Goal: Task Accomplishment & Management: Manage account settings

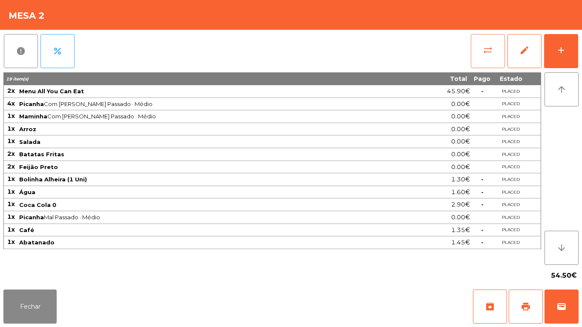
click at [480, 52] on button "sync_alt" at bounding box center [488, 51] width 34 height 34
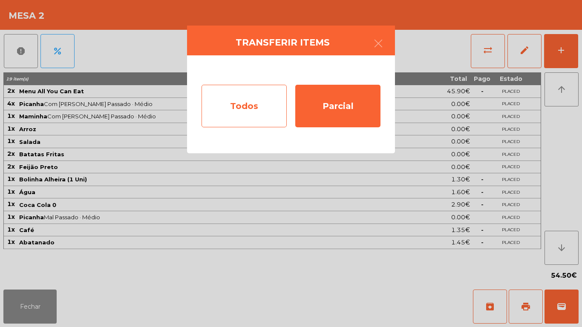
click at [247, 107] on div "Todos" at bounding box center [244, 106] width 85 height 43
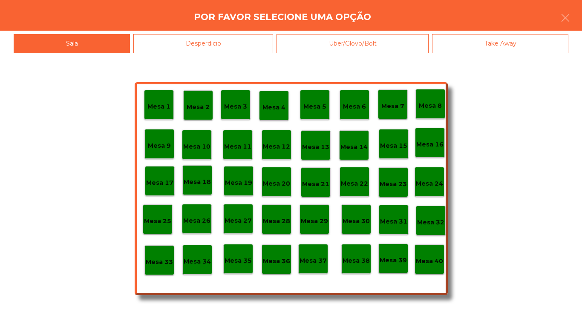
click at [425, 264] on p "Mesa 40" at bounding box center [429, 262] width 27 height 10
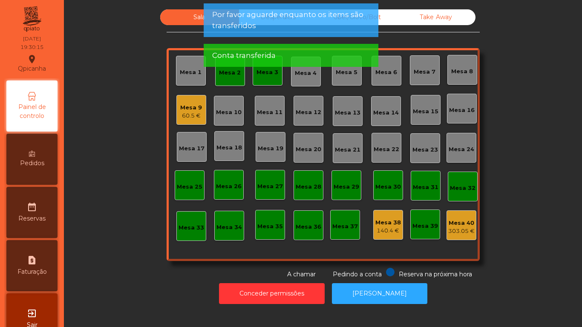
click at [231, 82] on div "Mesa 2" at bounding box center [230, 71] width 30 height 30
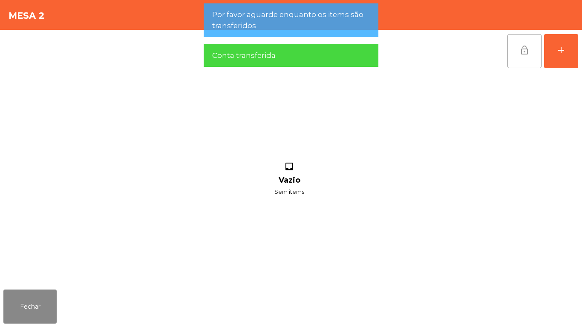
click at [527, 49] on span "lock_open" at bounding box center [525, 50] width 10 height 10
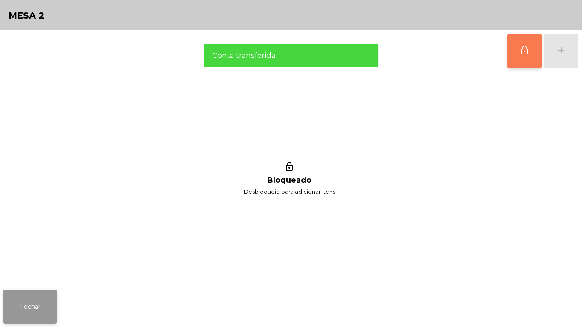
click at [31, 301] on button "Fechar" at bounding box center [29, 307] width 53 height 34
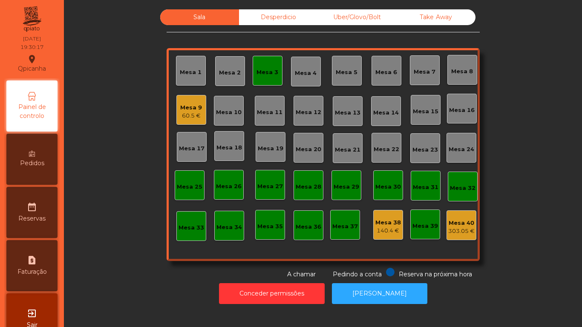
click at [263, 79] on div "Mesa 3" at bounding box center [268, 71] width 30 height 30
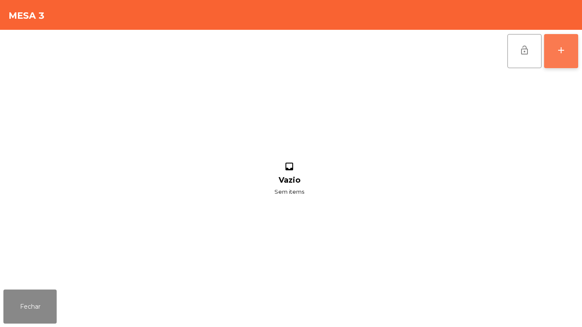
click at [567, 56] on button "add" at bounding box center [561, 51] width 34 height 34
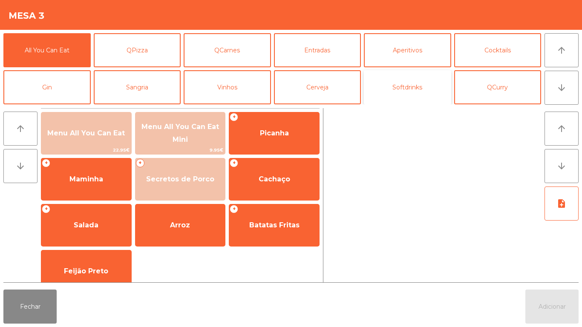
click at [411, 96] on button "Softdrinks" at bounding box center [407, 87] width 87 height 34
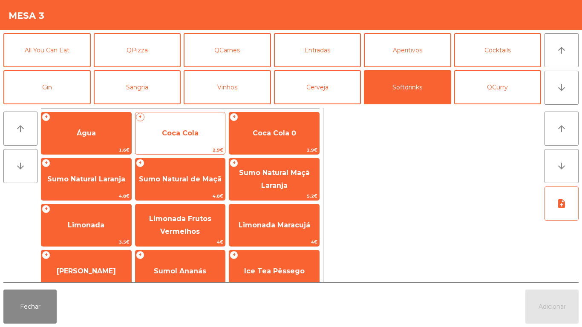
click at [180, 135] on span "Coca Cola" at bounding box center [180, 133] width 37 height 8
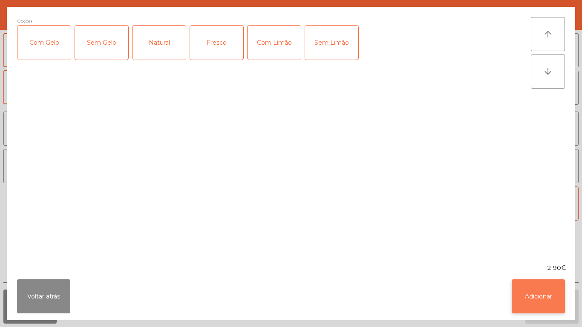
click at [549, 299] on button "Adicionar" at bounding box center [538, 297] width 53 height 34
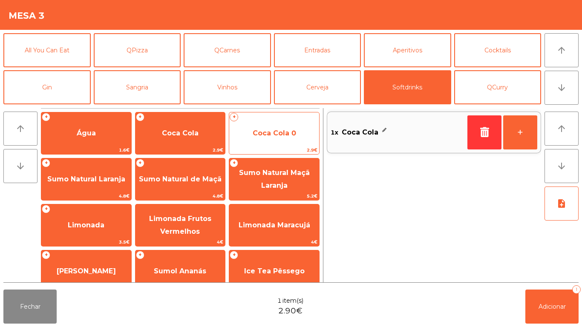
click at [273, 137] on span "Coca Cola 0" at bounding box center [274, 133] width 43 height 8
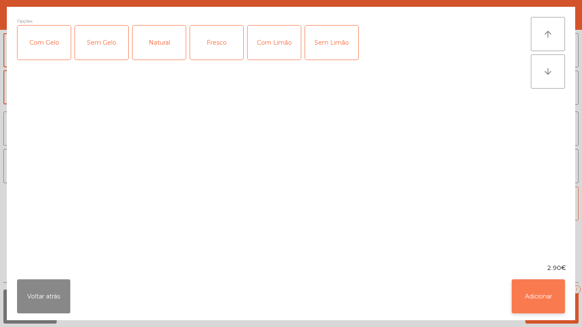
click at [542, 296] on button "Adicionar" at bounding box center [538, 297] width 53 height 34
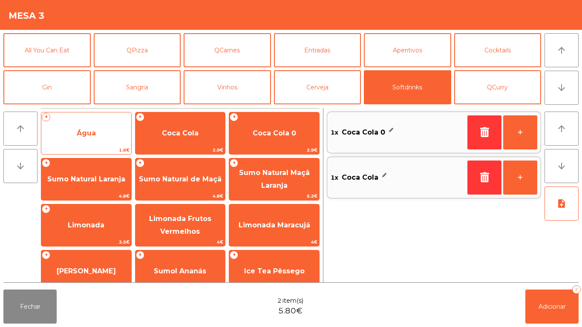
click at [94, 124] on span "Água" at bounding box center [86, 133] width 90 height 23
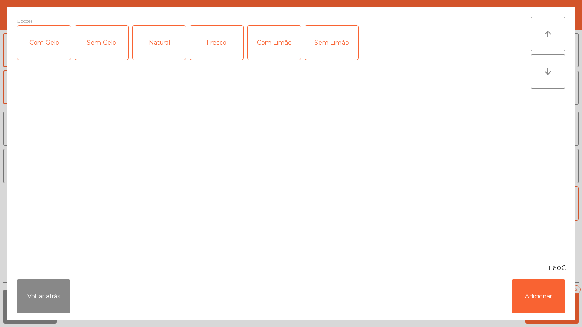
click at [230, 49] on div "Fresco" at bounding box center [216, 43] width 53 height 34
click at [539, 292] on button "Adicionar" at bounding box center [538, 297] width 53 height 34
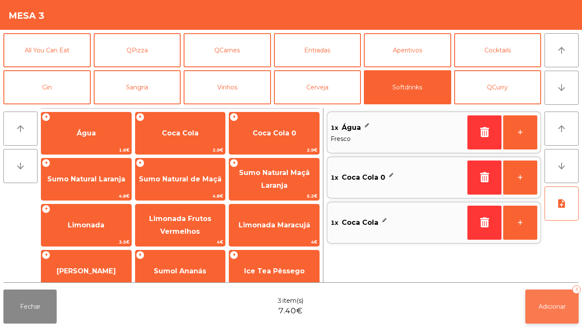
click at [550, 298] on button "Adicionar 3" at bounding box center [552, 307] width 53 height 34
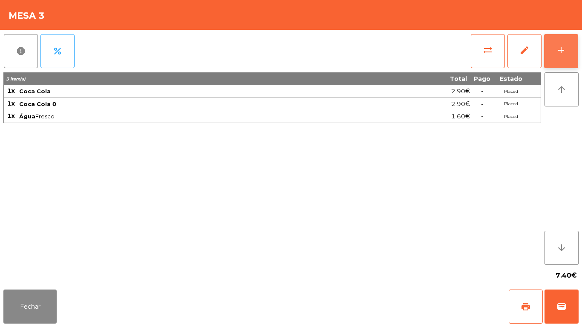
click at [554, 38] on button "add" at bounding box center [561, 51] width 34 height 34
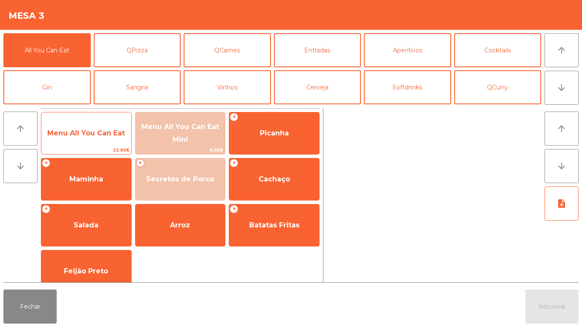
click at [87, 118] on div "Menu All You Can Eat 22.95€" at bounding box center [86, 133] width 91 height 43
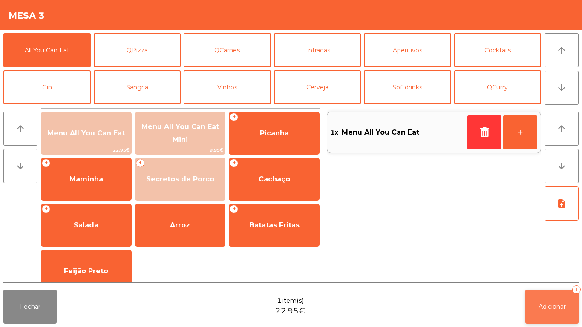
click at [555, 293] on button "Adicionar 1" at bounding box center [552, 307] width 53 height 34
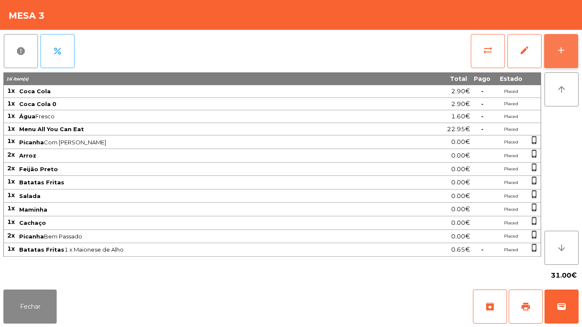
click at [554, 49] on button "add" at bounding box center [561, 51] width 34 height 34
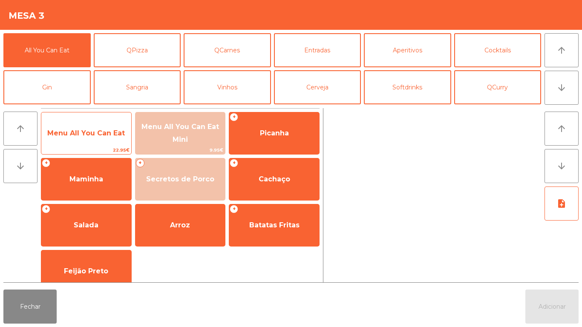
click at [92, 131] on span "Menu All You Can Eat" at bounding box center [86, 133] width 78 height 8
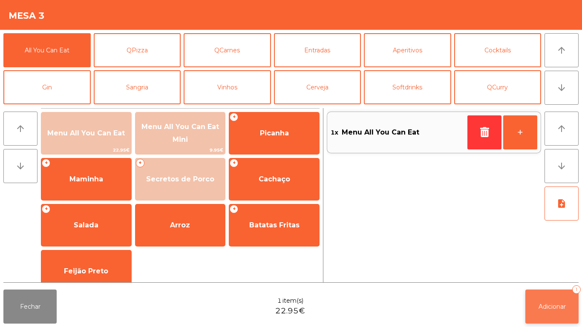
click at [543, 302] on button "Adicionar 1" at bounding box center [552, 307] width 53 height 34
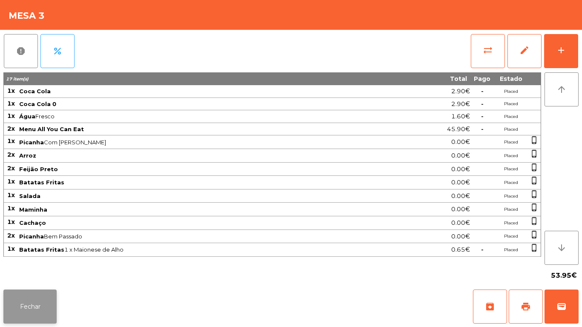
click at [38, 296] on button "Fechar" at bounding box center [29, 307] width 53 height 34
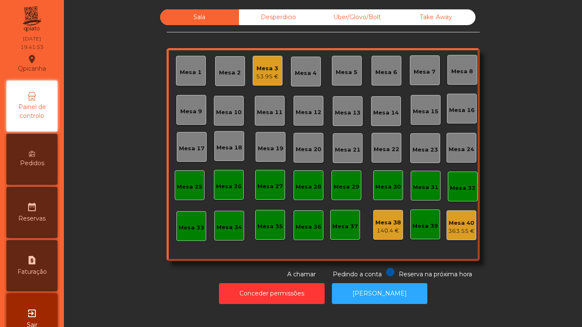
click at [29, 156] on div "Pedidos" at bounding box center [31, 159] width 51 height 51
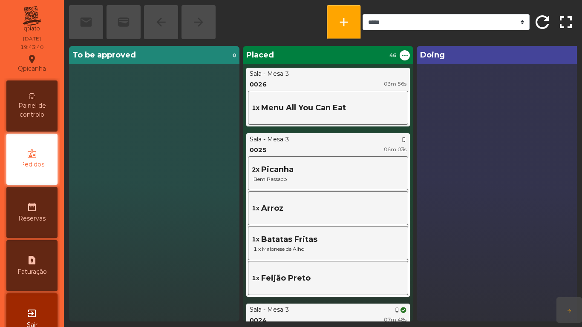
click at [44, 106] on span "Painel de controlo" at bounding box center [32, 110] width 47 height 18
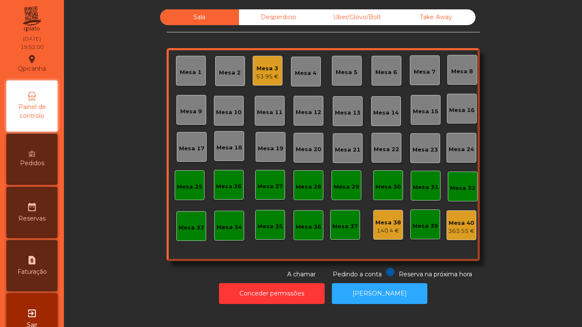
click at [260, 154] on div "Mesa 19" at bounding box center [271, 147] width 30 height 30
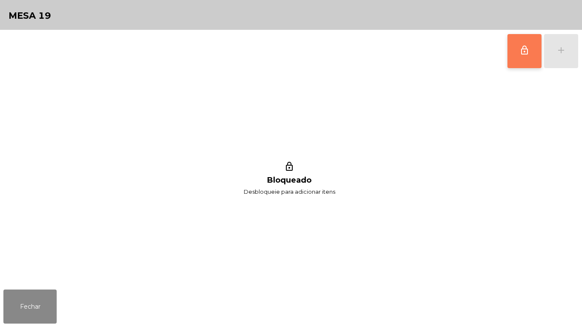
click at [523, 53] on span "lock_outline" at bounding box center [525, 50] width 10 height 10
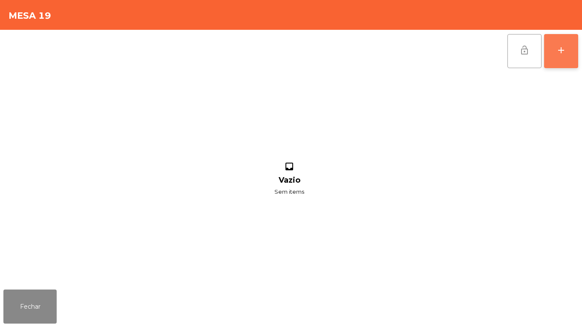
click at [558, 52] on div "add" at bounding box center [561, 50] width 10 height 10
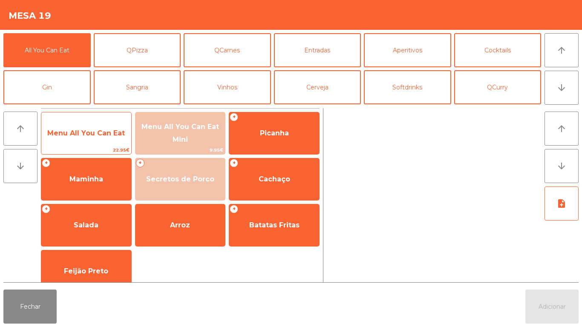
click at [82, 139] on span "Menu All You Can Eat" at bounding box center [86, 133] width 90 height 23
click at [79, 129] on span "Menu All You Can Eat" at bounding box center [86, 133] width 78 height 8
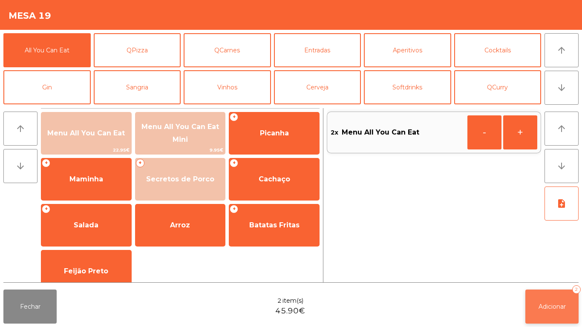
click at [552, 305] on span "Adicionar" at bounding box center [552, 307] width 27 height 8
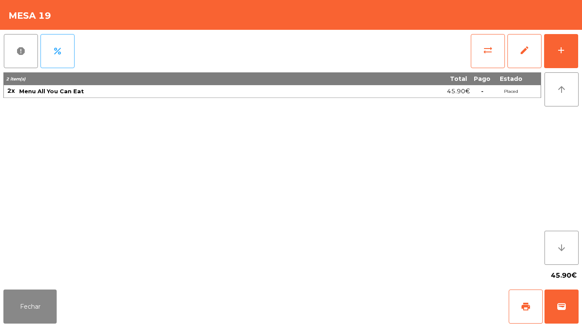
click at [37, 327] on div "Fechar print wallet" at bounding box center [291, 306] width 582 height 41
click at [21, 295] on button "Fechar" at bounding box center [29, 307] width 53 height 34
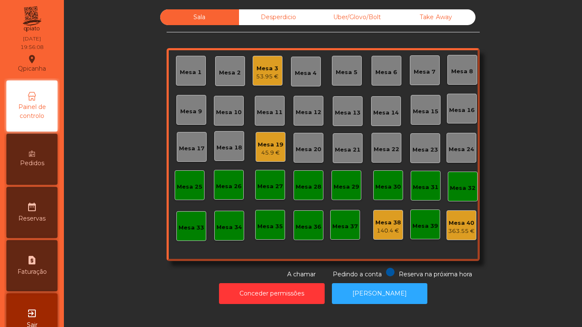
click at [261, 150] on div "45.9 €" at bounding box center [271, 153] width 26 height 9
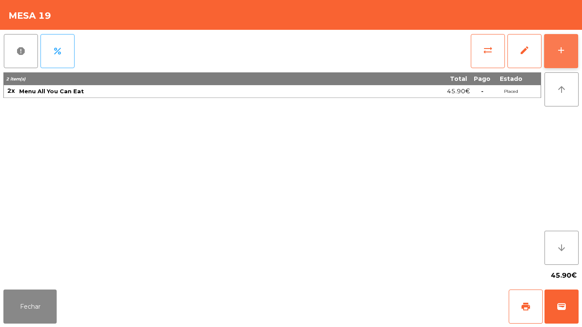
click at [573, 41] on button "add" at bounding box center [561, 51] width 34 height 34
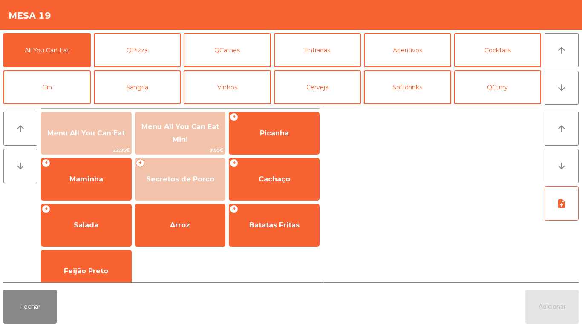
click at [421, 97] on button "Softdrinks" at bounding box center [407, 87] width 87 height 34
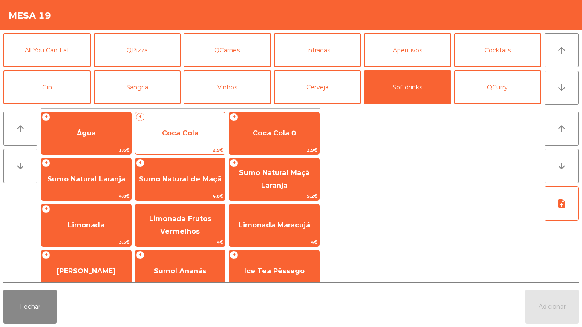
click at [173, 129] on span "Coca Cola" at bounding box center [180, 133] width 37 height 8
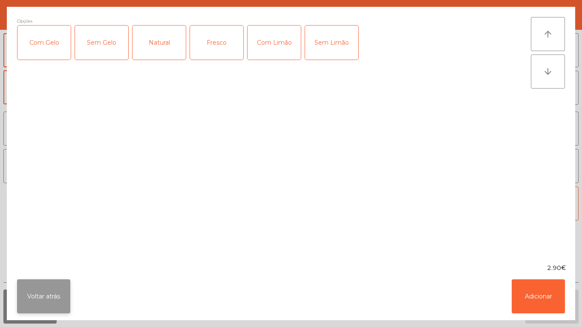
click at [43, 294] on button "Voltar atrás" at bounding box center [43, 297] width 53 height 34
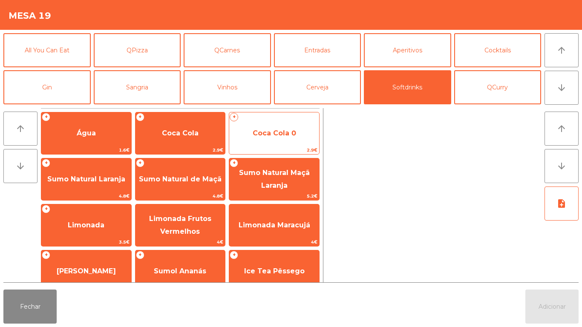
click at [291, 133] on span "Coca Cola 0" at bounding box center [274, 133] width 43 height 8
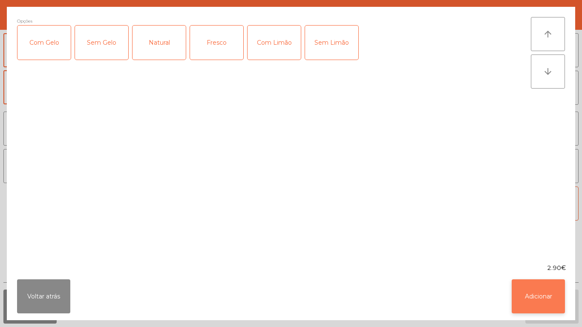
click at [548, 298] on button "Adicionar" at bounding box center [538, 297] width 53 height 34
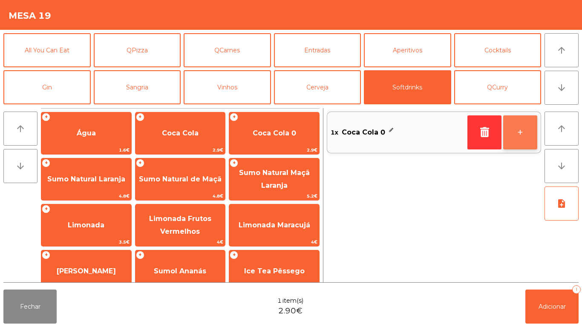
click at [523, 133] on button "+" at bounding box center [520, 133] width 34 height 34
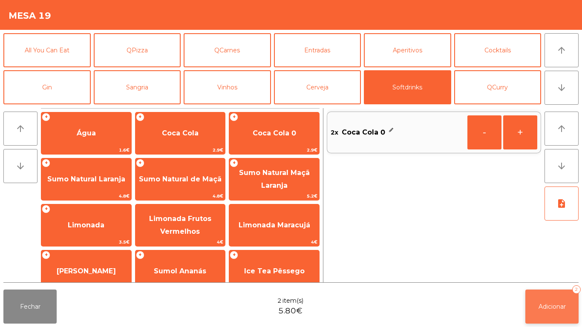
click at [546, 297] on button "Adicionar 2" at bounding box center [552, 307] width 53 height 34
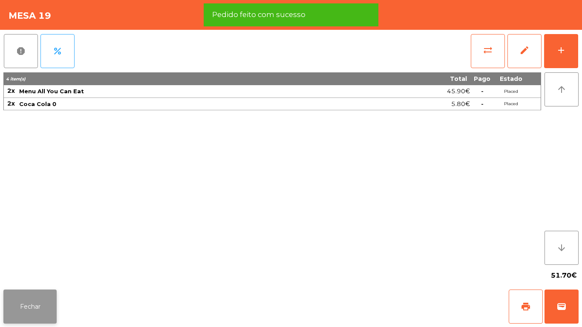
click at [43, 295] on button "Fechar" at bounding box center [29, 307] width 53 height 34
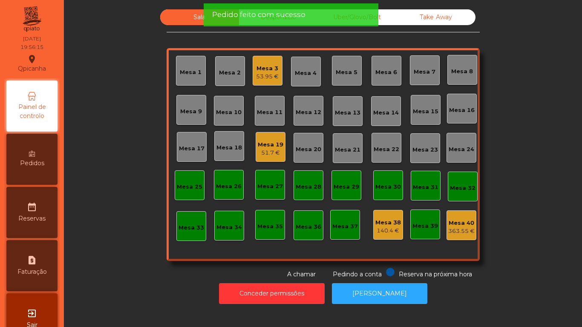
click at [230, 74] on div "Mesa 2" at bounding box center [230, 73] width 22 height 9
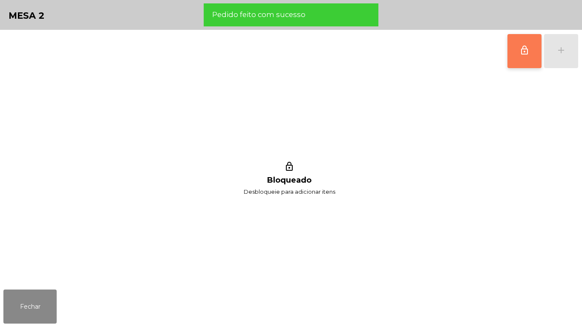
click at [515, 56] on button "lock_outline" at bounding box center [525, 51] width 34 height 34
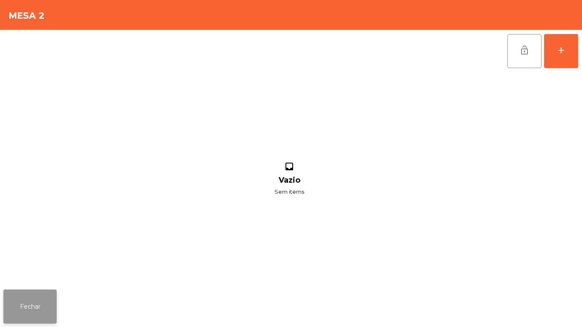
click at [36, 297] on button "Fechar" at bounding box center [29, 307] width 53 height 34
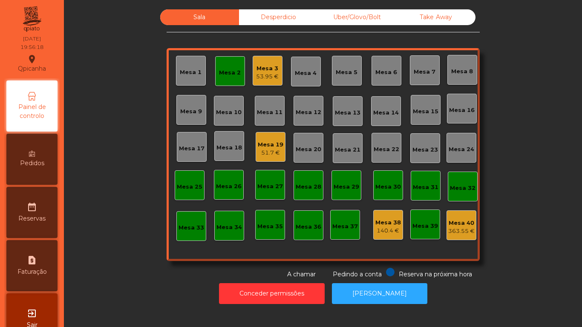
click at [272, 147] on div "Mesa 19" at bounding box center [271, 145] width 26 height 9
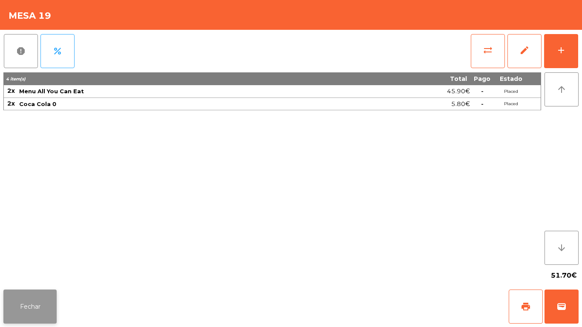
click at [28, 294] on button "Fechar" at bounding box center [29, 307] width 53 height 34
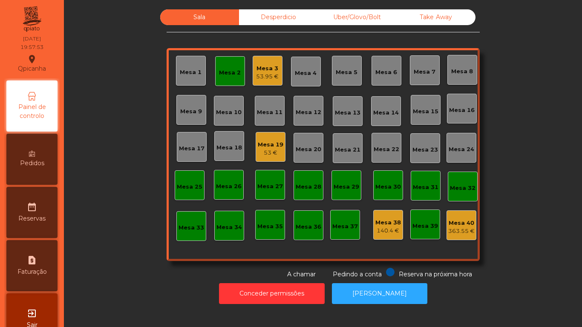
click at [226, 72] on div "Mesa 2" at bounding box center [230, 73] width 22 height 9
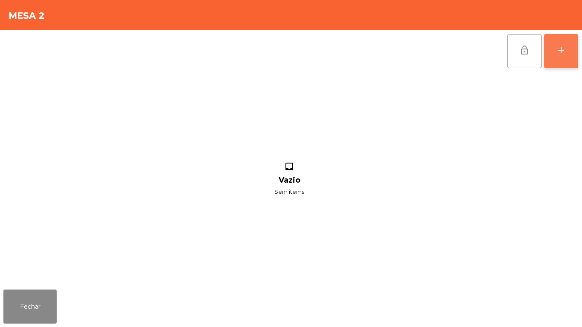
click at [557, 50] on div "add" at bounding box center [561, 50] width 10 height 10
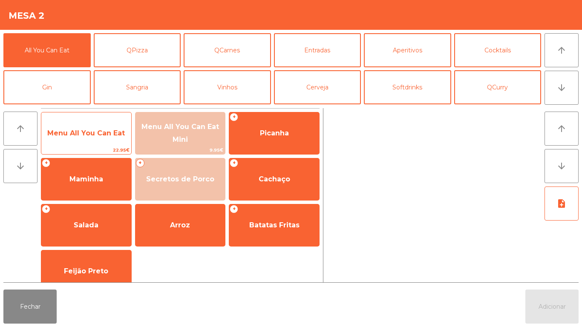
click at [104, 152] on span "22.95€" at bounding box center [86, 150] width 90 height 8
click at [93, 154] on span "22.95€" at bounding box center [86, 150] width 90 height 8
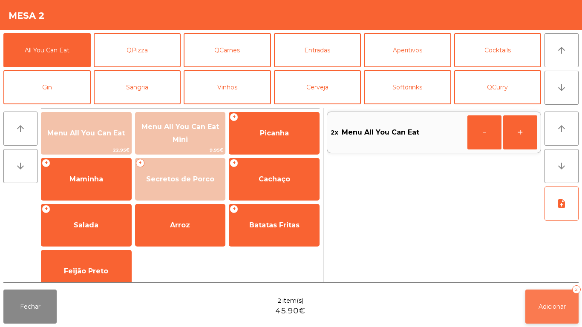
click at [550, 306] on span "Adicionar" at bounding box center [552, 307] width 27 height 8
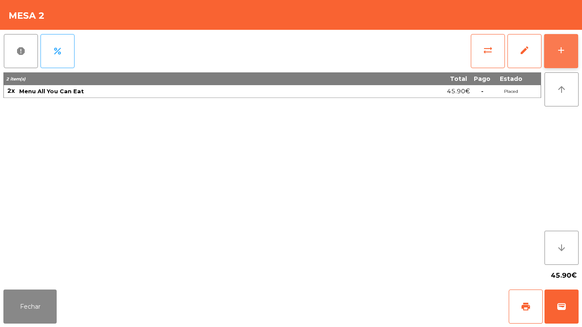
click at [559, 57] on button "add" at bounding box center [561, 51] width 34 height 34
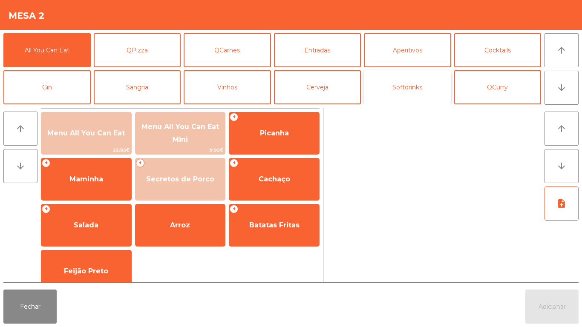
click at [421, 93] on button "Softdrinks" at bounding box center [407, 87] width 87 height 34
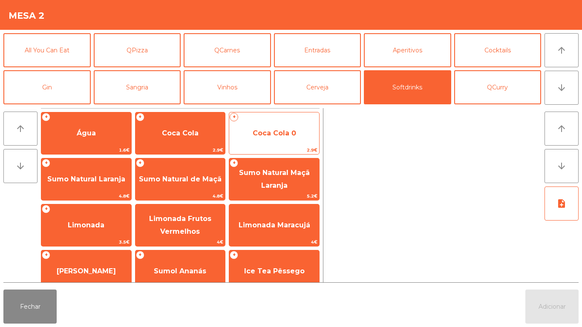
click at [263, 135] on span "Coca Cola 0" at bounding box center [274, 133] width 43 height 8
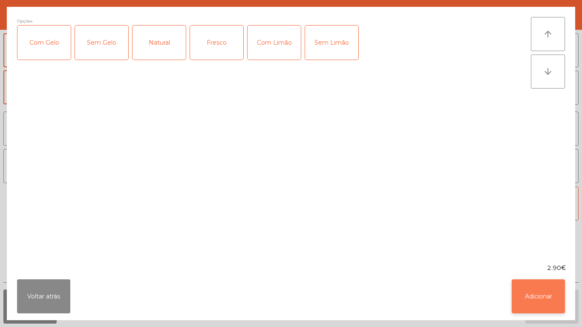
click at [546, 301] on button "Adicionar" at bounding box center [538, 297] width 53 height 34
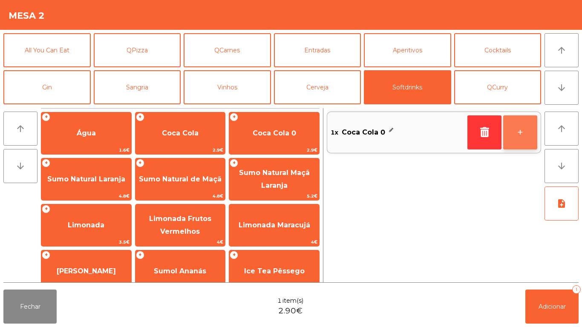
click at [520, 133] on button "+" at bounding box center [520, 133] width 34 height 34
click at [492, 135] on button "-" at bounding box center [485, 133] width 34 height 34
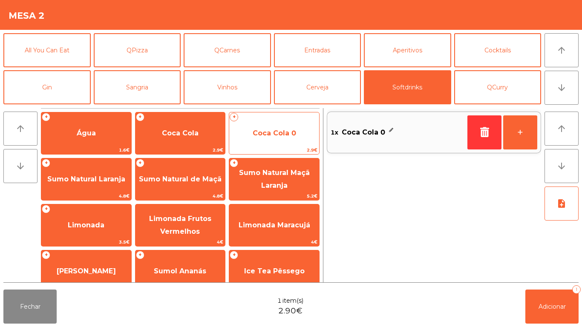
click at [298, 127] on span "Coca Cola 0" at bounding box center [274, 133] width 90 height 23
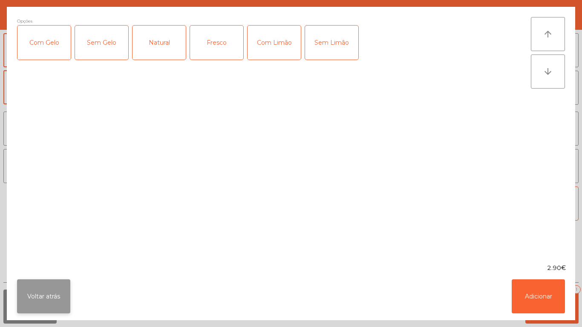
click at [44, 289] on button "Voltar atrás" at bounding box center [43, 297] width 53 height 34
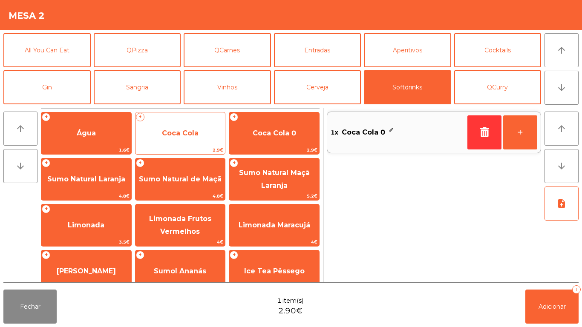
click at [186, 133] on span "Coca Cola" at bounding box center [180, 133] width 37 height 8
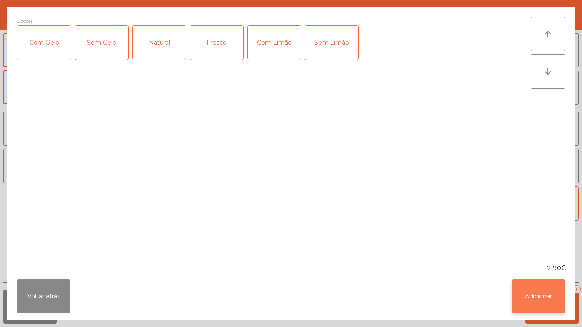
click at [524, 297] on button "Adicionar" at bounding box center [538, 297] width 53 height 34
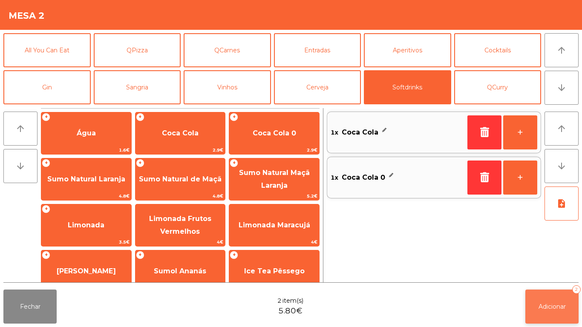
click at [542, 301] on button "Adicionar 2" at bounding box center [552, 307] width 53 height 34
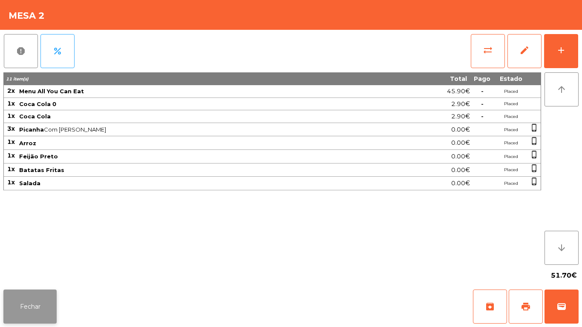
click at [28, 298] on button "Fechar" at bounding box center [29, 307] width 53 height 34
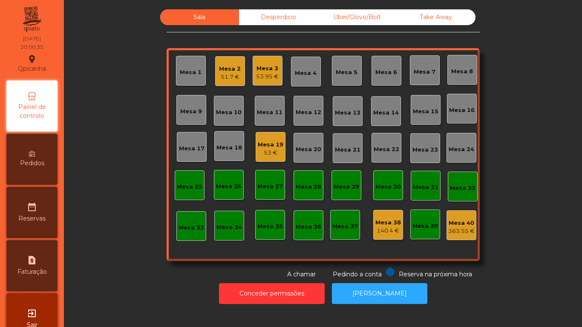
click at [267, 153] on div "53 €" at bounding box center [271, 153] width 26 height 9
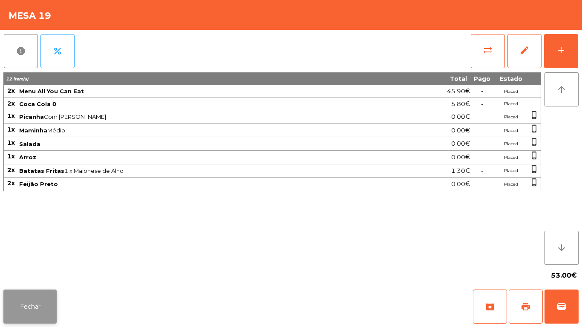
click at [33, 298] on button "Fechar" at bounding box center [29, 307] width 53 height 34
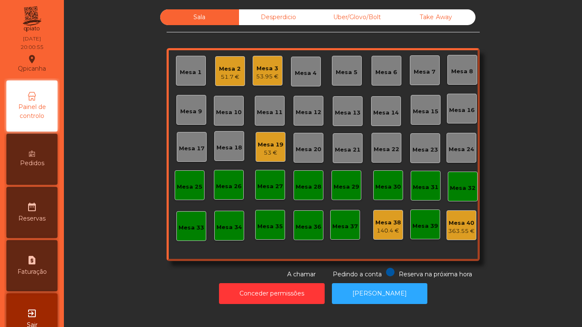
click at [269, 75] on div "53.95 €" at bounding box center [267, 76] width 23 height 9
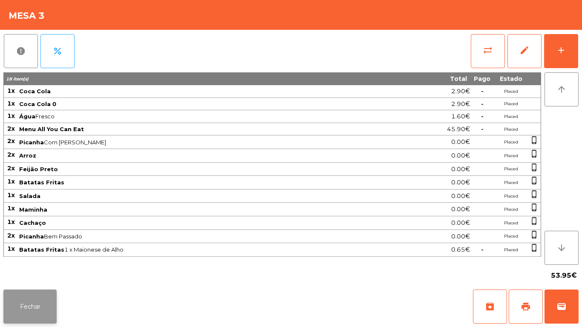
click at [32, 295] on button "Fechar" at bounding box center [29, 307] width 53 height 34
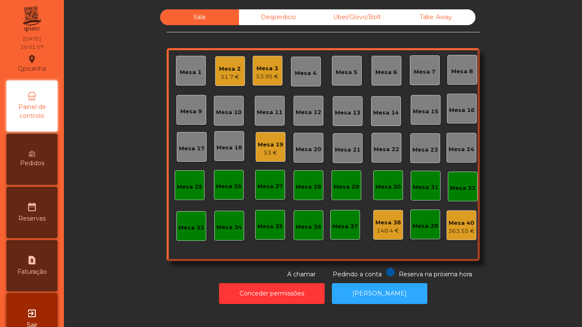
click at [268, 146] on div "Mesa 19" at bounding box center [271, 145] width 26 height 9
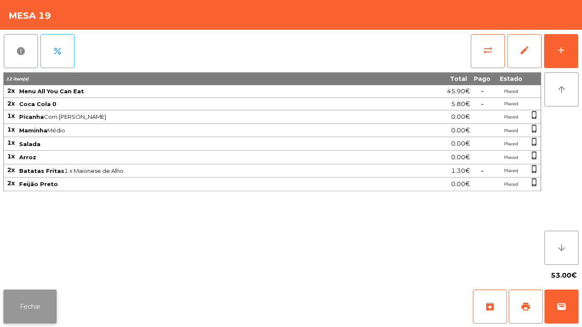
click at [33, 292] on button "Fechar" at bounding box center [29, 307] width 53 height 34
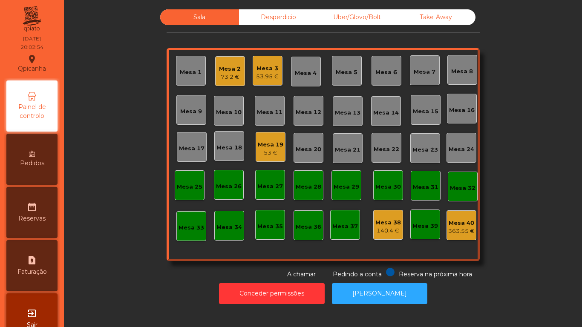
click at [189, 119] on div "Mesa 9" at bounding box center [191, 110] width 30 height 30
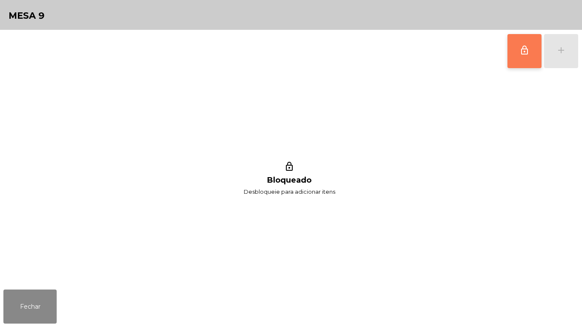
click at [518, 61] on button "lock_outline" at bounding box center [525, 51] width 34 height 34
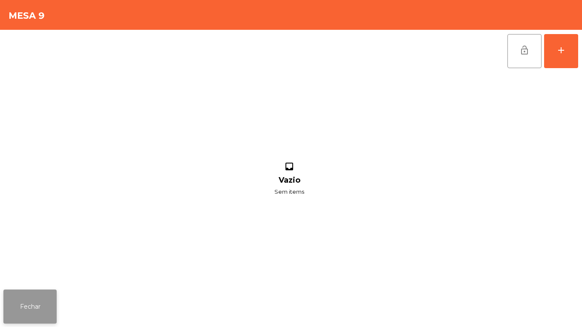
click at [38, 292] on button "Fechar" at bounding box center [29, 307] width 53 height 34
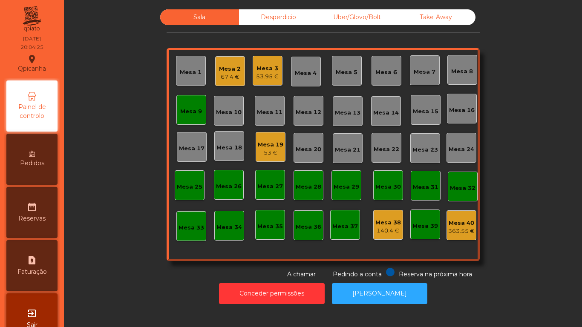
click at [191, 111] on div "Mesa 9" at bounding box center [191, 111] width 22 height 9
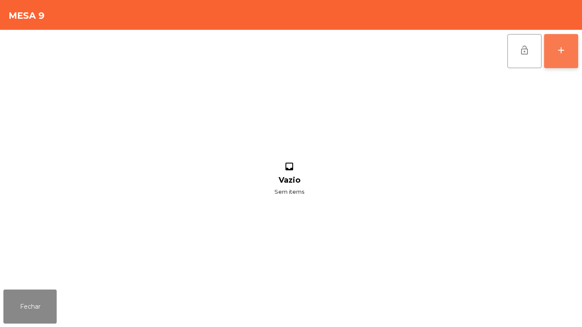
click at [571, 56] on button "add" at bounding box center [561, 51] width 34 height 34
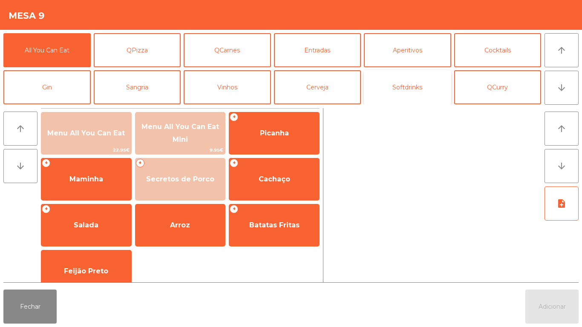
click at [422, 94] on button "Softdrinks" at bounding box center [407, 87] width 87 height 34
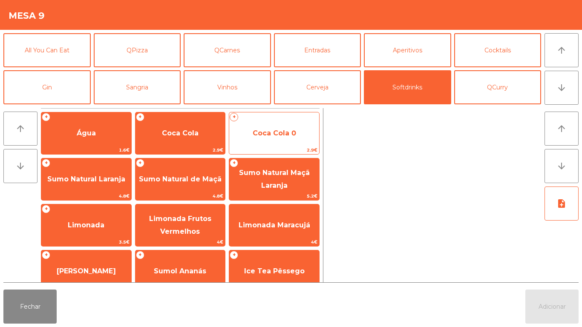
click at [280, 139] on span "Coca Cola 0" at bounding box center [274, 133] width 90 height 23
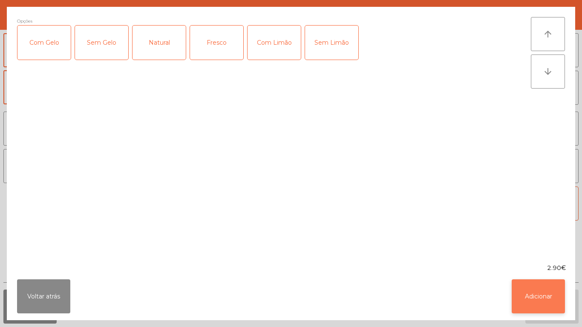
click at [525, 291] on button "Adicionar" at bounding box center [538, 297] width 53 height 34
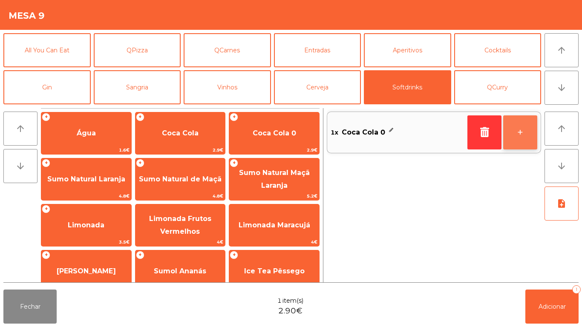
click at [524, 134] on button "+" at bounding box center [520, 133] width 34 height 34
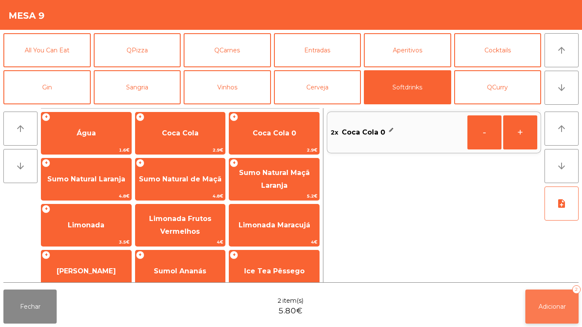
click at [559, 301] on button "Adicionar 2" at bounding box center [552, 307] width 53 height 34
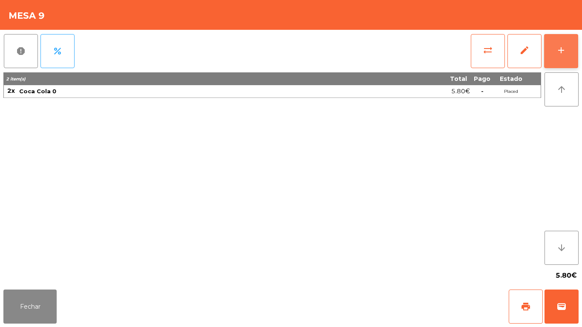
click at [561, 55] on button "add" at bounding box center [561, 51] width 34 height 34
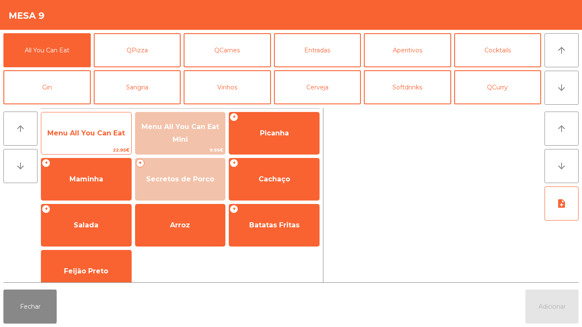
click at [87, 136] on span "Menu All You Can Eat" at bounding box center [86, 133] width 78 height 8
click at [89, 130] on span "Menu All You Can Eat" at bounding box center [86, 133] width 78 height 8
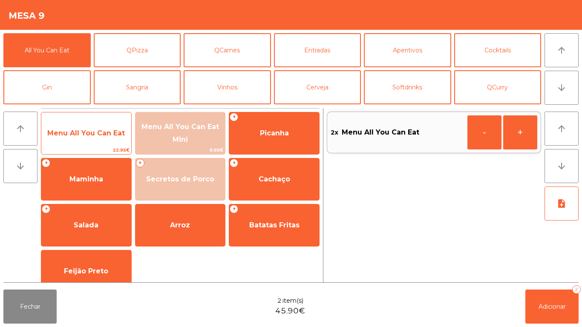
click at [90, 138] on span "Menu All You Can Eat" at bounding box center [86, 133] width 90 height 23
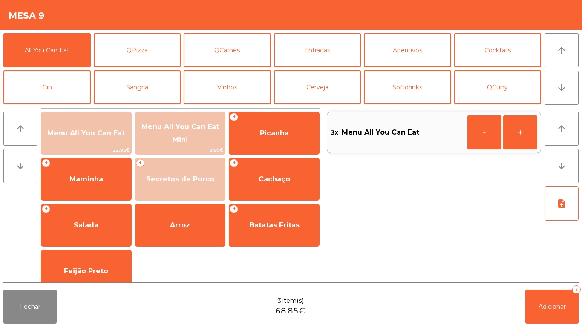
click at [561, 283] on div "arrow_upward arrow_downward Menu All You Can Eat 22.95€ Menu All You Can Eat Mi…" at bounding box center [291, 196] width 582 height 182
click at [543, 321] on button "Adicionar 3" at bounding box center [552, 307] width 53 height 34
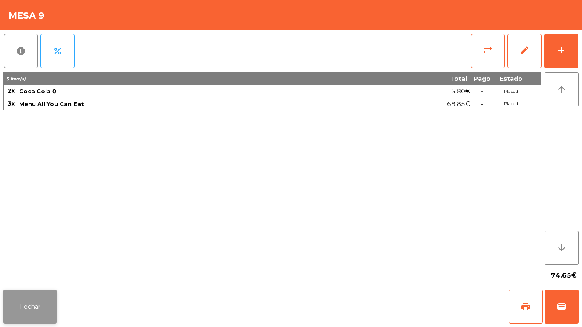
click at [35, 292] on button "Fechar" at bounding box center [29, 307] width 53 height 34
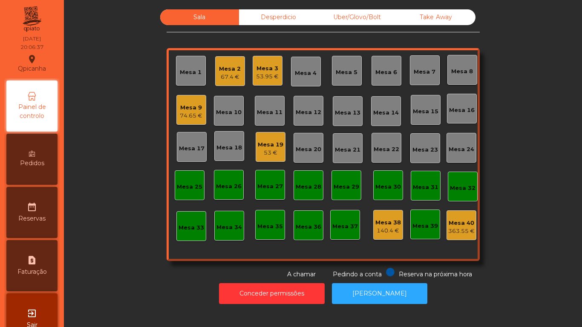
click at [228, 82] on div "Mesa 2 67.4 €" at bounding box center [230, 71] width 30 height 30
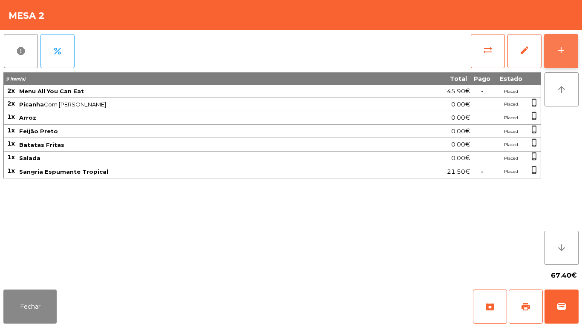
click at [556, 46] on button "add" at bounding box center [561, 51] width 34 height 34
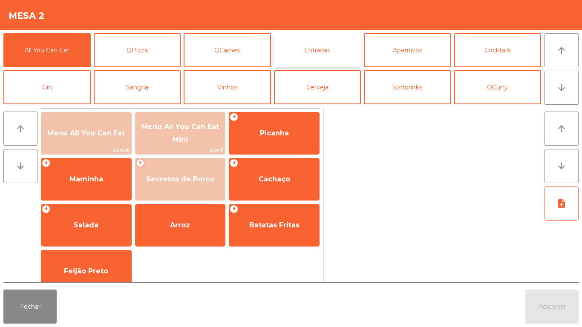
click at [327, 58] on button "Entradas" at bounding box center [317, 50] width 87 height 34
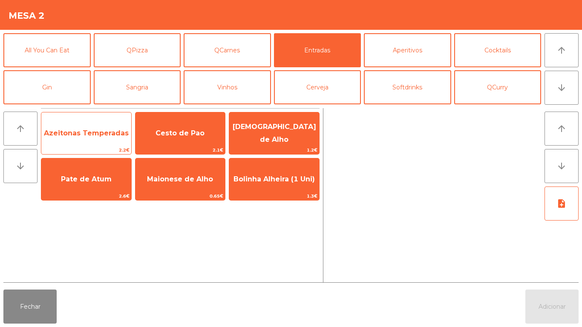
click at [112, 133] on span "Azeitonas Temperadas" at bounding box center [86, 133] width 85 height 8
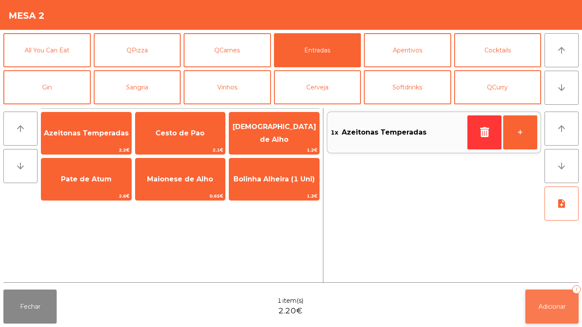
click at [548, 306] on span "Adicionar" at bounding box center [552, 307] width 27 height 8
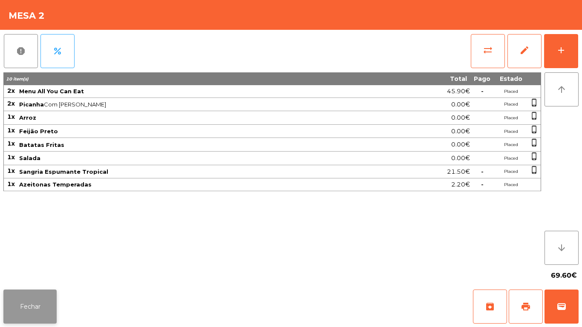
click at [41, 316] on button "Fechar" at bounding box center [29, 307] width 53 height 34
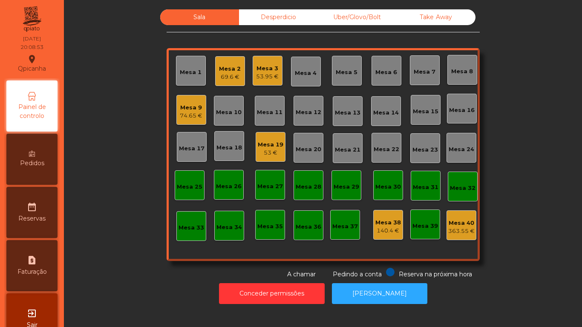
click at [191, 116] on div "74.65 €" at bounding box center [191, 116] width 23 height 9
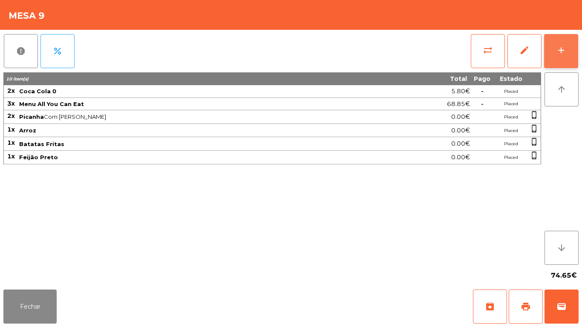
click at [562, 46] on div "add" at bounding box center [561, 50] width 10 height 10
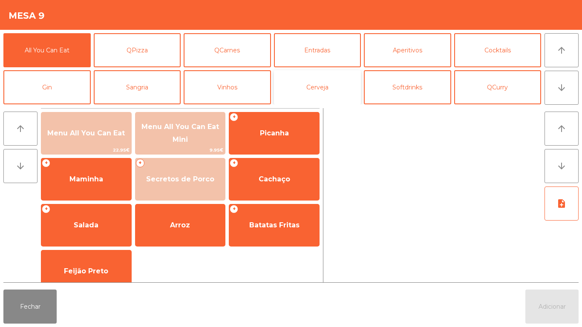
click at [325, 89] on button "Cerveja" at bounding box center [317, 87] width 87 height 34
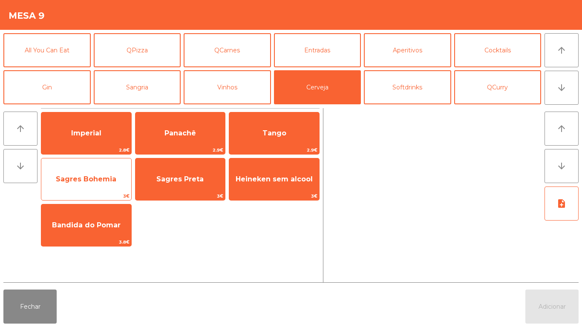
click at [105, 180] on span "Sagres Bohemia" at bounding box center [86, 179] width 61 height 8
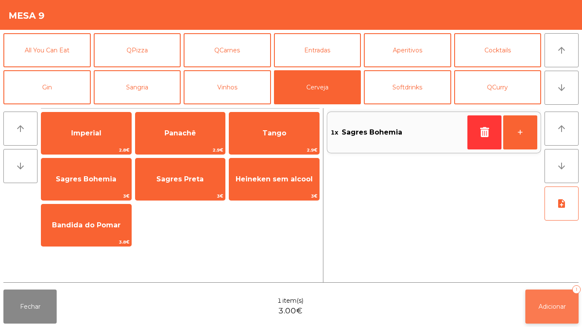
click at [552, 292] on button "Adicionar 1" at bounding box center [552, 307] width 53 height 34
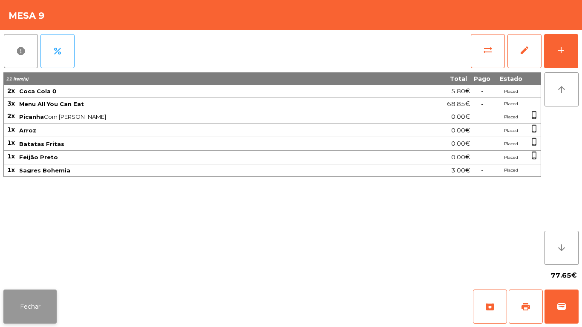
click at [28, 300] on button "Fechar" at bounding box center [29, 307] width 53 height 34
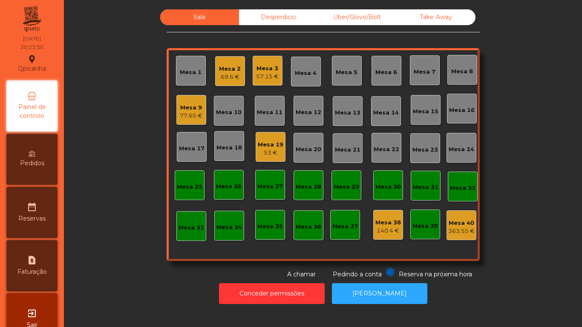
click at [177, 83] on div "Mesa 1" at bounding box center [191, 71] width 30 height 30
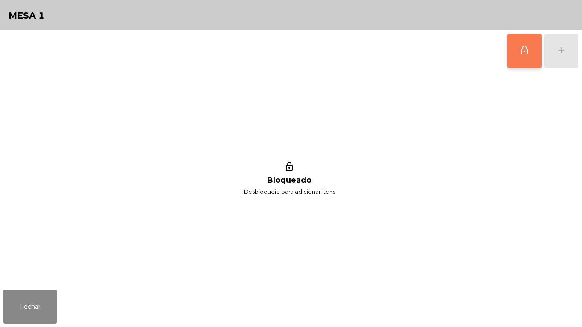
click at [524, 59] on button "lock_outline" at bounding box center [525, 51] width 34 height 34
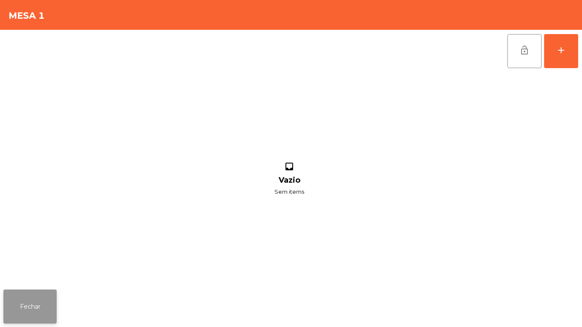
click at [22, 300] on button "Fechar" at bounding box center [29, 307] width 53 height 34
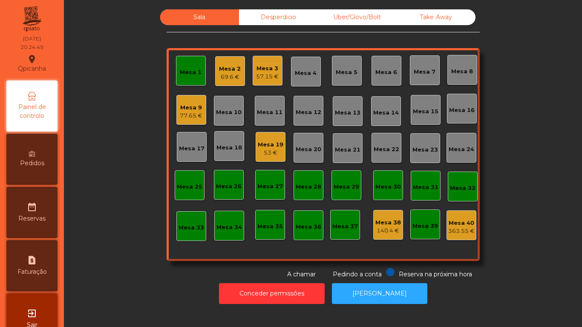
click at [186, 79] on div "Mesa 1" at bounding box center [191, 71] width 30 height 30
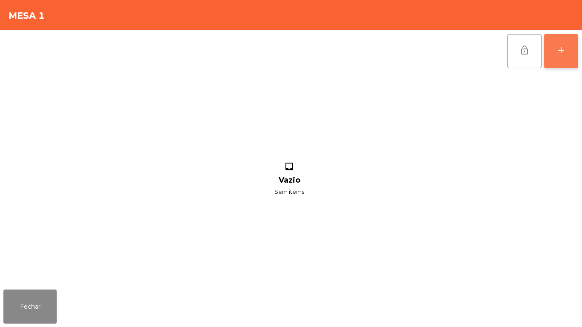
click at [559, 45] on div "add" at bounding box center [561, 50] width 10 height 10
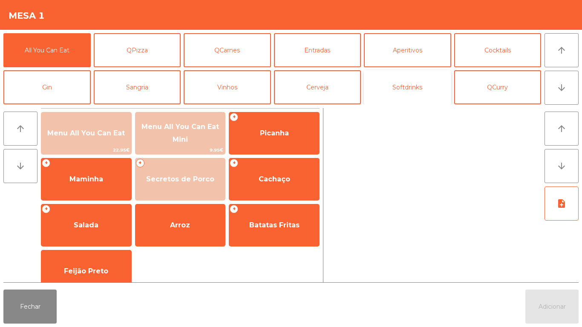
click at [411, 91] on button "Softdrinks" at bounding box center [407, 87] width 87 height 34
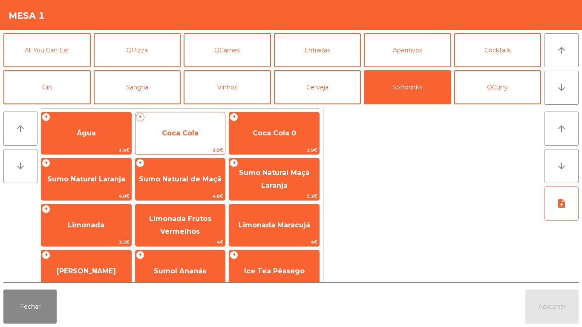
click at [165, 141] on span "Coca Cola" at bounding box center [181, 133] width 90 height 23
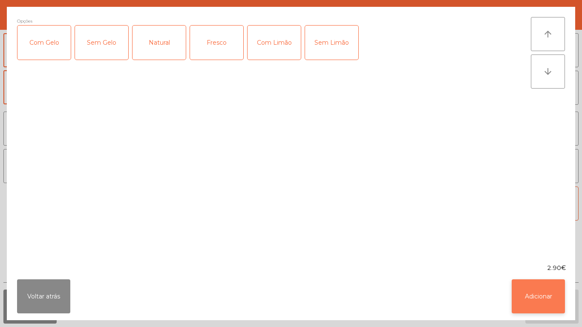
click at [550, 291] on button "Adicionar" at bounding box center [538, 297] width 53 height 34
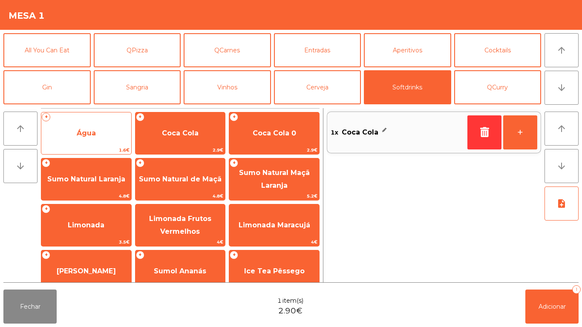
click at [108, 134] on span "Água" at bounding box center [86, 133] width 90 height 23
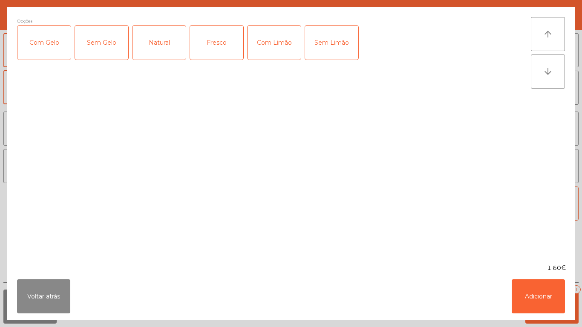
click at [226, 49] on div "Fresco" at bounding box center [216, 43] width 53 height 34
click at [541, 292] on button "Adicionar" at bounding box center [538, 297] width 53 height 34
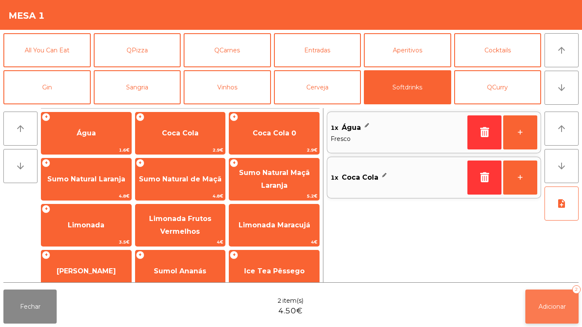
click at [552, 306] on span "Adicionar" at bounding box center [552, 307] width 27 height 8
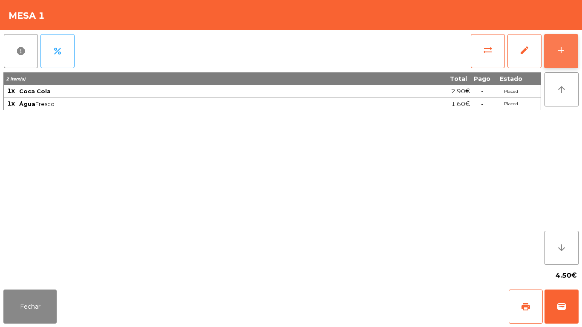
click at [552, 59] on button "add" at bounding box center [561, 51] width 34 height 34
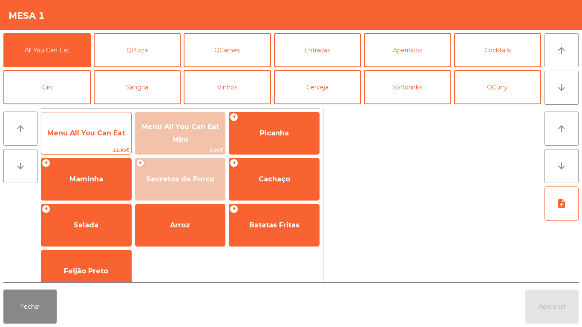
click at [102, 134] on span "Menu All You Can Eat" at bounding box center [86, 133] width 78 height 8
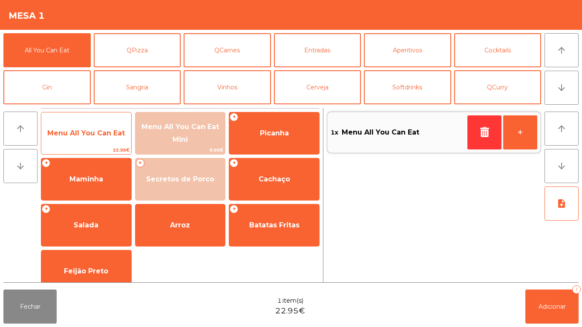
click at [104, 142] on span "Menu All You Can Eat" at bounding box center [86, 133] width 90 height 23
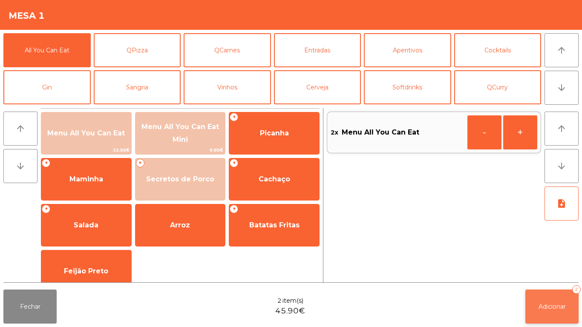
click at [559, 304] on span "Adicionar" at bounding box center [552, 307] width 27 height 8
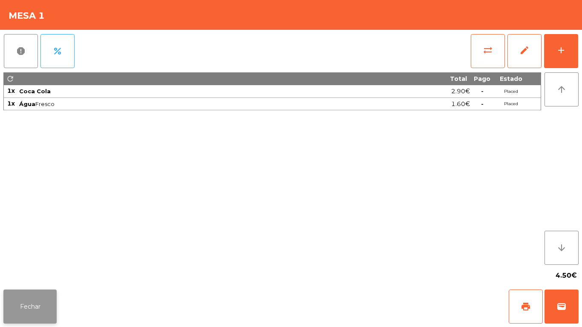
click at [43, 304] on button "Fechar" at bounding box center [29, 307] width 53 height 34
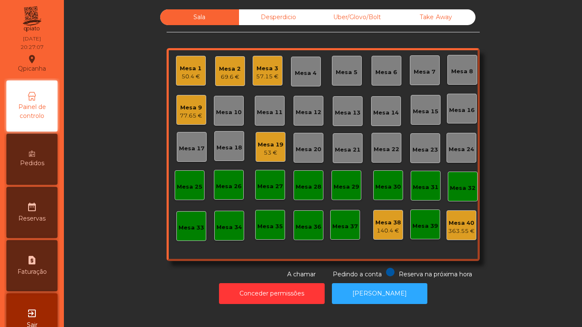
click at [195, 76] on div "50.4 €" at bounding box center [191, 76] width 22 height 9
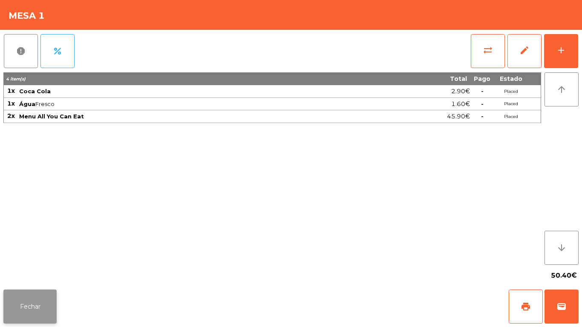
click at [38, 291] on button "Fechar" at bounding box center [29, 307] width 53 height 34
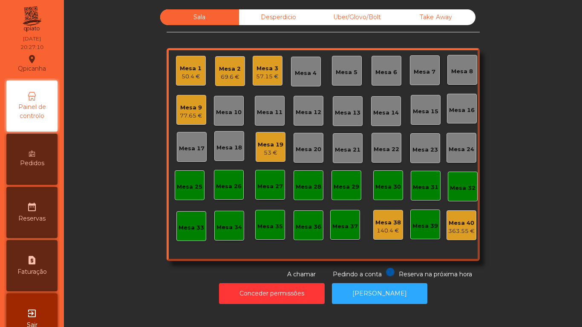
click at [232, 148] on div "Mesa 18" at bounding box center [230, 148] width 26 height 9
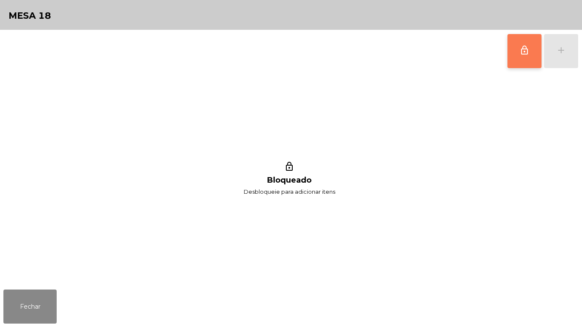
click at [520, 50] on span "lock_outline" at bounding box center [525, 50] width 10 height 10
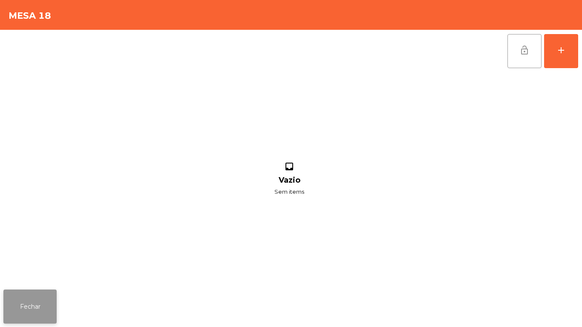
click at [27, 295] on button "Fechar" at bounding box center [29, 307] width 53 height 34
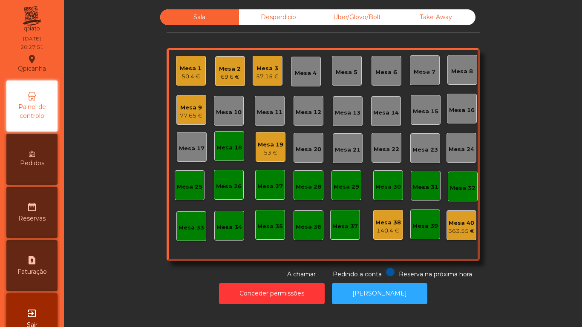
click at [182, 96] on div "Mesa 9 77.65 €" at bounding box center [191, 110] width 30 height 30
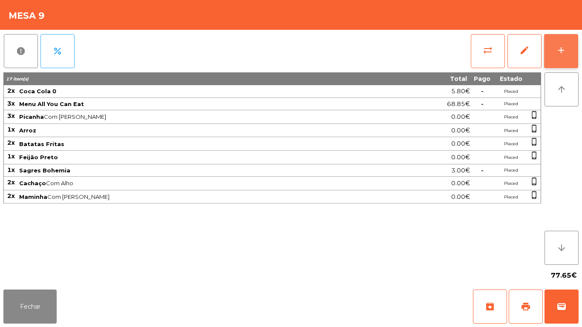
click at [574, 46] on button "add" at bounding box center [561, 51] width 34 height 34
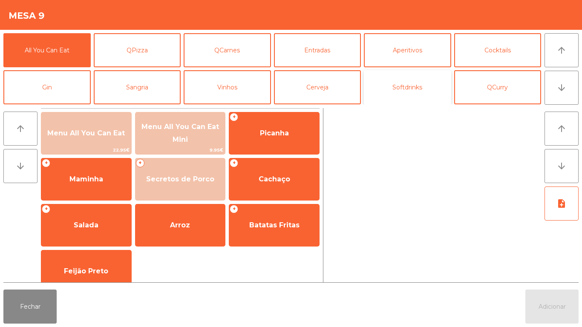
click at [419, 90] on button "Softdrinks" at bounding box center [407, 87] width 87 height 34
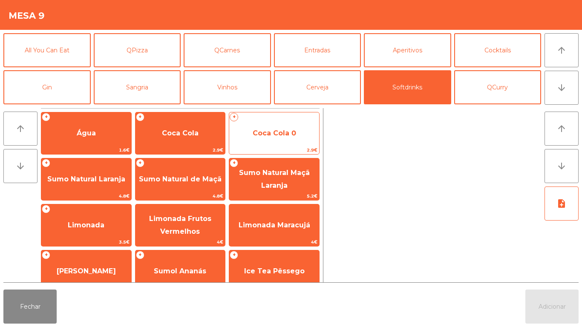
click at [272, 132] on span "Coca Cola 0" at bounding box center [274, 133] width 43 height 8
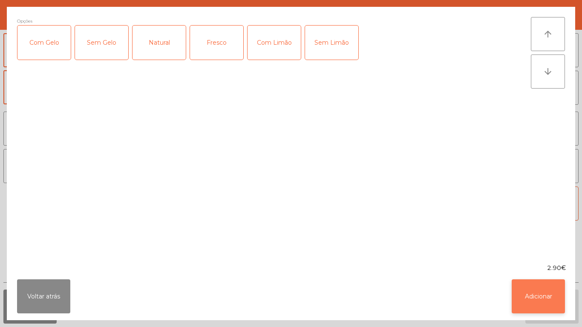
click at [536, 295] on button "Adicionar" at bounding box center [538, 297] width 53 height 34
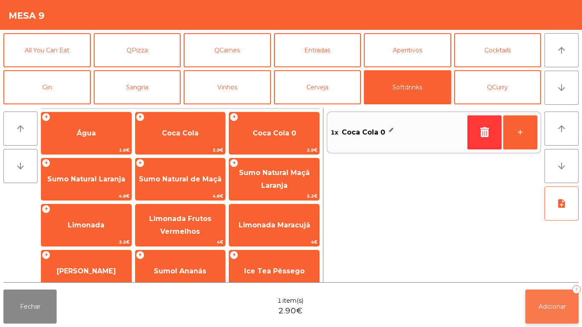
click at [564, 304] on span "Adicionar" at bounding box center [552, 307] width 27 height 8
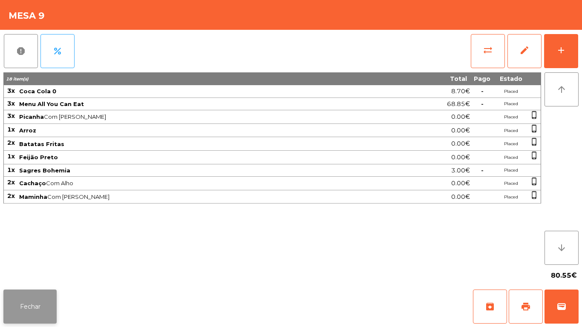
click at [32, 301] on button "Fechar" at bounding box center [29, 307] width 53 height 34
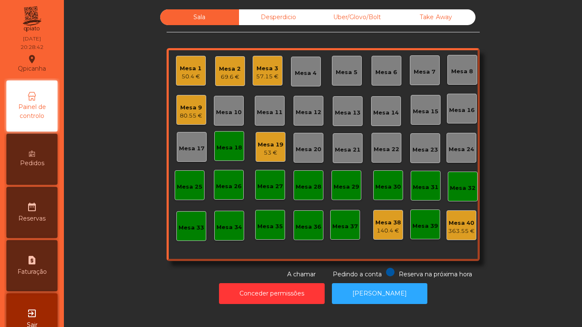
click at [233, 149] on div "Mesa 18" at bounding box center [230, 148] width 26 height 9
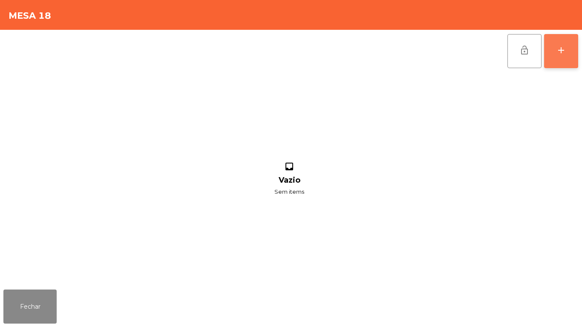
click at [555, 48] on button "add" at bounding box center [561, 51] width 34 height 34
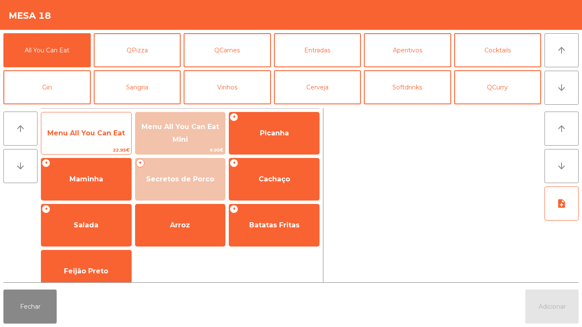
click at [80, 133] on span "Menu All You Can Eat" at bounding box center [86, 133] width 78 height 8
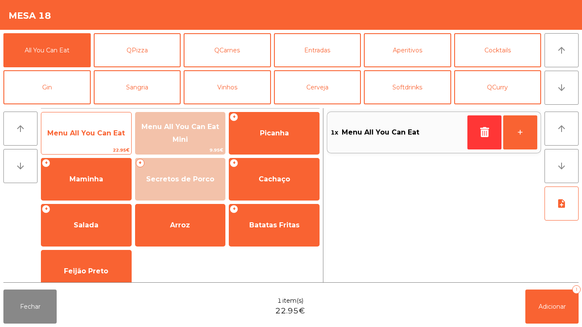
click at [84, 124] on span "Menu All You Can Eat" at bounding box center [86, 133] width 90 height 23
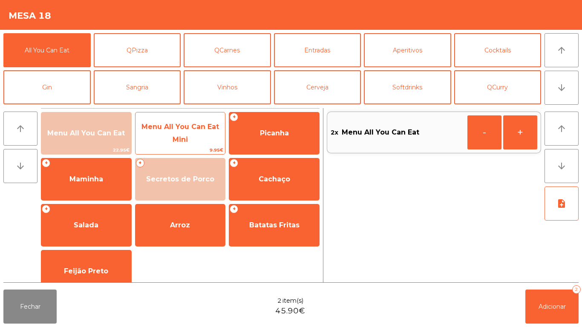
click at [183, 138] on span "Menu All You Can Eat Mini" at bounding box center [181, 133] width 78 height 21
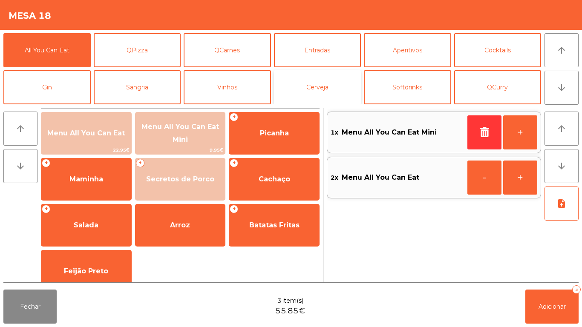
click at [324, 95] on button "Cerveja" at bounding box center [317, 87] width 87 height 34
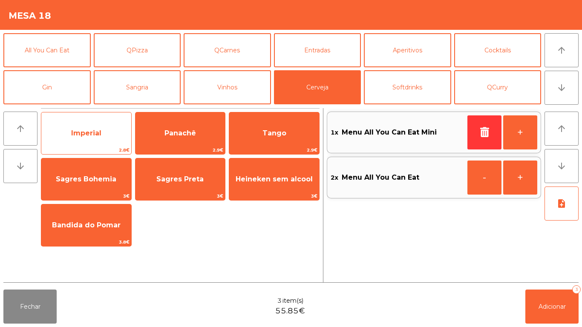
click at [89, 136] on span "Imperial" at bounding box center [86, 133] width 30 height 8
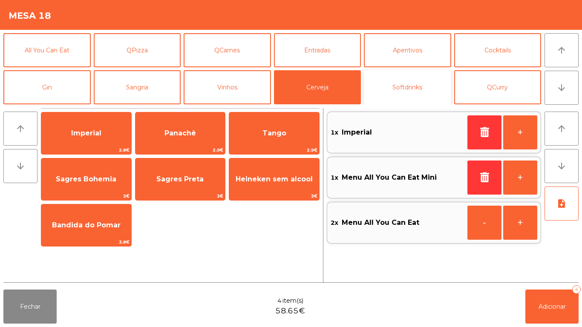
click at [399, 96] on button "Softdrinks" at bounding box center [407, 87] width 87 height 34
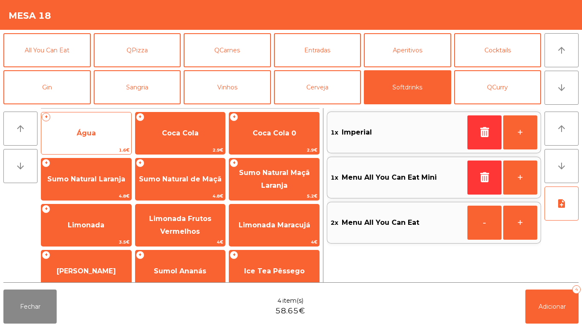
click at [93, 137] on span "Água" at bounding box center [86, 133] width 90 height 23
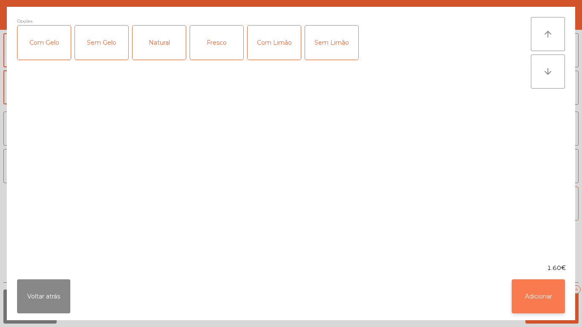
click at [539, 298] on button "Adicionar" at bounding box center [538, 297] width 53 height 34
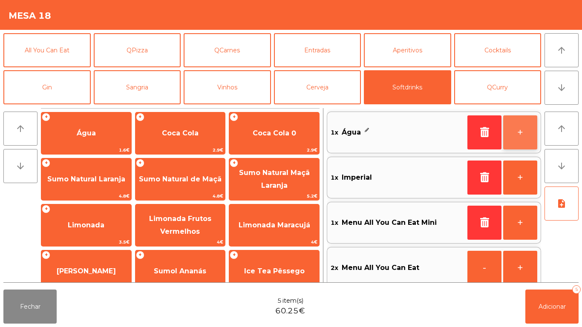
click at [524, 136] on button "+" at bounding box center [520, 133] width 34 height 34
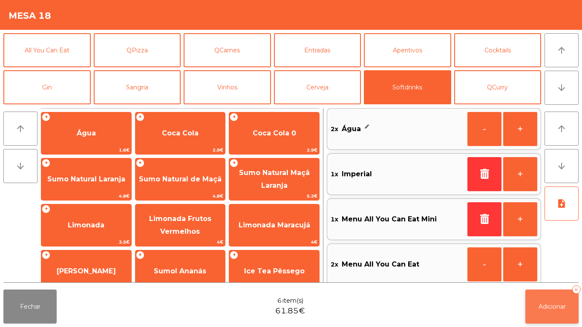
click at [555, 306] on span "Adicionar" at bounding box center [552, 307] width 27 height 8
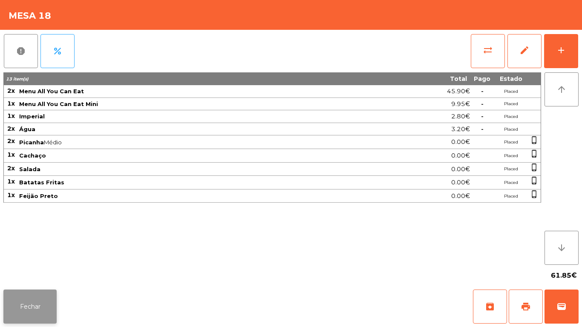
click at [32, 306] on button "Fechar" at bounding box center [29, 307] width 53 height 34
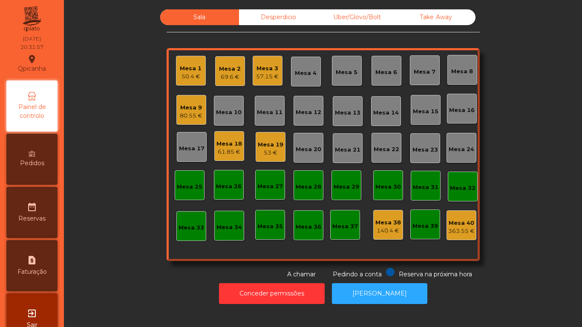
click at [42, 165] on span "Pedidos" at bounding box center [32, 163] width 24 height 9
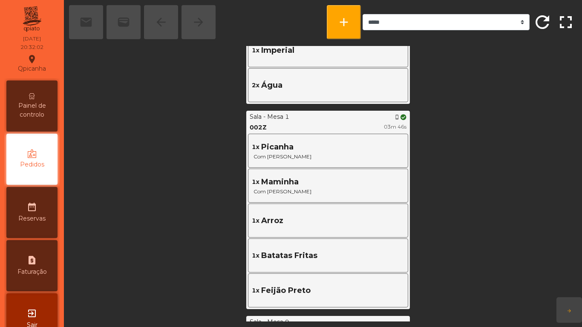
scroll to position [502, 0]
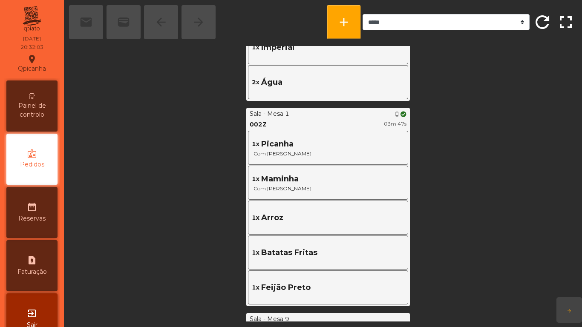
click at [33, 107] on span "Painel de controlo" at bounding box center [32, 110] width 47 height 18
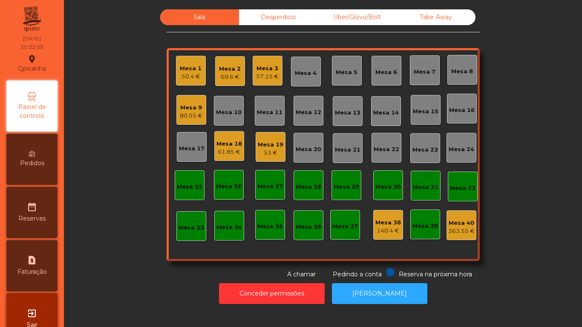
click at [222, 151] on div "61.85 €" at bounding box center [230, 152] width 26 height 9
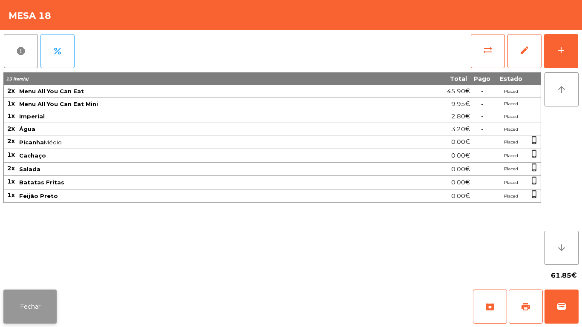
click at [31, 309] on button "Fechar" at bounding box center [29, 307] width 53 height 34
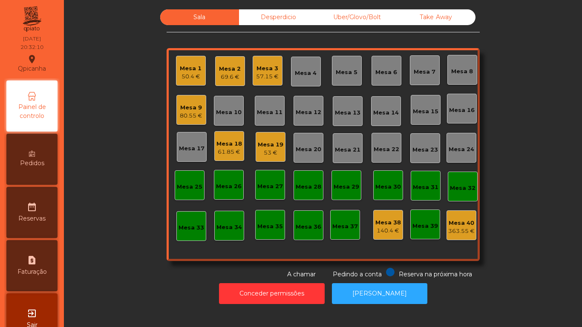
click at [270, 155] on div "53 €" at bounding box center [271, 153] width 26 height 9
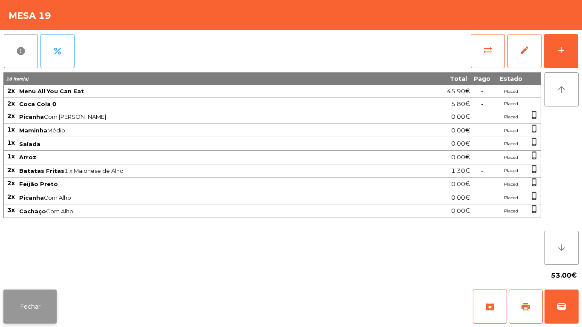
click at [23, 301] on button "Fechar" at bounding box center [29, 307] width 53 height 34
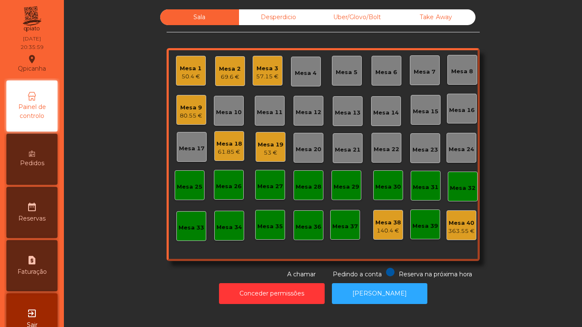
click at [420, 70] on div "Mesa 7" at bounding box center [425, 72] width 22 height 9
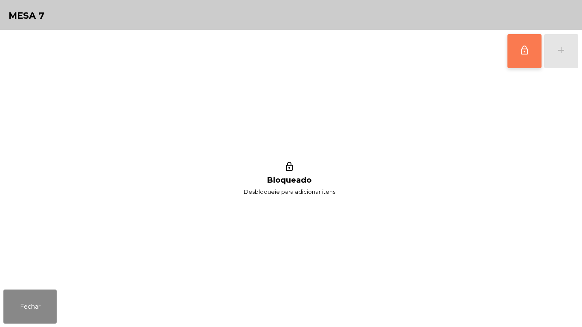
click at [522, 48] on span "lock_outline" at bounding box center [525, 50] width 10 height 10
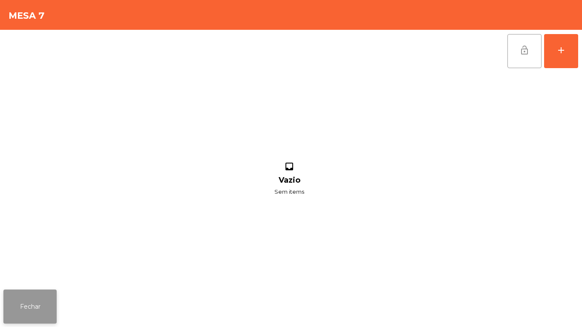
click at [34, 298] on button "Fechar" at bounding box center [29, 307] width 53 height 34
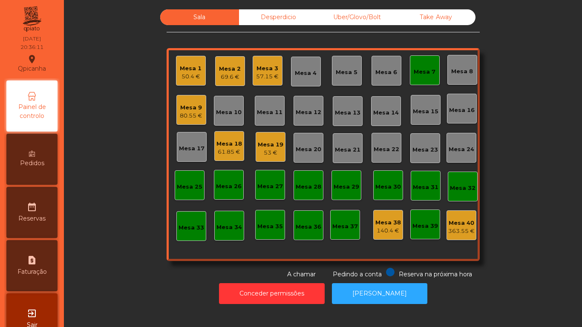
click at [419, 68] on div "Mesa 7" at bounding box center [425, 72] width 22 height 9
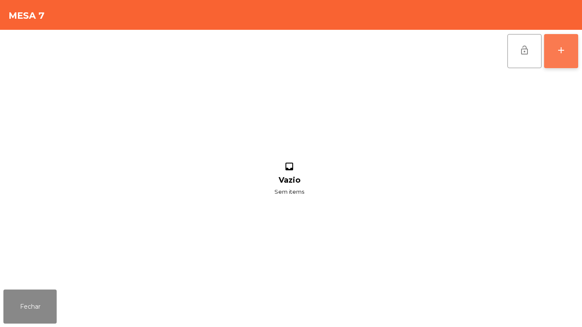
click at [557, 46] on div "add" at bounding box center [561, 50] width 10 height 10
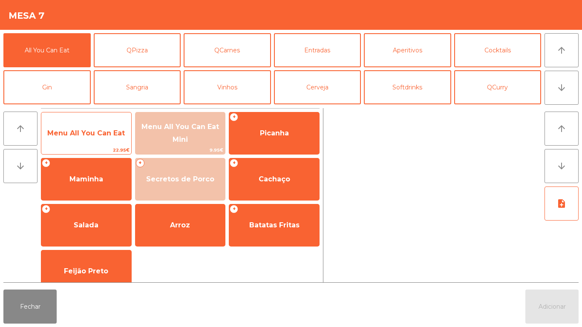
click at [84, 129] on span "Menu All You Can Eat" at bounding box center [86, 133] width 78 height 8
click at [80, 121] on div "Menu All You Can Eat 22.95€" at bounding box center [86, 133] width 91 height 43
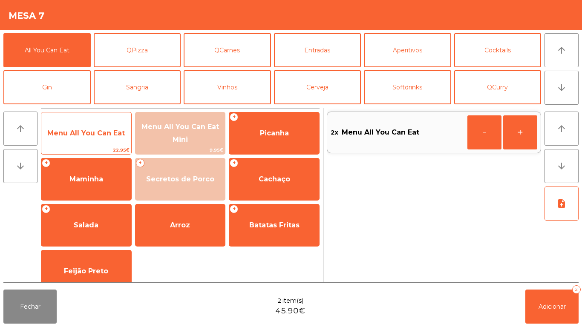
click at [81, 124] on span "Menu All You Can Eat" at bounding box center [86, 133] width 90 height 23
click at [64, 124] on span "Menu All You Can Eat" at bounding box center [86, 133] width 90 height 23
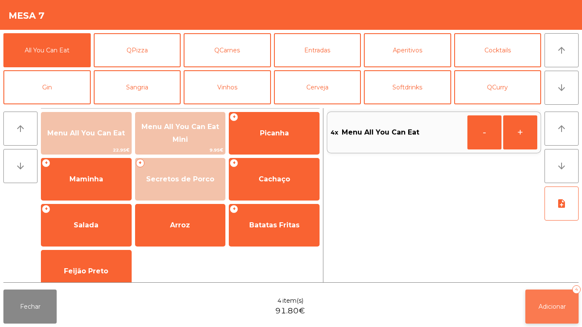
click at [546, 299] on button "Adicionar 4" at bounding box center [552, 307] width 53 height 34
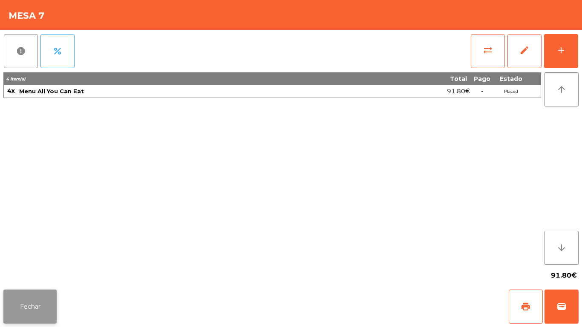
click at [41, 308] on button "Fechar" at bounding box center [29, 307] width 53 height 34
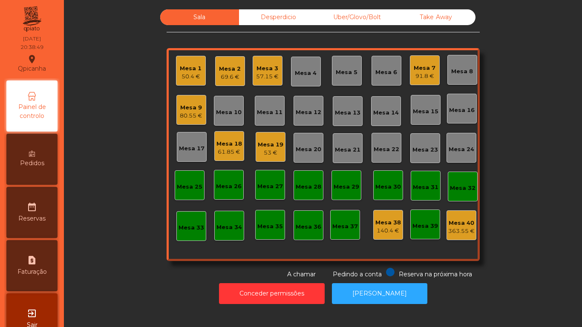
click at [190, 71] on div "Mesa 1" at bounding box center [191, 68] width 22 height 9
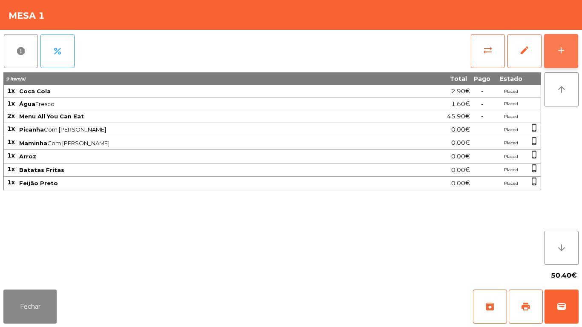
click at [561, 43] on button "add" at bounding box center [561, 51] width 34 height 34
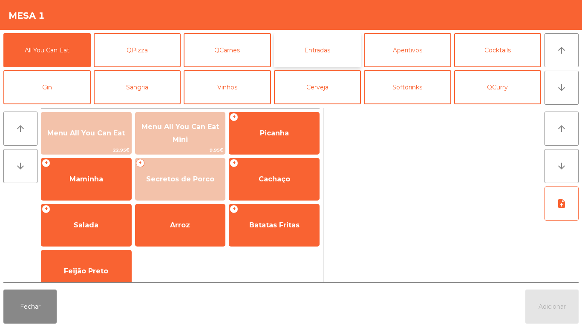
click at [323, 49] on button "Entradas" at bounding box center [317, 50] width 87 height 34
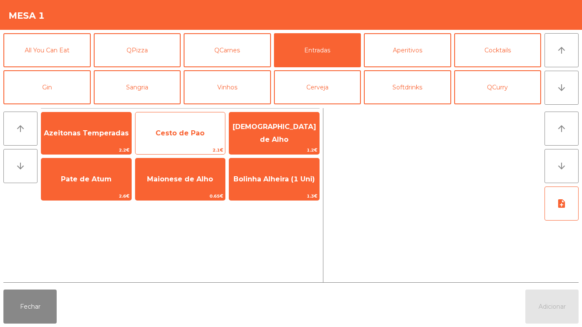
click at [192, 130] on span "Cesto de Pao" at bounding box center [180, 133] width 49 height 8
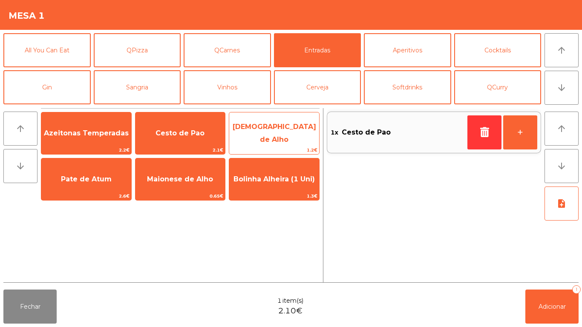
click at [281, 130] on span "[DEMOGRAPHIC_DATA] de Alho" at bounding box center [275, 133] width 84 height 21
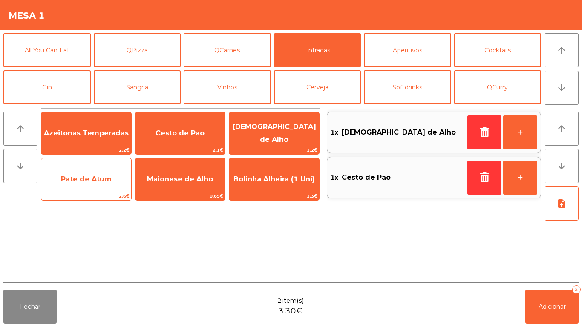
click at [98, 185] on span "Pate de Atum" at bounding box center [86, 179] width 90 height 23
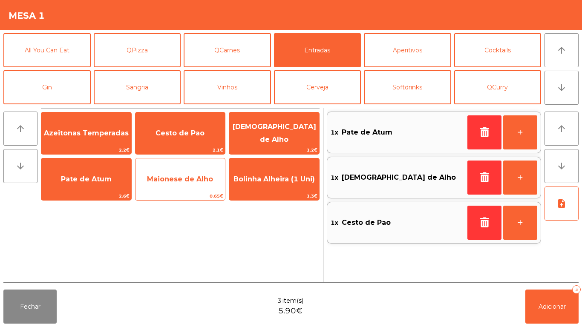
click at [179, 184] on span "Maionese de Alho" at bounding box center [181, 179] width 90 height 23
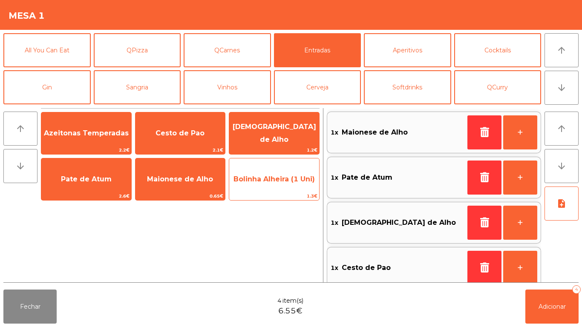
click at [268, 180] on span "Bolinha Alheira (1 Uni)" at bounding box center [274, 179] width 81 height 8
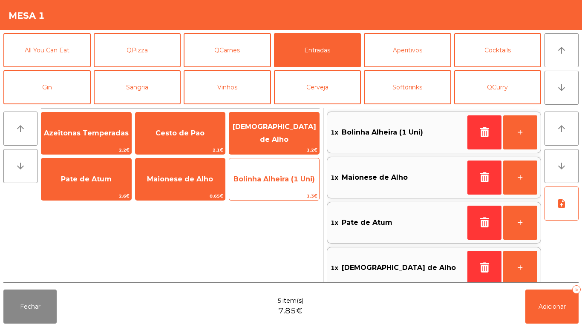
scroll to position [3, 0]
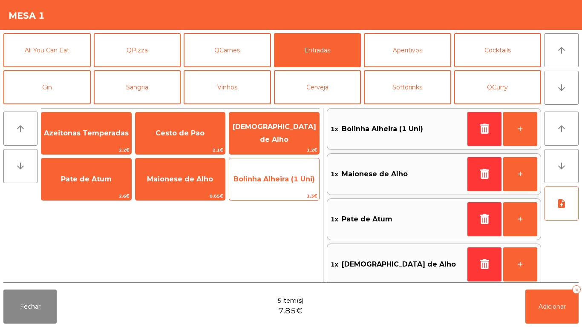
click at [269, 176] on span "Bolinha Alheira (1 Uni)" at bounding box center [274, 179] width 81 height 8
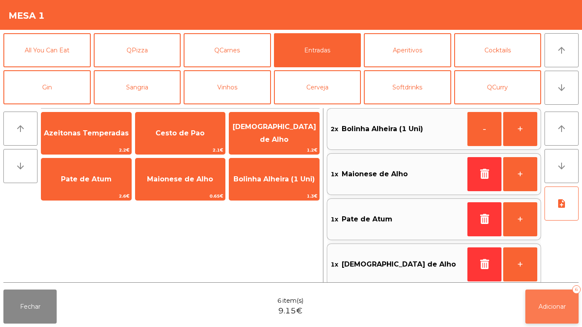
click at [550, 299] on button "Adicionar 6" at bounding box center [552, 307] width 53 height 34
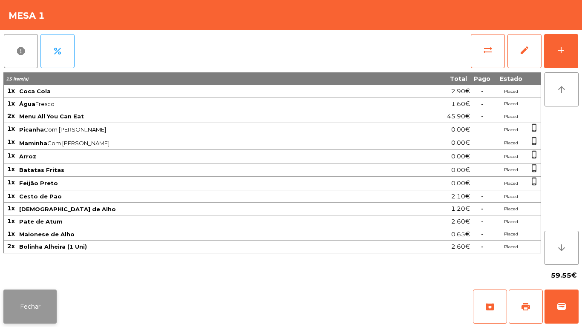
click at [34, 309] on button "Fechar" at bounding box center [29, 307] width 53 height 34
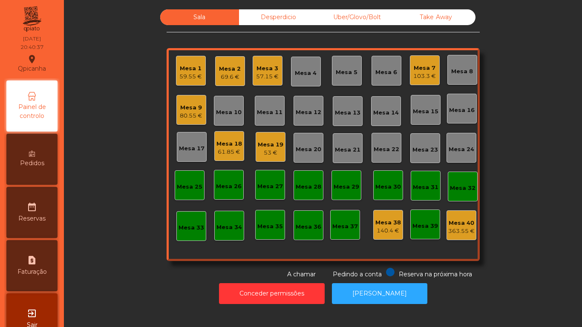
click at [264, 75] on div "57.15 €" at bounding box center [267, 76] width 23 height 9
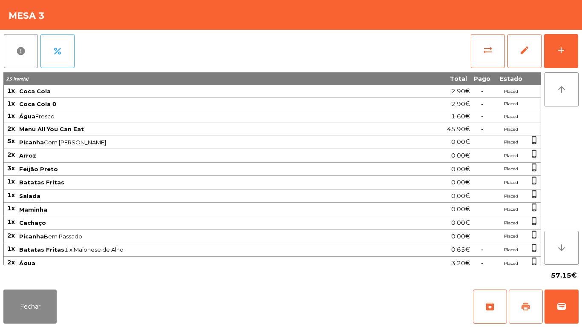
click at [514, 298] on button "print" at bounding box center [526, 307] width 34 height 34
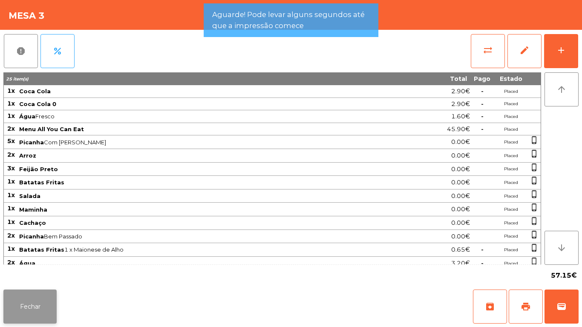
click at [34, 298] on button "Fechar" at bounding box center [29, 307] width 53 height 34
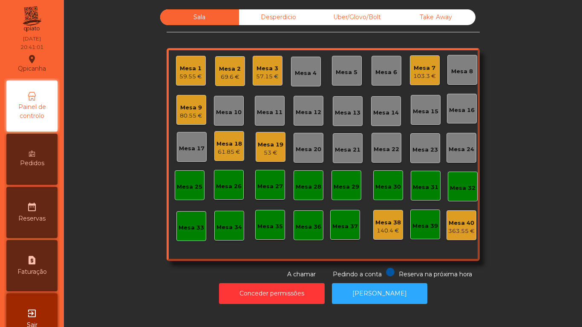
click at [272, 153] on div "53 €" at bounding box center [271, 153] width 26 height 9
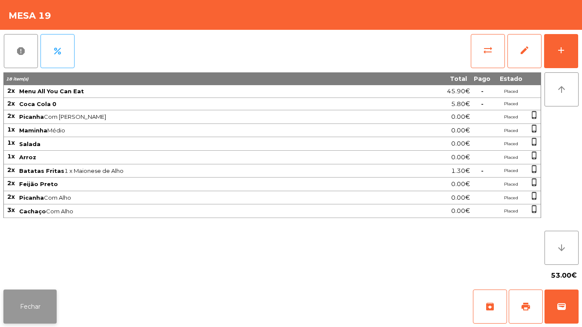
click at [38, 310] on button "Fechar" at bounding box center [29, 307] width 53 height 34
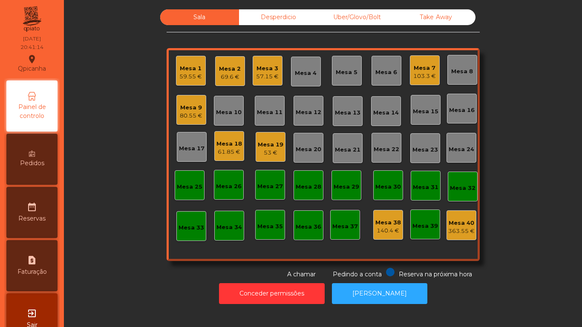
click at [217, 148] on div "61.85 €" at bounding box center [230, 152] width 26 height 9
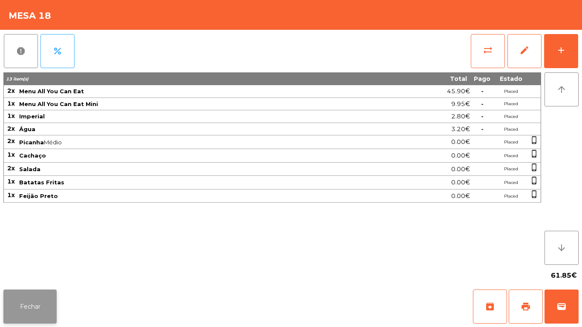
click at [34, 306] on button "Fechar" at bounding box center [29, 307] width 53 height 34
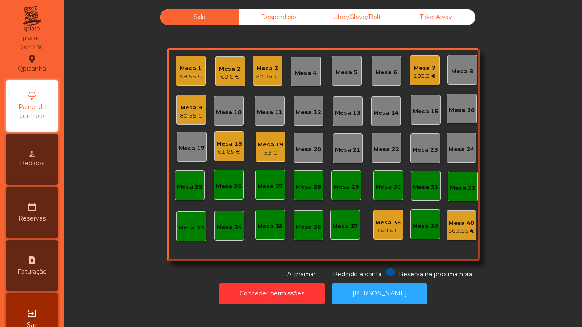
click at [414, 76] on div "103.3 €" at bounding box center [425, 76] width 23 height 9
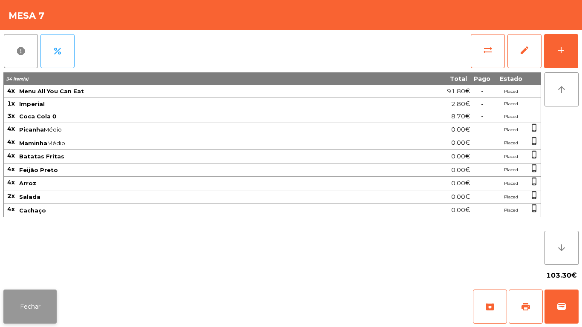
click at [29, 301] on button "Fechar" at bounding box center [29, 307] width 53 height 34
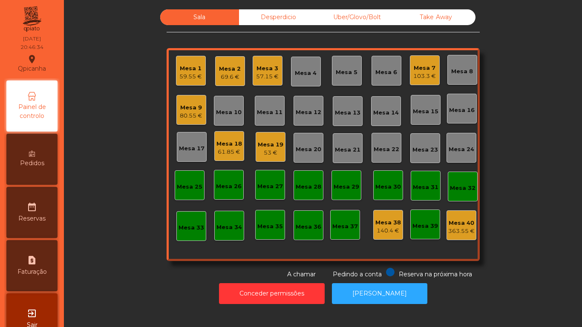
click at [270, 145] on div "Mesa 19" at bounding box center [271, 145] width 26 height 9
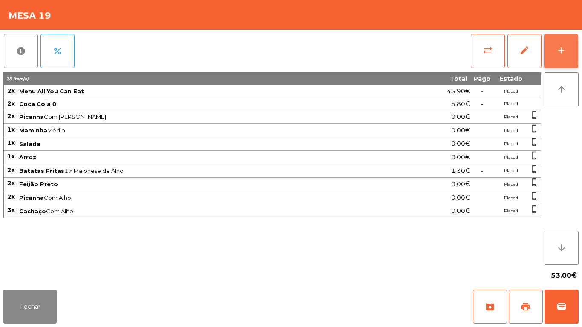
click at [568, 45] on button "add" at bounding box center [561, 51] width 34 height 34
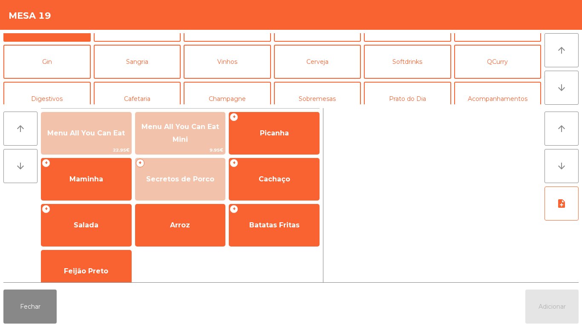
scroll to position [30, 0]
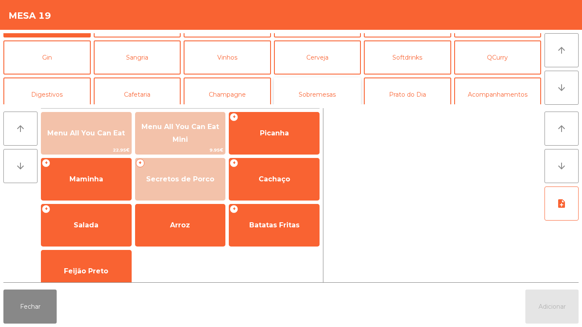
click at [315, 101] on button "Sobremesas" at bounding box center [317, 95] width 87 height 34
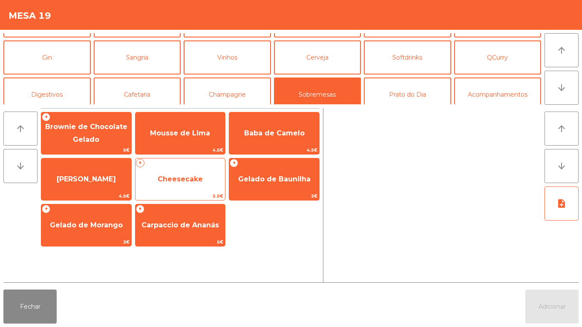
click at [181, 179] on span "Cheesecake" at bounding box center [180, 179] width 45 height 8
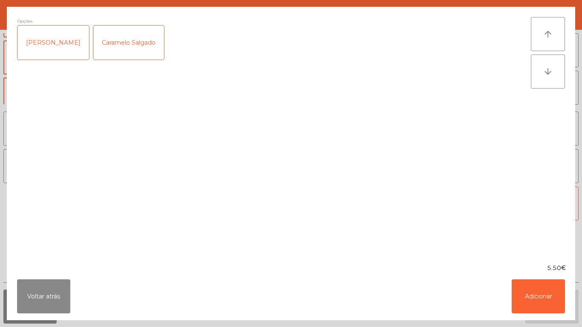
click at [50, 41] on div "[PERSON_NAME]" at bounding box center [53, 43] width 72 height 34
click at [528, 289] on button "Adicionar" at bounding box center [538, 297] width 53 height 34
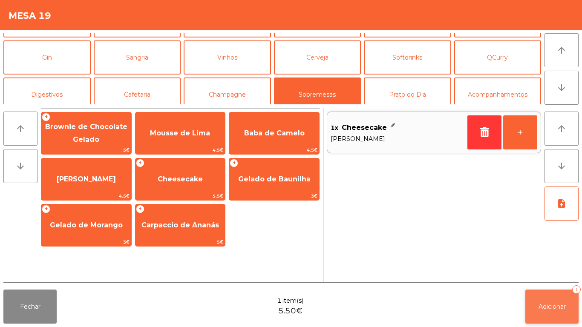
click at [549, 304] on span "Adicionar" at bounding box center [552, 307] width 27 height 8
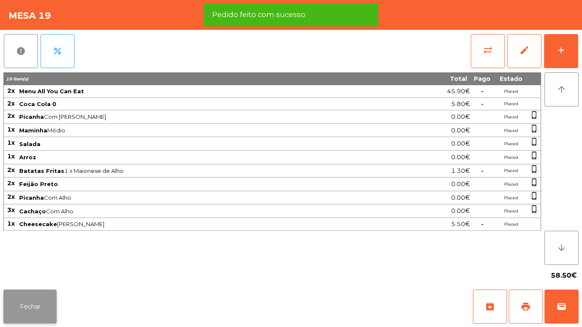
click at [35, 304] on button "Fechar" at bounding box center [29, 307] width 53 height 34
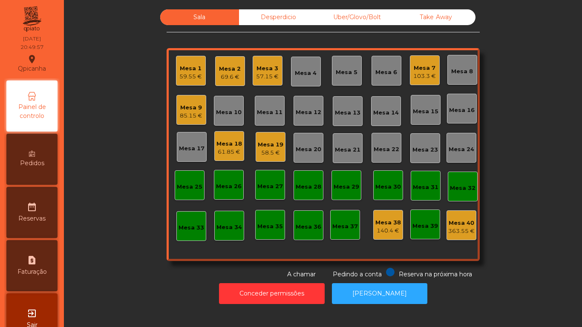
click at [414, 68] on div "Mesa 7" at bounding box center [425, 68] width 23 height 9
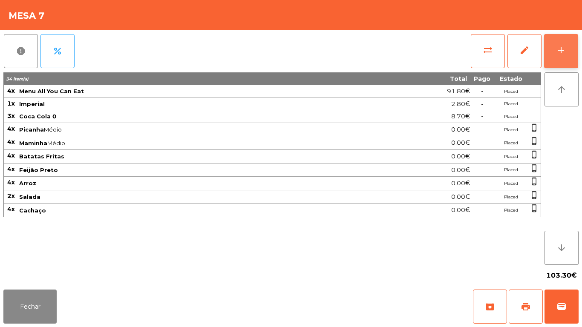
click at [554, 43] on button "add" at bounding box center [561, 51] width 34 height 34
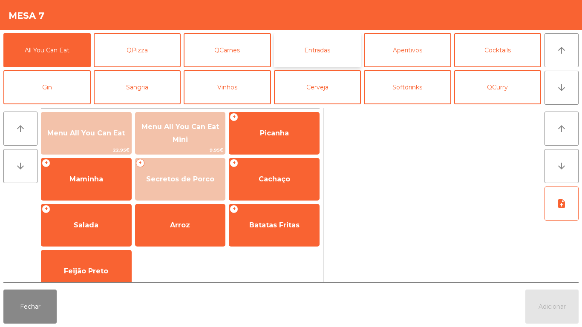
click at [324, 48] on button "Entradas" at bounding box center [317, 50] width 87 height 34
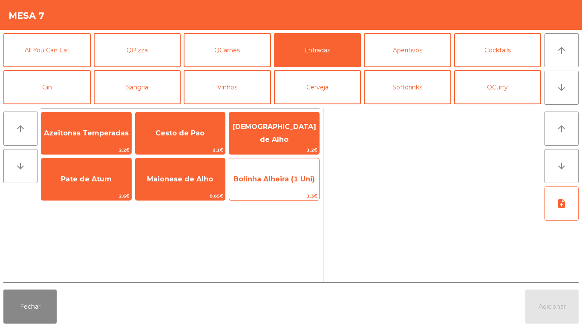
click at [266, 181] on span "Bolinha Alheira (1 Uni)" at bounding box center [274, 179] width 81 height 8
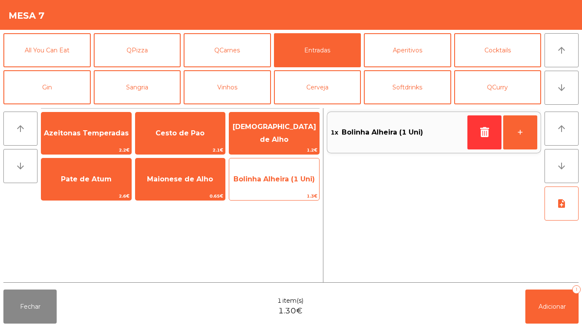
click at [266, 179] on span "Bolinha Alheira (1 Uni)" at bounding box center [274, 179] width 81 height 8
click at [270, 178] on span "Bolinha Alheira (1 Uni)" at bounding box center [274, 179] width 81 height 8
click at [256, 174] on span "Bolinha Alheira (1 Uni)" at bounding box center [274, 179] width 90 height 23
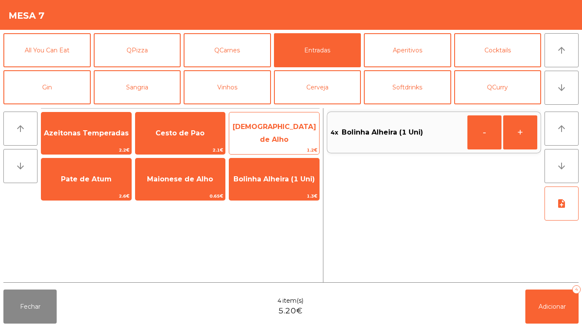
click at [277, 136] on span "[DEMOGRAPHIC_DATA] de Alho" at bounding box center [275, 133] width 84 height 21
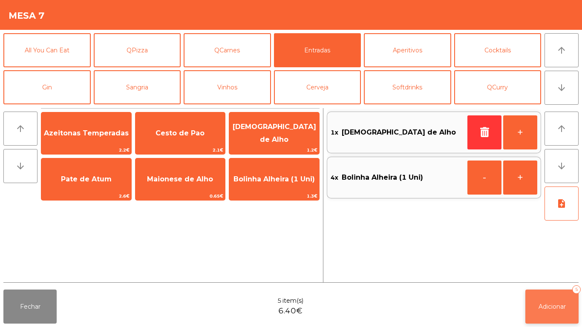
click at [552, 305] on span "Adicionar" at bounding box center [552, 307] width 27 height 8
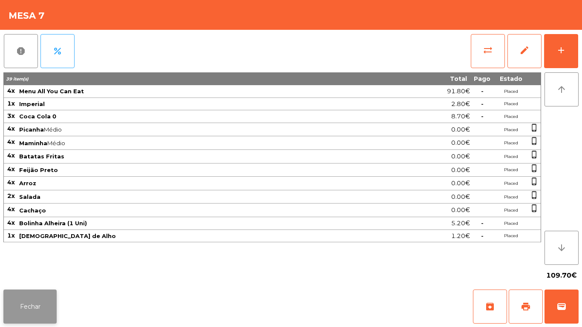
click at [37, 307] on button "Fechar" at bounding box center [29, 307] width 53 height 34
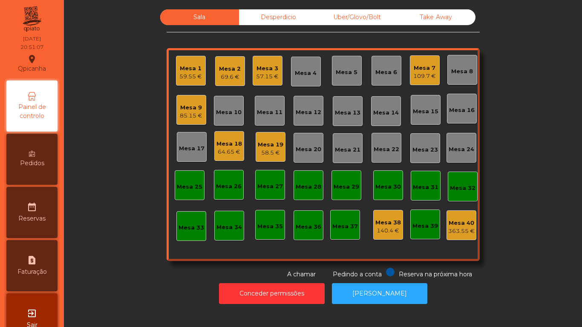
click at [229, 152] on div "64.65 €" at bounding box center [230, 152] width 26 height 9
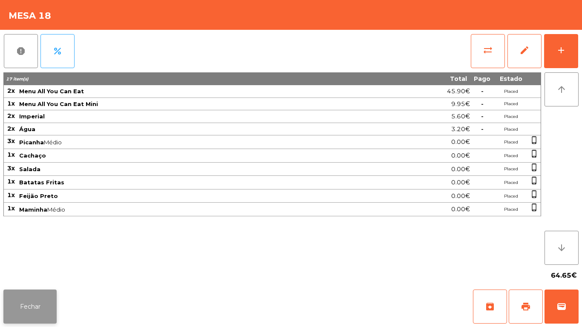
click at [43, 298] on button "Fechar" at bounding box center [29, 307] width 53 height 34
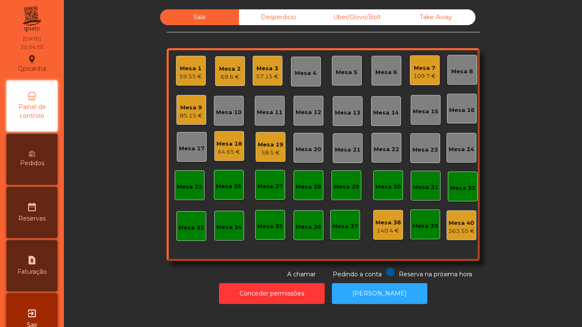
click at [227, 79] on div "69.6 €" at bounding box center [230, 77] width 22 height 9
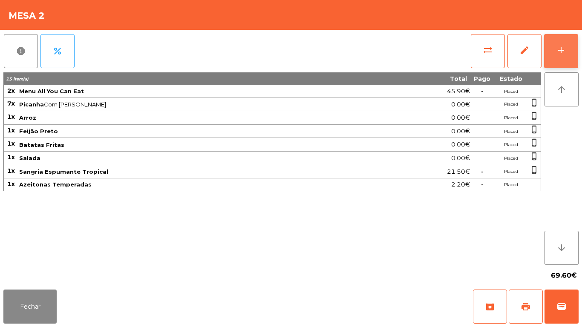
click at [558, 51] on div "add" at bounding box center [561, 50] width 10 height 10
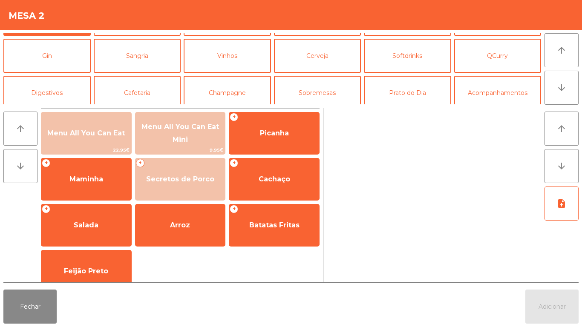
scroll to position [39, 0]
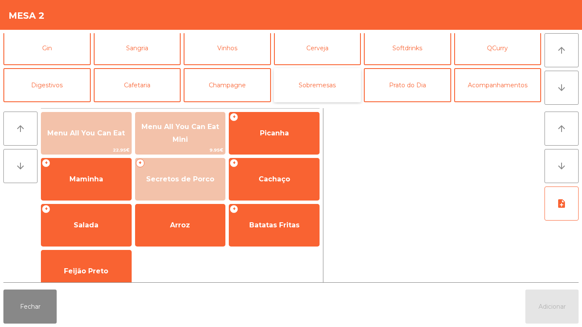
click at [321, 88] on button "Sobremesas" at bounding box center [317, 85] width 87 height 34
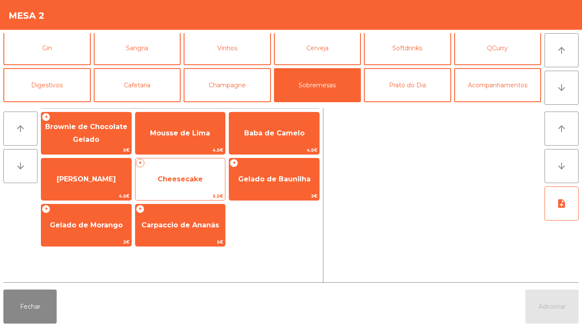
click at [184, 184] on span "Cheesecake" at bounding box center [181, 179] width 90 height 23
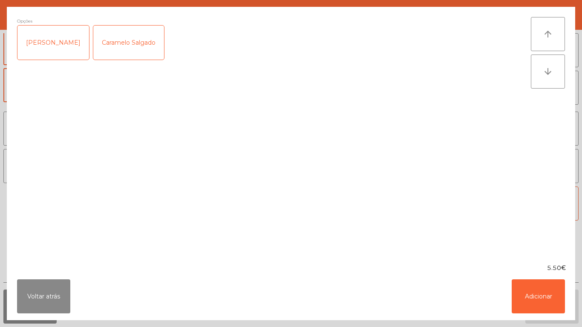
click at [58, 48] on div "[PERSON_NAME]" at bounding box center [53, 43] width 72 height 34
click at [535, 292] on button "Adicionar" at bounding box center [538, 297] width 53 height 34
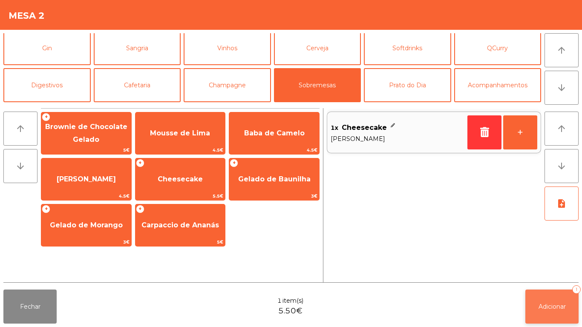
click at [558, 299] on button "Adicionar 1" at bounding box center [552, 307] width 53 height 34
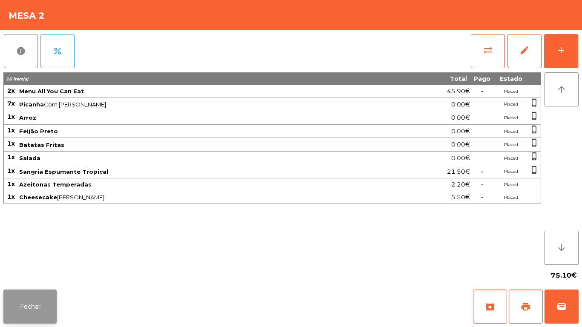
click at [27, 298] on button "Fechar" at bounding box center [29, 307] width 53 height 34
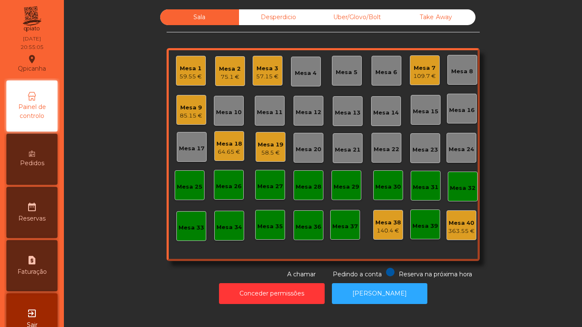
click at [263, 77] on div "57.15 €" at bounding box center [267, 76] width 23 height 9
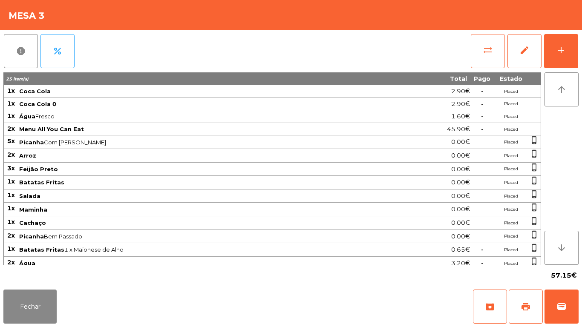
click at [483, 47] on span "sync_alt" at bounding box center [488, 50] width 10 height 10
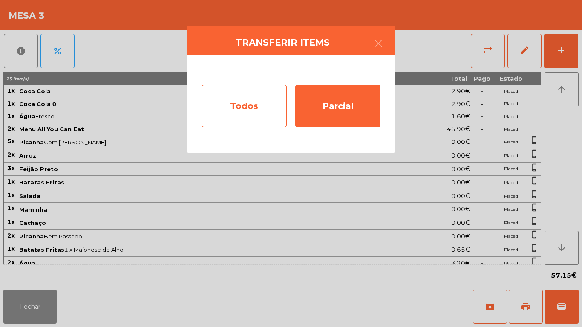
click at [241, 107] on div "Todos" at bounding box center [244, 106] width 85 height 43
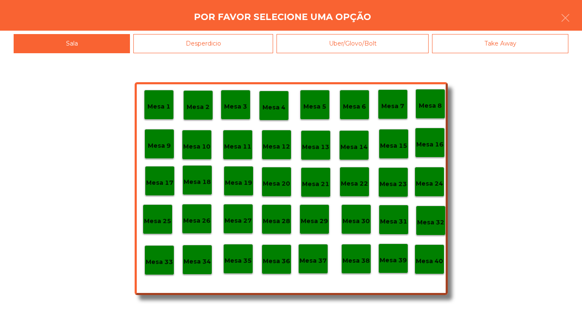
click at [433, 247] on div "Mesa 40" at bounding box center [430, 260] width 30 height 30
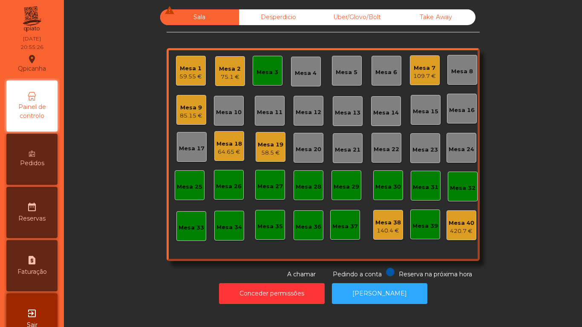
click at [264, 139] on div "Mesa 19 58.5 €" at bounding box center [271, 147] width 26 height 20
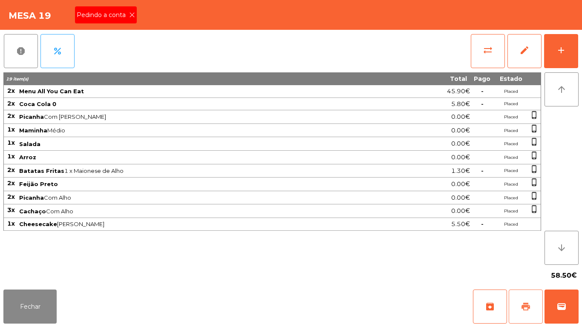
click at [521, 306] on button "print" at bounding box center [526, 307] width 34 height 34
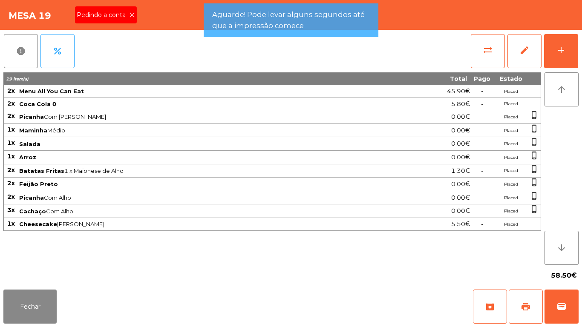
click at [131, 15] on icon at bounding box center [132, 15] width 6 height 6
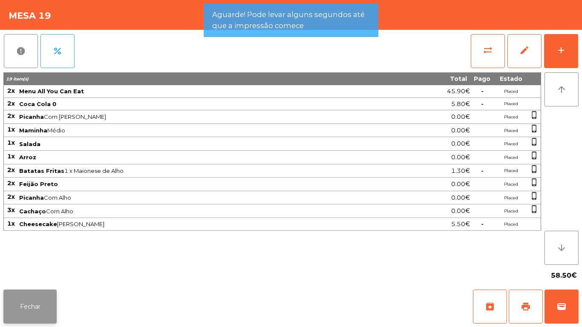
click at [43, 298] on button "Fechar" at bounding box center [29, 307] width 53 height 34
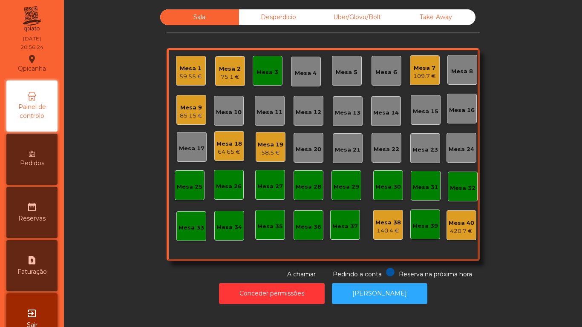
click at [188, 121] on div "Mesa 9 85.15 €" at bounding box center [191, 110] width 30 height 30
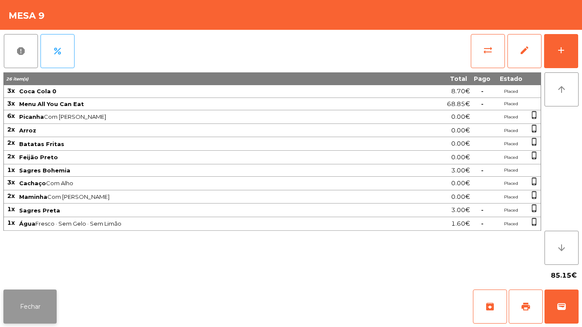
click at [32, 295] on button "Fechar" at bounding box center [29, 307] width 53 height 34
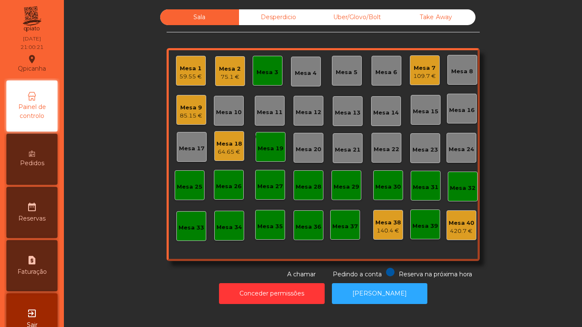
click at [261, 84] on div "Mesa 3" at bounding box center [268, 71] width 30 height 30
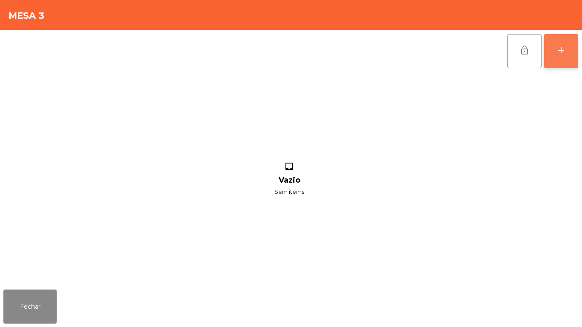
click at [550, 58] on button "add" at bounding box center [561, 51] width 34 height 34
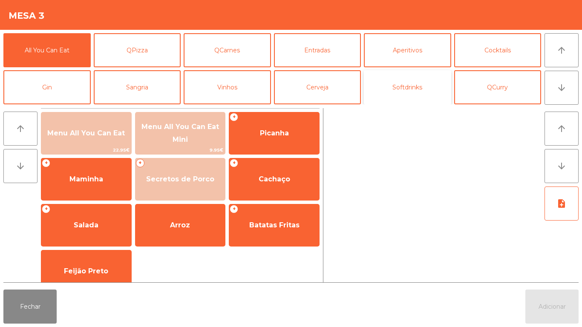
click at [397, 91] on button "Softdrinks" at bounding box center [407, 87] width 87 height 34
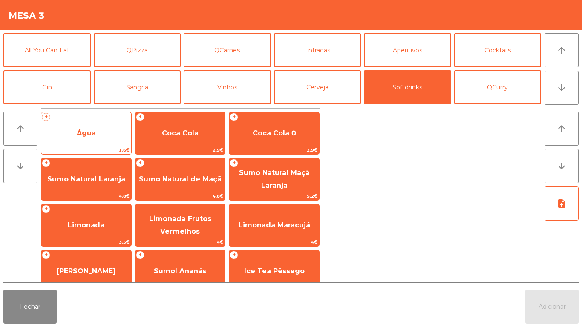
click at [95, 135] on span "Água" at bounding box center [86, 133] width 19 height 8
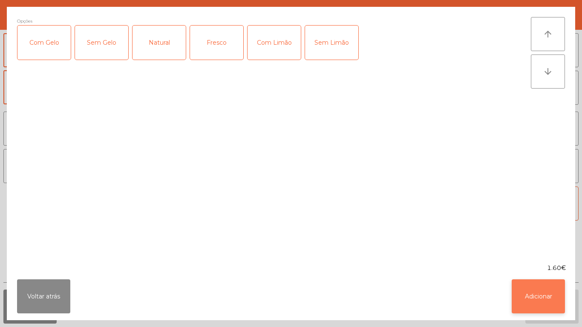
click at [550, 292] on button "Adicionar" at bounding box center [538, 297] width 53 height 34
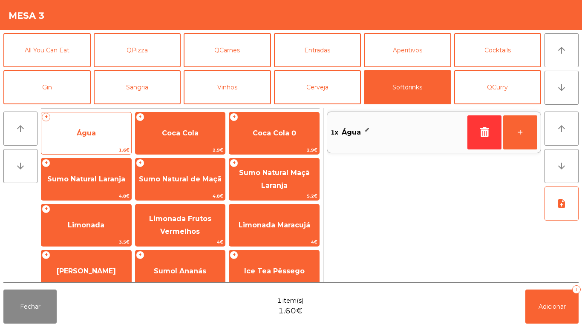
click at [101, 142] on span "Água" at bounding box center [86, 133] width 90 height 23
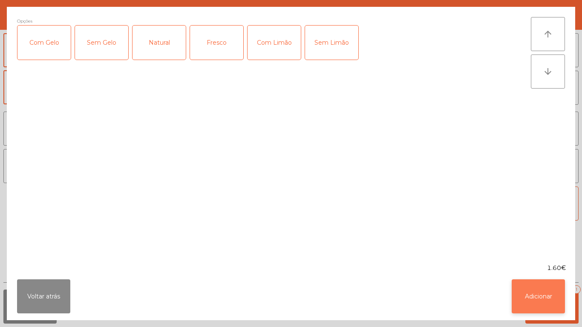
click at [542, 300] on button "Adicionar" at bounding box center [538, 297] width 53 height 34
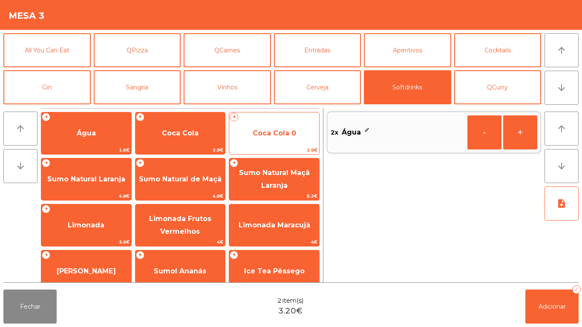
click at [290, 139] on span "Coca Cola 0" at bounding box center [274, 133] width 90 height 23
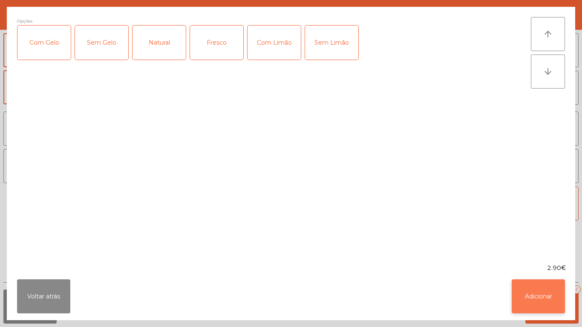
click at [531, 292] on button "Adicionar" at bounding box center [538, 297] width 53 height 34
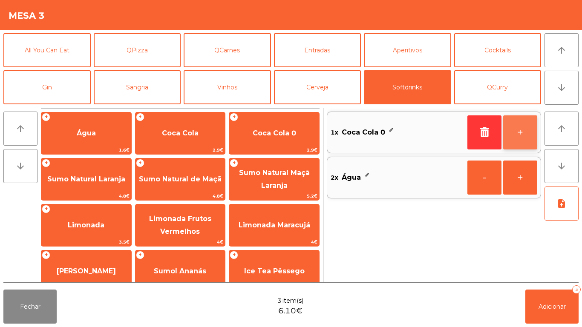
click at [525, 132] on button "+" at bounding box center [520, 133] width 34 height 34
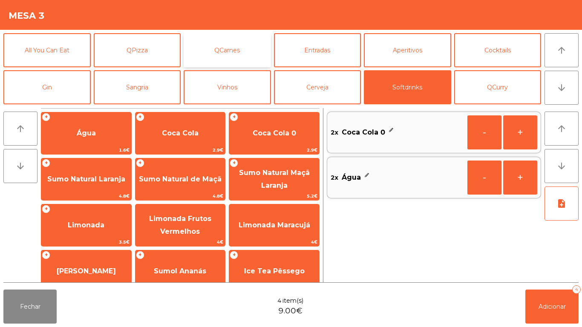
click at [226, 55] on button "QCarnes" at bounding box center [227, 50] width 87 height 34
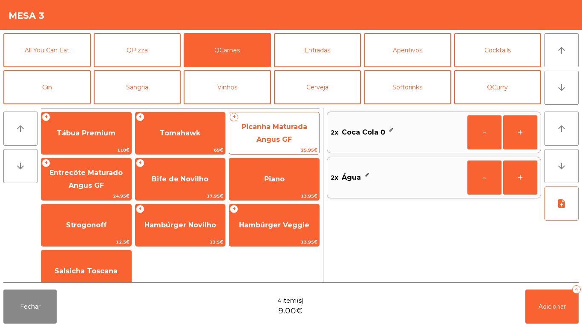
click at [268, 140] on span "Picanha Maturada Angus GF" at bounding box center [275, 133] width 66 height 21
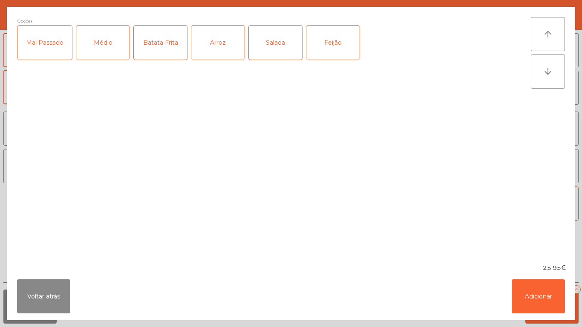
click at [108, 45] on div "Médio" at bounding box center [102, 43] width 53 height 34
click at [164, 50] on div "Batata Frita" at bounding box center [160, 43] width 53 height 34
click at [267, 47] on div "Salada" at bounding box center [275, 43] width 53 height 34
click at [528, 287] on button "Adicionar" at bounding box center [538, 297] width 53 height 34
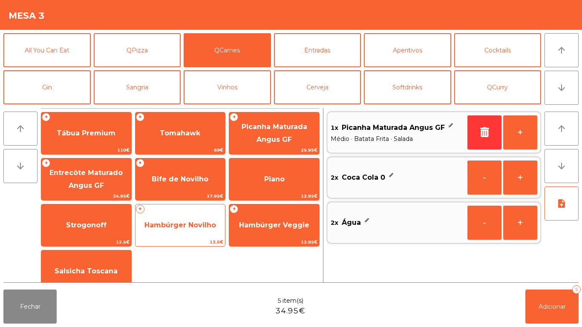
click at [189, 225] on span "Hambúrger Novilho" at bounding box center [181, 225] width 72 height 8
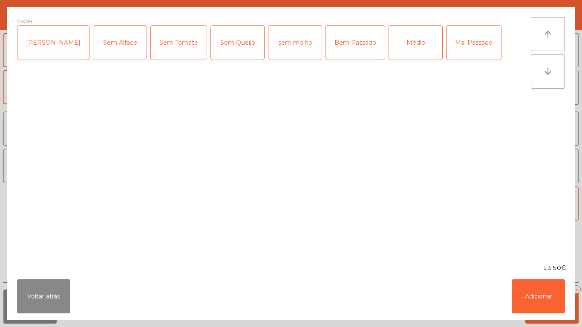
click at [48, 43] on div "[PERSON_NAME]" at bounding box center [53, 43] width 72 height 34
click at [223, 53] on div "Sem Queijo" at bounding box center [237, 43] width 53 height 34
click at [220, 50] on div "Sem Queijo" at bounding box center [237, 43] width 53 height 34
click at [277, 49] on div "sem molho" at bounding box center [295, 43] width 53 height 34
click at [531, 293] on button "Adicionar" at bounding box center [538, 297] width 53 height 34
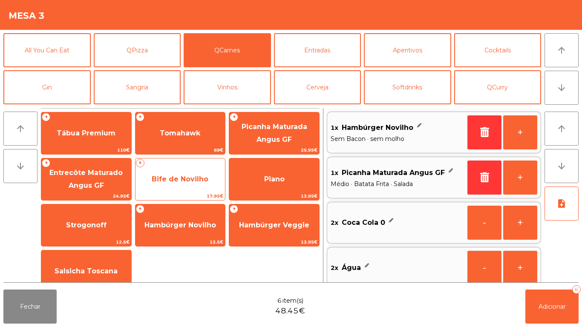
click at [187, 177] on span "Bife de Novilho" at bounding box center [180, 179] width 57 height 8
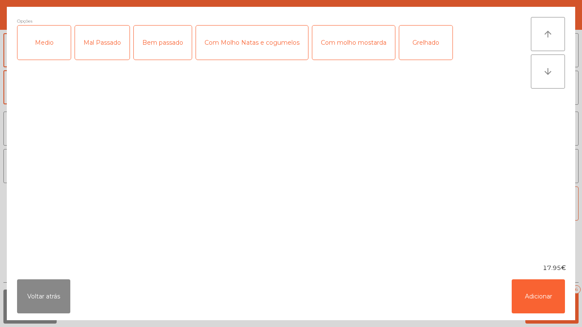
click at [49, 36] on div "Medio" at bounding box center [43, 43] width 53 height 34
click at [424, 43] on div "Grelhado" at bounding box center [425, 43] width 53 height 34
click at [534, 305] on button "Adicionar" at bounding box center [538, 297] width 53 height 34
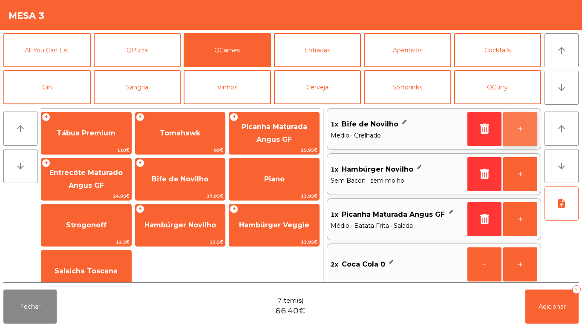
click at [515, 129] on button "+" at bounding box center [520, 129] width 34 height 34
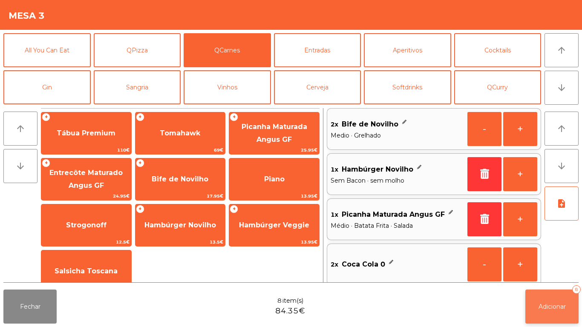
click at [555, 308] on span "Adicionar" at bounding box center [552, 307] width 27 height 8
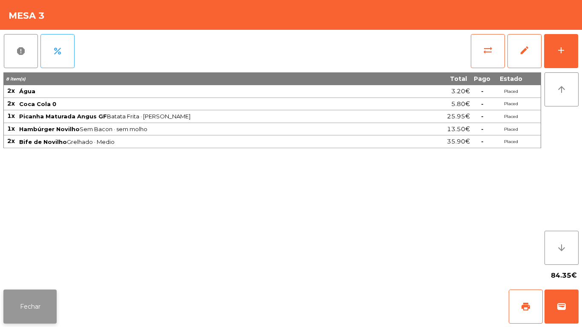
click at [29, 295] on button "Fechar" at bounding box center [29, 307] width 53 height 34
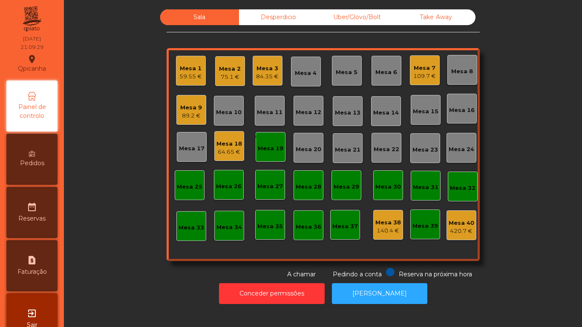
click at [233, 81] on div "75.1 €" at bounding box center [230, 77] width 22 height 9
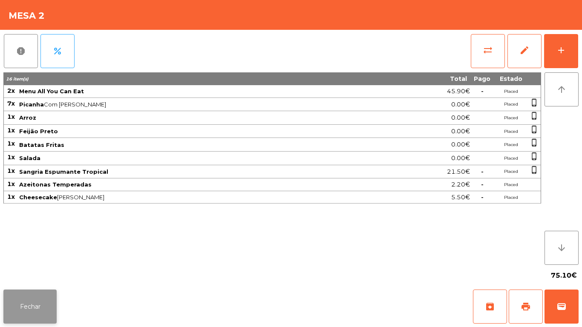
click at [37, 312] on button "Fechar" at bounding box center [29, 307] width 53 height 34
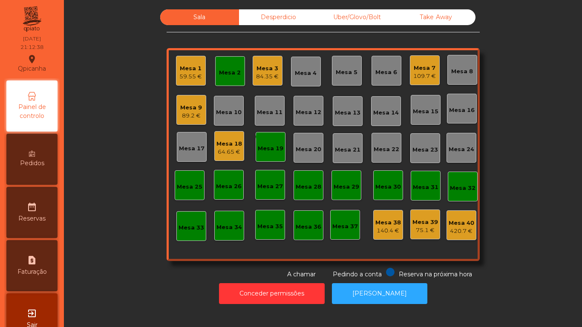
click at [425, 75] on div "109.7 €" at bounding box center [425, 76] width 23 height 9
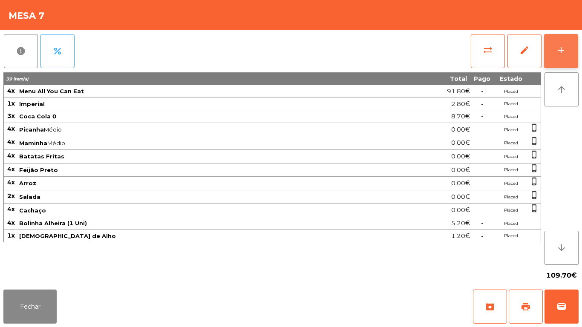
click at [556, 50] on button "add" at bounding box center [561, 51] width 34 height 34
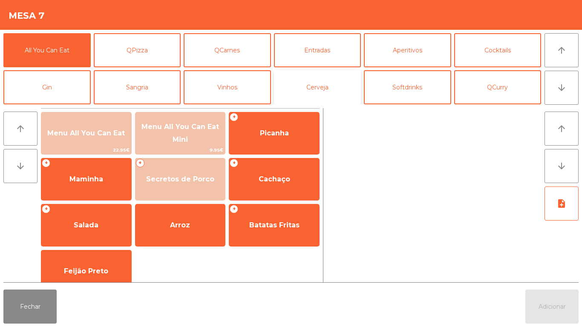
click at [320, 90] on button "Cerveja" at bounding box center [317, 87] width 87 height 34
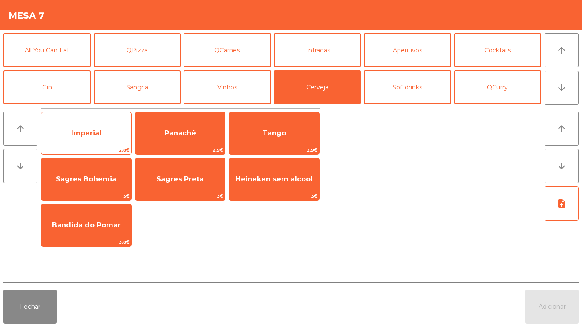
click at [93, 141] on span "Imperial" at bounding box center [86, 133] width 90 height 23
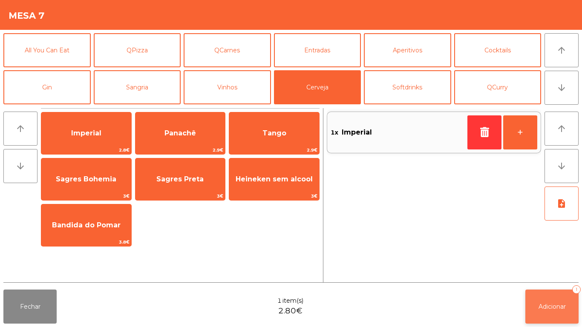
click at [531, 298] on button "Adicionar 1" at bounding box center [552, 307] width 53 height 34
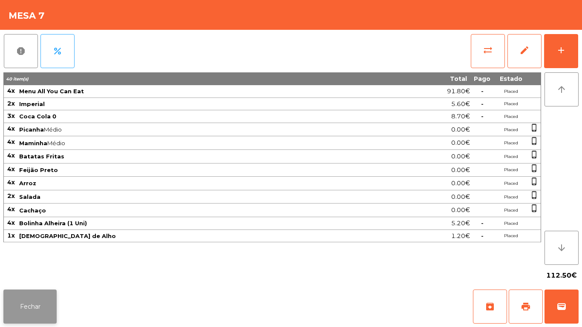
click at [42, 294] on button "Fechar" at bounding box center [29, 307] width 53 height 34
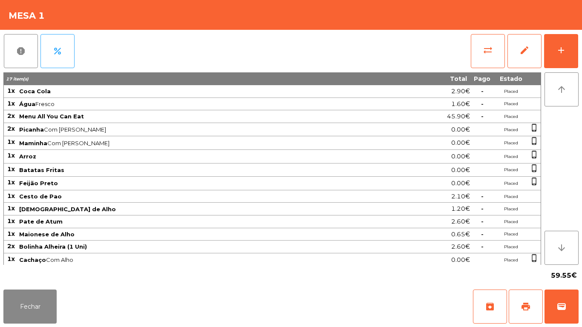
scroll to position [2, 0]
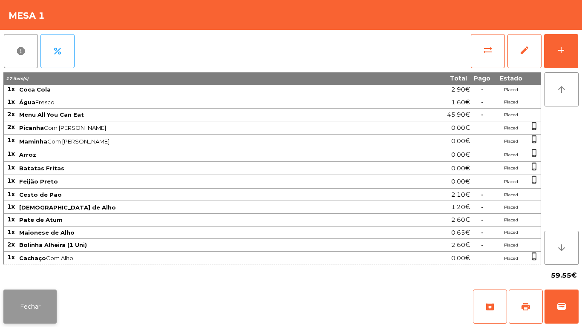
click at [33, 303] on button "Fechar" at bounding box center [29, 307] width 53 height 34
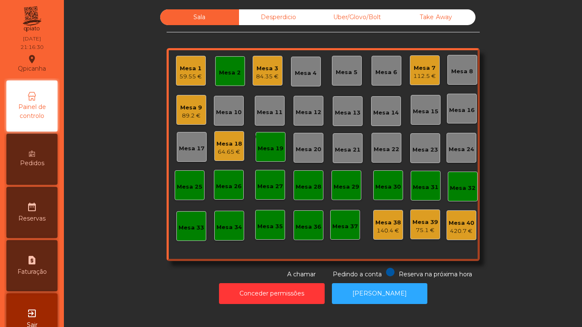
click at [185, 74] on div "59.55 €" at bounding box center [190, 76] width 23 height 9
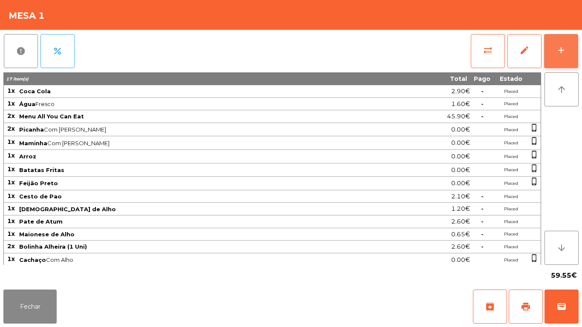
click at [559, 48] on div "add" at bounding box center [561, 50] width 10 height 10
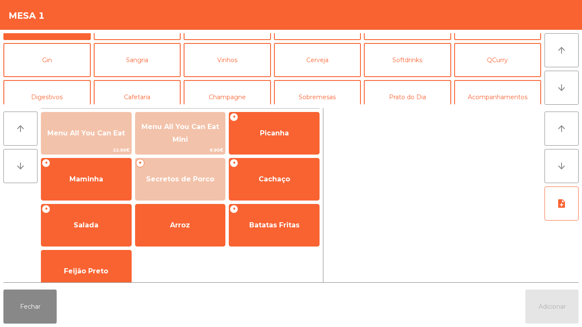
scroll to position [44, 0]
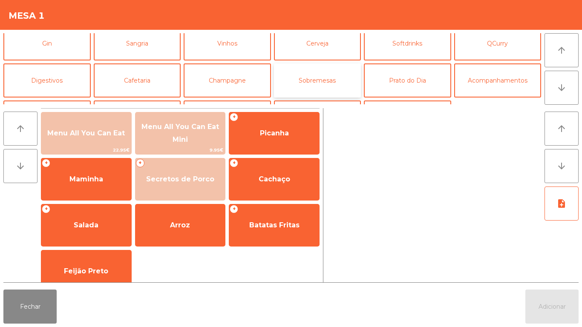
click at [323, 88] on button "Sobremesas" at bounding box center [317, 81] width 87 height 34
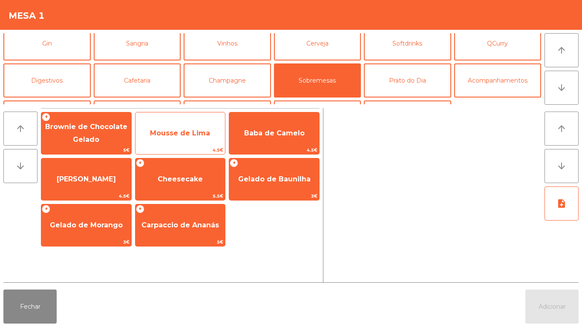
click at [197, 137] on span "Mousse de Lima" at bounding box center [180, 133] width 60 height 8
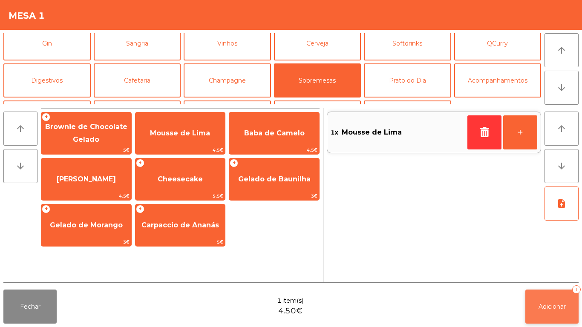
click at [540, 304] on span "Adicionar" at bounding box center [552, 307] width 27 height 8
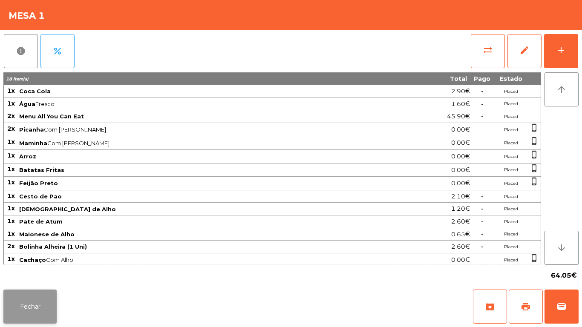
click at [45, 298] on button "Fechar" at bounding box center [29, 307] width 53 height 34
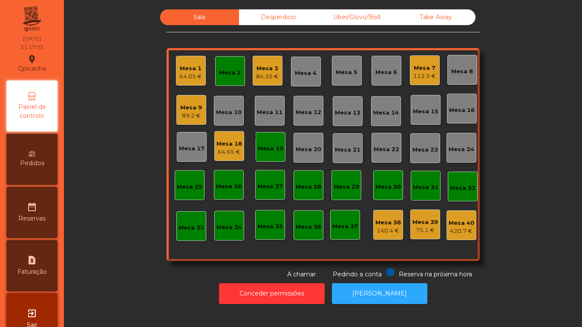
click at [261, 81] on div "84.35 €" at bounding box center [267, 76] width 23 height 9
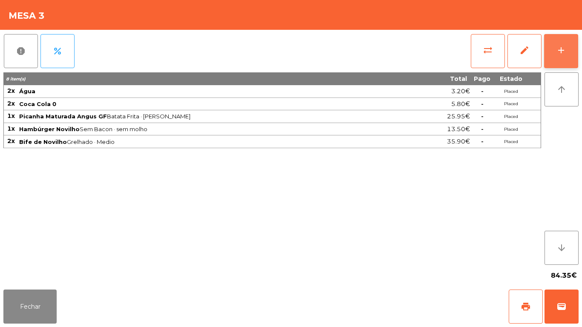
click at [572, 35] on button "add" at bounding box center [561, 51] width 34 height 34
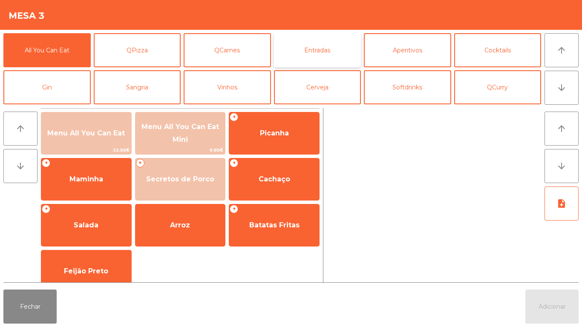
click at [323, 50] on button "Entradas" at bounding box center [317, 50] width 87 height 34
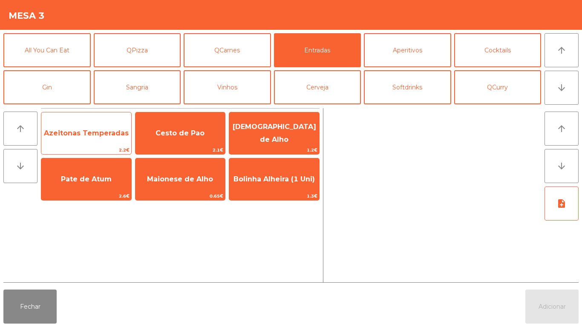
click at [93, 127] on span "Azeitonas Temperadas" at bounding box center [86, 133] width 90 height 23
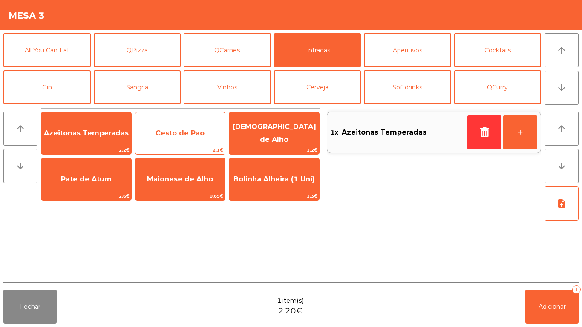
click at [174, 135] on span "Cesto de Pao" at bounding box center [180, 133] width 49 height 8
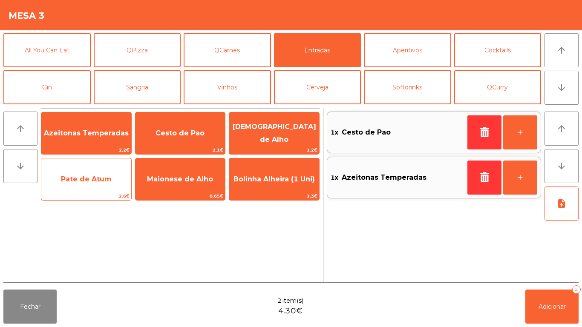
click at [87, 184] on span "Pate de Atum" at bounding box center [86, 179] width 90 height 23
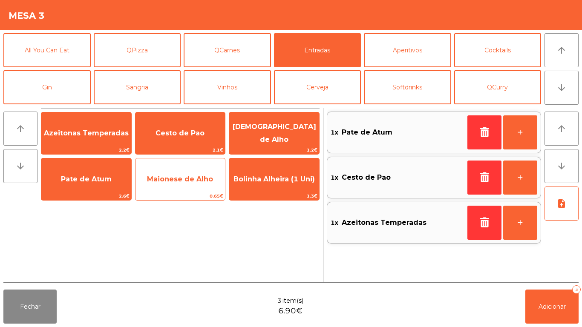
click at [176, 184] on span "Maionese de Alho" at bounding box center [181, 179] width 90 height 23
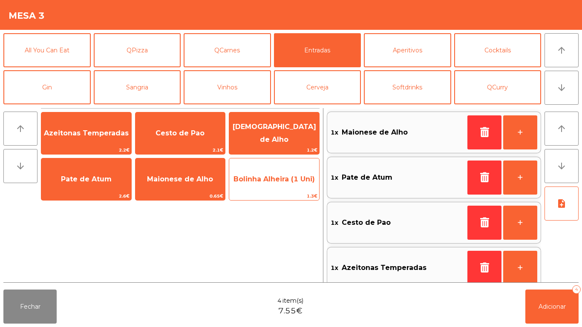
click at [269, 179] on span "Bolinha Alheira (1 Uni)" at bounding box center [274, 179] width 81 height 8
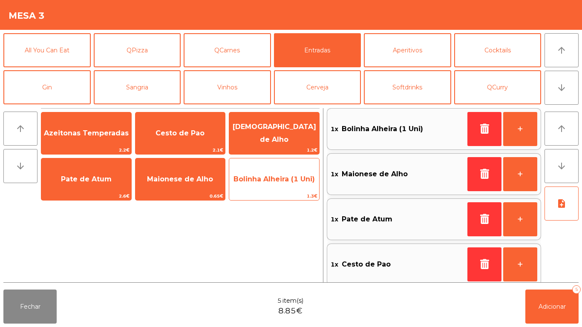
click at [271, 183] on span "Bolinha Alheira (1 Uni)" at bounding box center [274, 179] width 81 height 8
click at [260, 179] on span "Bolinha Alheira (1 Uni)" at bounding box center [274, 179] width 81 height 8
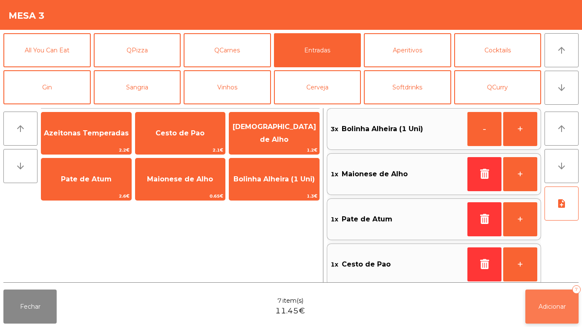
click at [548, 299] on button "Adicionar 7" at bounding box center [552, 307] width 53 height 34
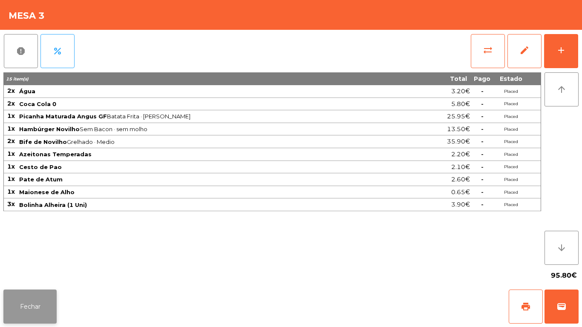
click at [35, 300] on button "Fechar" at bounding box center [29, 307] width 53 height 34
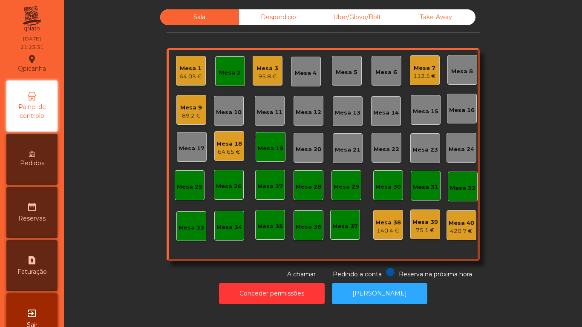
click at [228, 149] on div "64.65 €" at bounding box center [230, 152] width 26 height 9
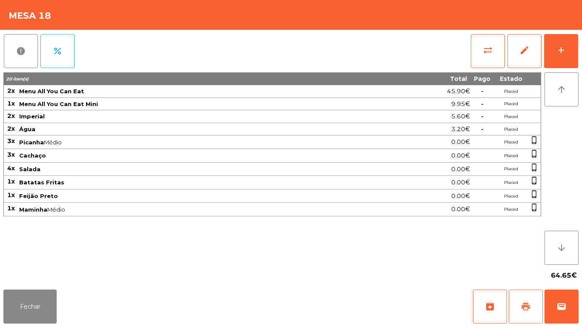
click at [525, 311] on span "print" at bounding box center [526, 307] width 10 height 10
click at [23, 298] on button "Fechar" at bounding box center [29, 307] width 53 height 34
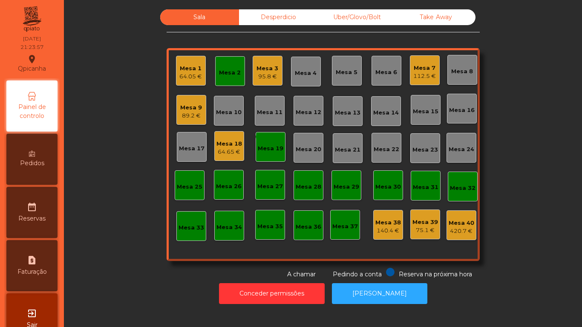
click at [265, 145] on div "Mesa 19" at bounding box center [271, 149] width 26 height 9
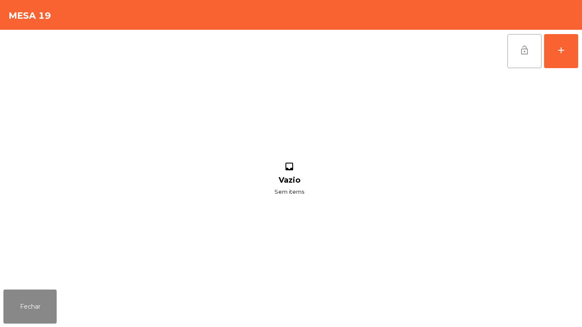
click at [530, 54] on button "lock_open" at bounding box center [525, 51] width 34 height 34
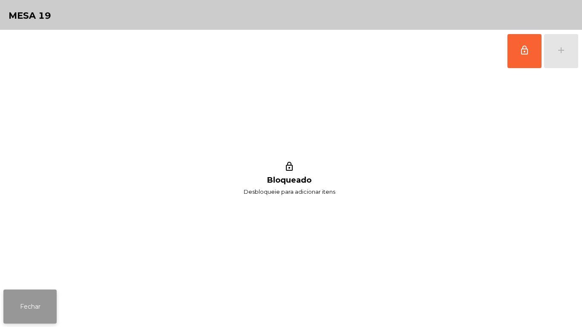
click at [32, 313] on button "Fechar" at bounding box center [29, 307] width 53 height 34
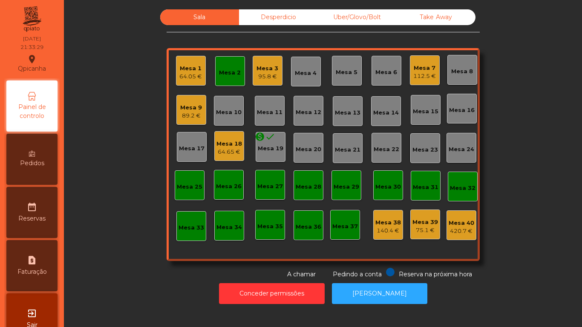
click at [225, 73] on div "Mesa 2" at bounding box center [230, 73] width 22 height 9
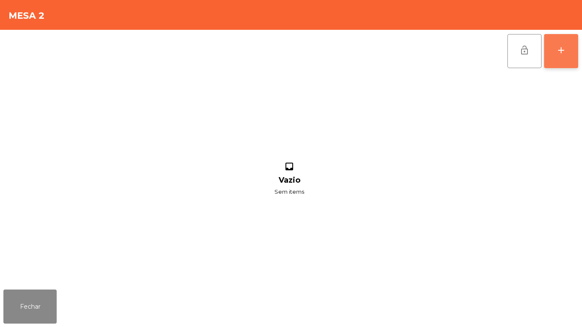
click at [558, 53] on div "add" at bounding box center [561, 50] width 10 height 10
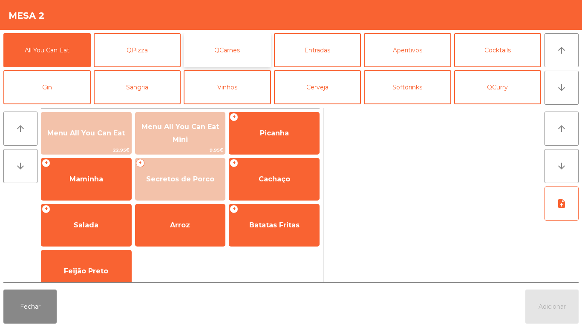
click at [229, 47] on button "QCarnes" at bounding box center [227, 50] width 87 height 34
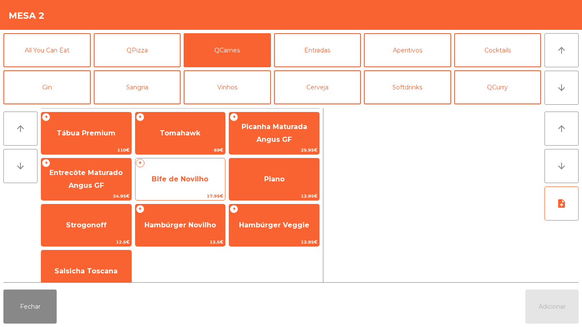
click at [181, 178] on span "Bife de Novilho" at bounding box center [180, 179] width 57 height 8
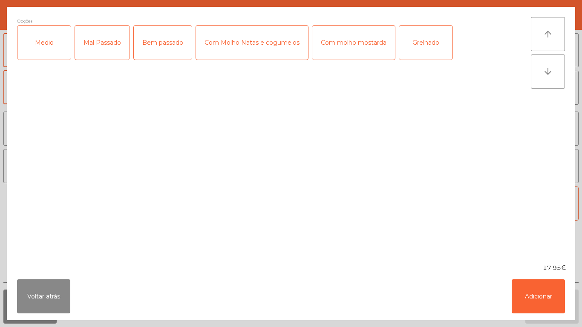
click at [54, 50] on div "Medio" at bounding box center [43, 43] width 53 height 34
click at [421, 42] on div "Grelhado" at bounding box center [425, 43] width 53 height 34
click at [538, 292] on button "Adicionar" at bounding box center [538, 297] width 53 height 34
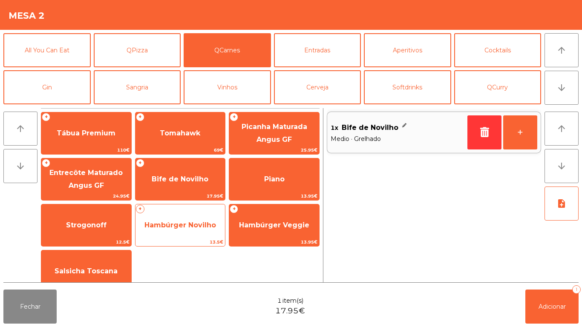
click at [175, 229] on span "Hambúrger Novilho" at bounding box center [181, 225] width 72 height 8
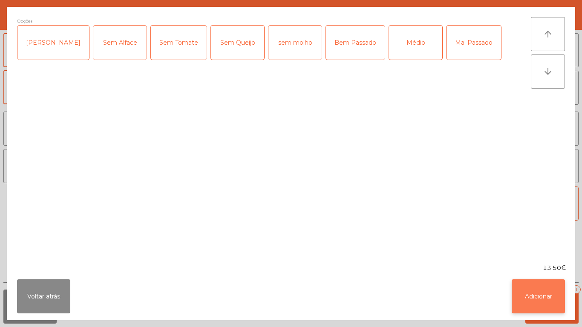
click at [539, 291] on button "Adicionar" at bounding box center [538, 297] width 53 height 34
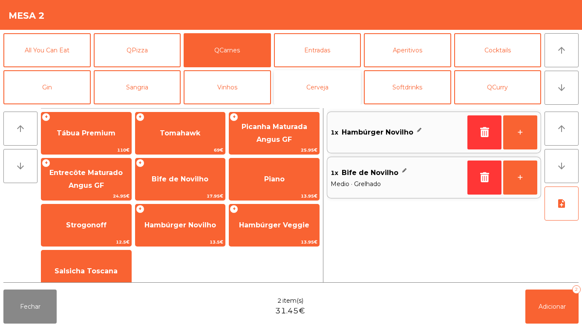
click at [318, 91] on button "Cerveja" at bounding box center [317, 87] width 87 height 34
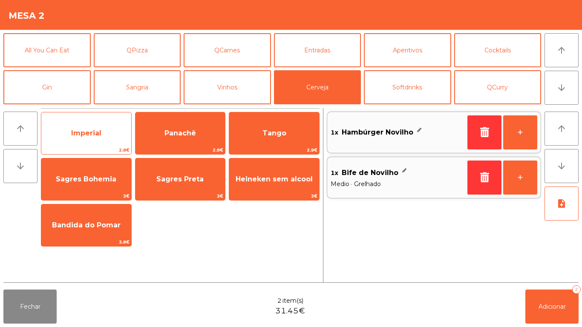
click at [101, 140] on span "Imperial" at bounding box center [86, 133] width 90 height 23
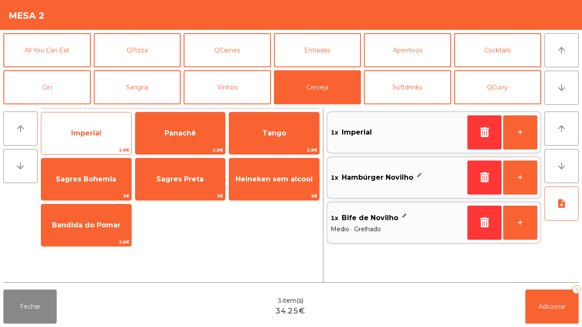
click at [95, 134] on span "Imperial" at bounding box center [86, 133] width 30 height 8
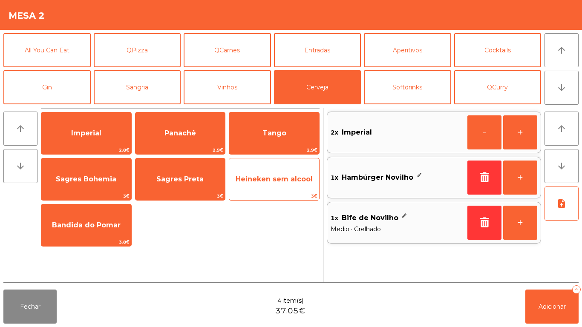
click at [281, 179] on span "Heineken sem alcool" at bounding box center [274, 179] width 77 height 8
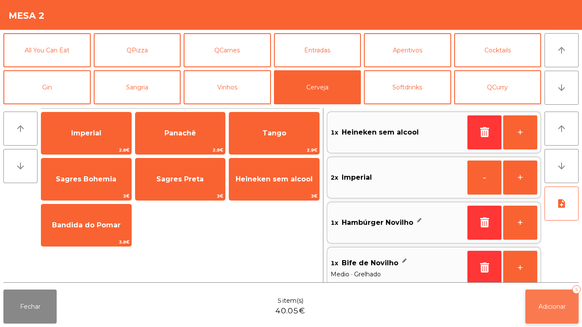
click at [558, 304] on span "Adicionar" at bounding box center [552, 307] width 27 height 8
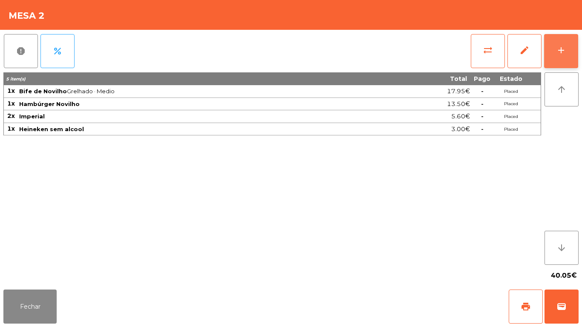
click at [552, 49] on button "add" at bounding box center [561, 51] width 34 height 34
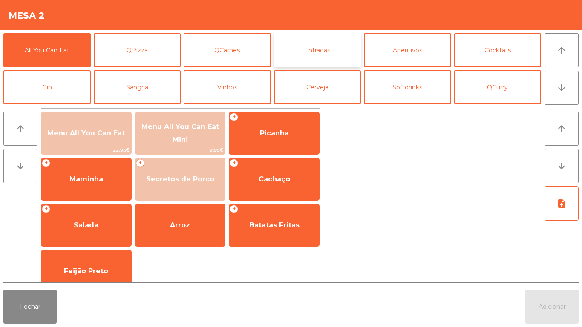
click at [321, 56] on button "Entradas" at bounding box center [317, 50] width 87 height 34
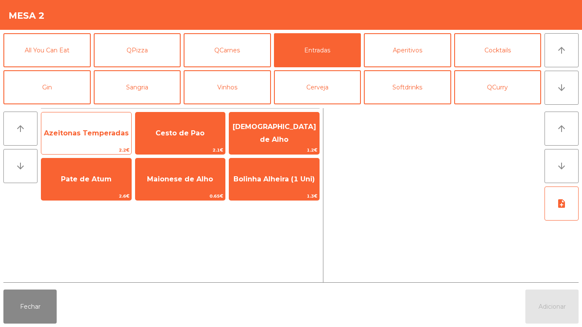
click at [92, 134] on span "Azeitonas Temperadas" at bounding box center [86, 133] width 85 height 8
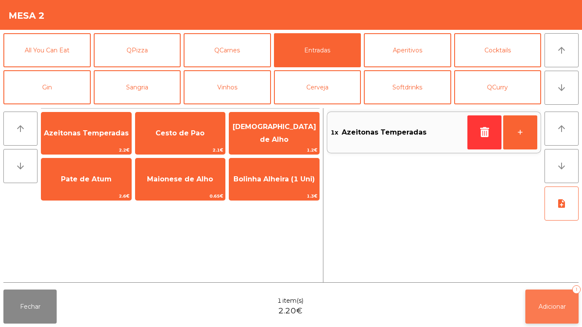
click at [555, 302] on button "Adicionar 1" at bounding box center [552, 307] width 53 height 34
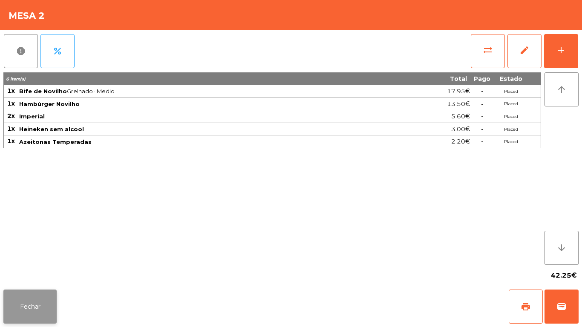
click at [31, 295] on button "Fechar" at bounding box center [29, 307] width 53 height 34
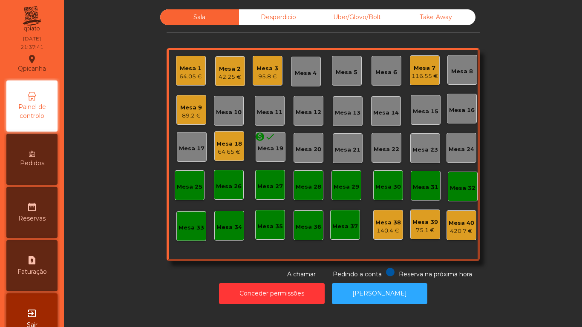
click at [189, 117] on div "89.2 €" at bounding box center [191, 116] width 22 height 9
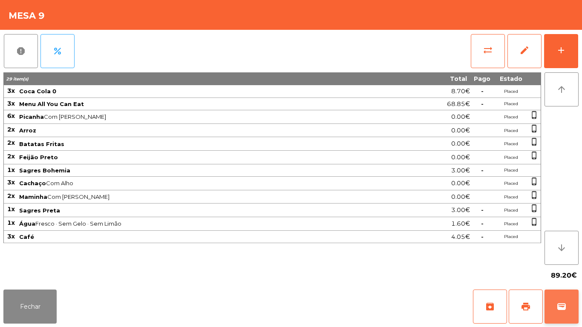
click at [561, 300] on button "wallet" at bounding box center [562, 307] width 34 height 34
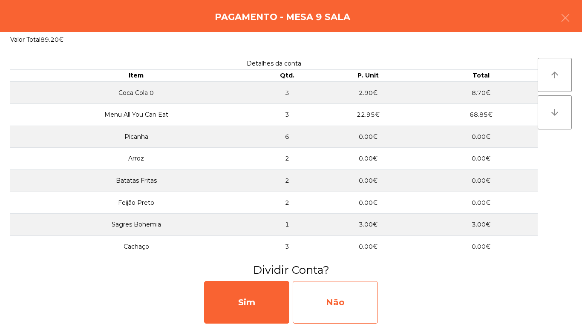
click at [344, 300] on div "Não" at bounding box center [335, 302] width 85 height 43
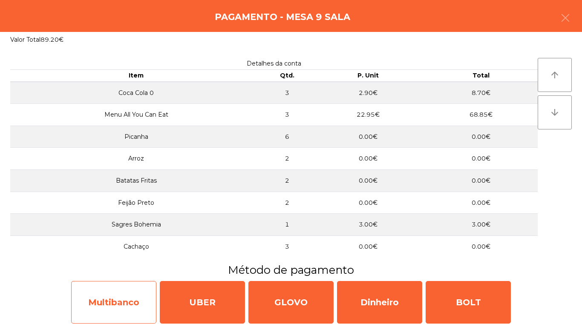
click at [130, 305] on div "Multibanco" at bounding box center [113, 302] width 85 height 43
select select "**"
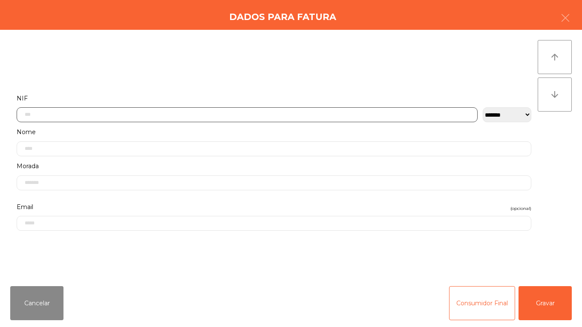
click at [69, 116] on input "text" at bounding box center [247, 114] width 461 height 15
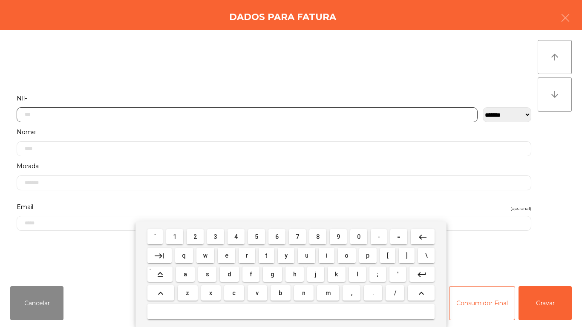
scroll to position [52, 0]
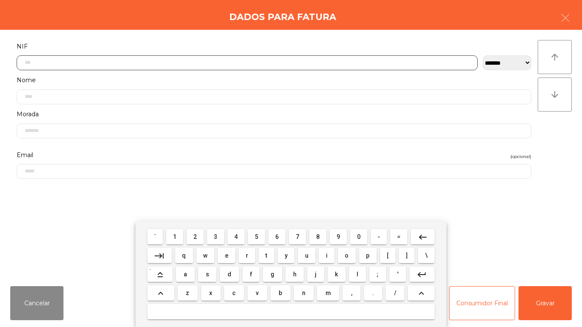
click at [175, 236] on span "1" at bounding box center [174, 237] width 3 height 7
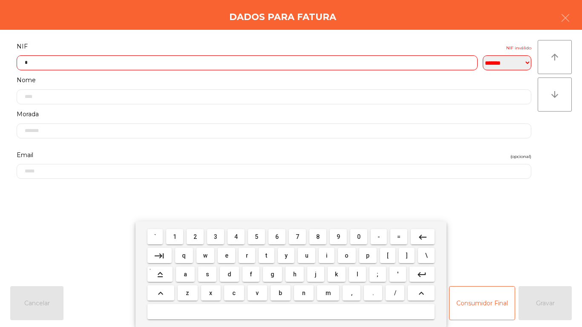
click at [340, 234] on span "9" at bounding box center [338, 237] width 3 height 7
click at [277, 237] on span "6" at bounding box center [276, 237] width 3 height 7
click at [216, 237] on span "3" at bounding box center [215, 237] width 3 height 7
click at [357, 235] on span "0" at bounding box center [358, 237] width 3 height 7
click at [175, 238] on span "1" at bounding box center [174, 237] width 3 height 7
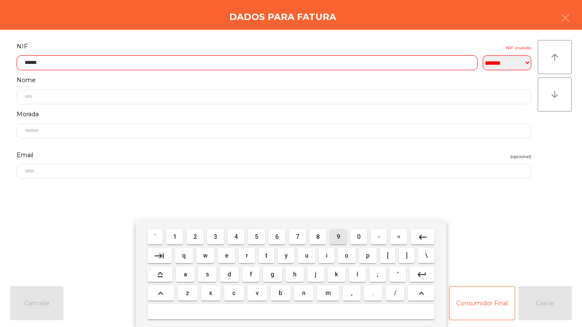
click at [338, 237] on span "9" at bounding box center [338, 237] width 3 height 7
click at [277, 234] on span "6" at bounding box center [276, 237] width 3 height 7
click at [216, 236] on span "3" at bounding box center [215, 237] width 3 height 7
type input "*********"
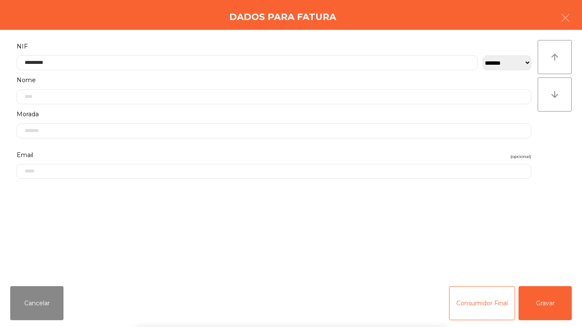
click at [540, 298] on div "` 1 2 3 4 5 6 7 8 9 0 - = keyboard_backspace keyboard_tab q w e r t y u i o p […" at bounding box center [291, 275] width 582 height 106
click at [545, 298] on button "Gravar" at bounding box center [545, 303] width 53 height 34
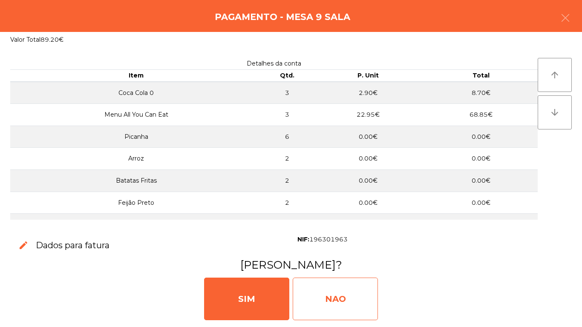
click at [344, 292] on div "NAO" at bounding box center [335, 299] width 85 height 43
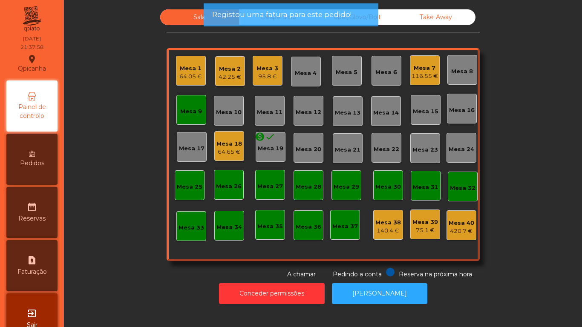
click at [182, 113] on div "Mesa 9" at bounding box center [191, 111] width 22 height 9
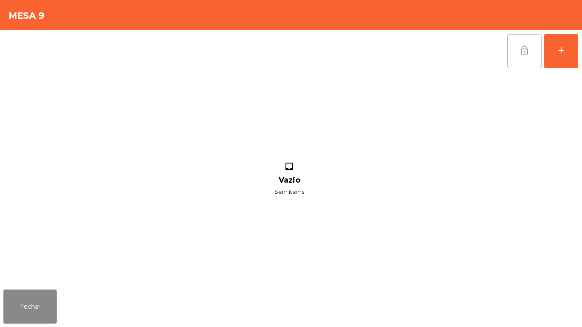
click at [521, 49] on span "lock_open" at bounding box center [525, 50] width 10 height 10
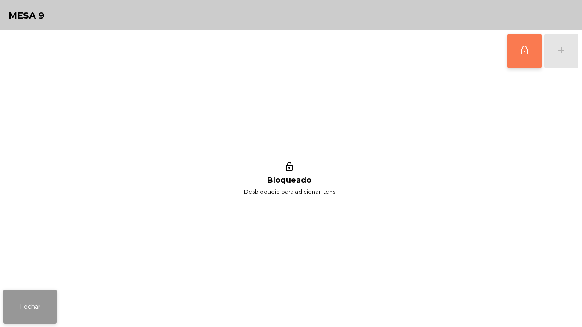
click at [33, 304] on button "Fechar" at bounding box center [29, 307] width 53 height 34
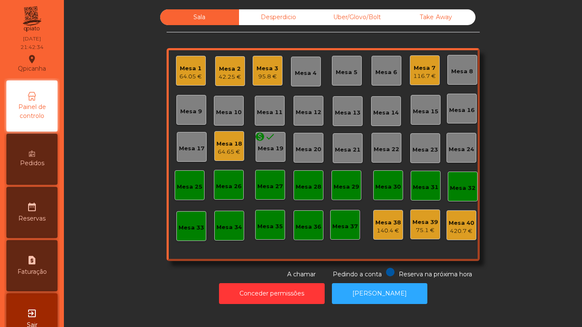
click at [264, 74] on div "95.8 €" at bounding box center [268, 76] width 22 height 9
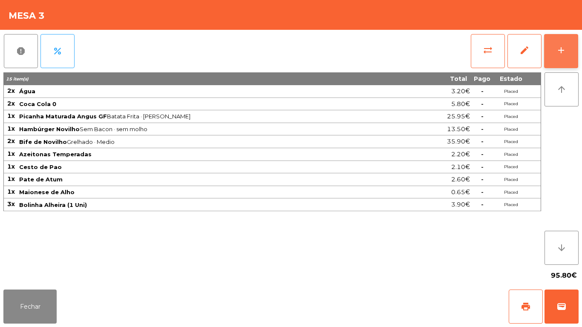
click at [568, 51] on button "add" at bounding box center [561, 51] width 34 height 34
click at [554, 49] on button "add" at bounding box center [561, 51] width 34 height 34
click at [29, 303] on button "Fechar" at bounding box center [29, 307] width 53 height 34
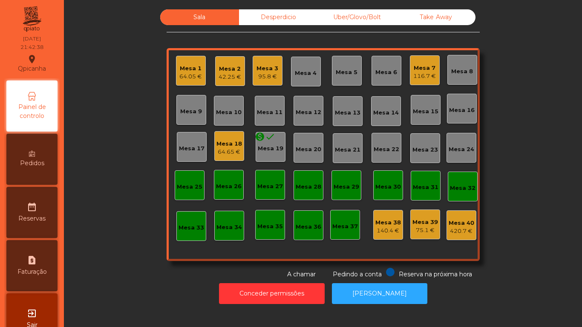
click at [267, 72] on div "Mesa 3" at bounding box center [268, 68] width 22 height 9
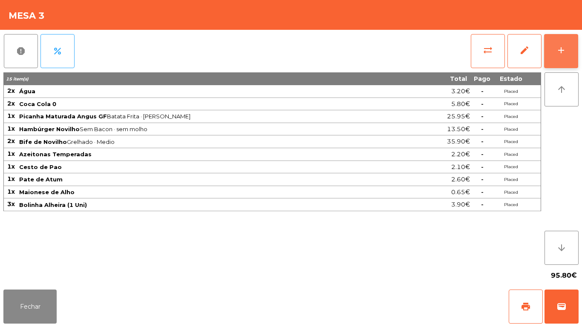
click at [556, 57] on button "add" at bounding box center [561, 51] width 34 height 34
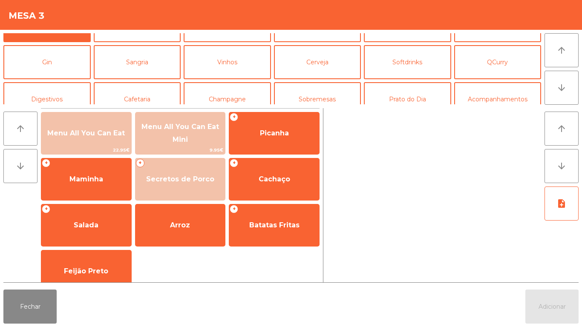
scroll to position [35, 0]
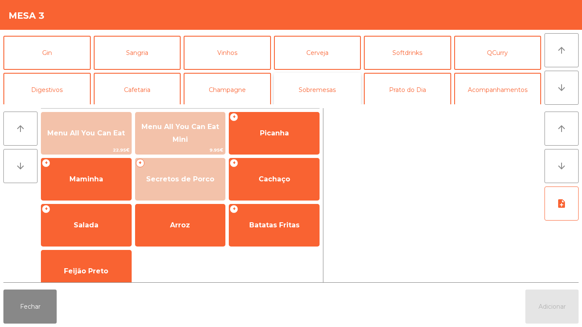
click at [329, 96] on button "Sobremesas" at bounding box center [317, 90] width 87 height 34
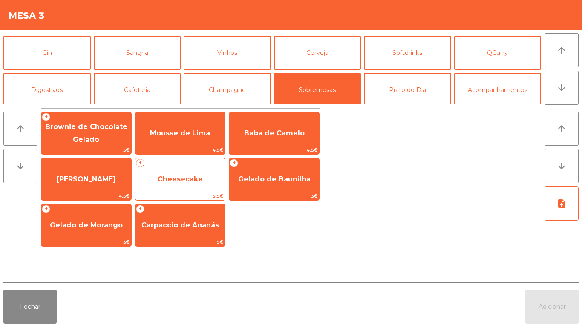
click at [205, 168] on span "Cheesecake" at bounding box center [181, 179] width 90 height 23
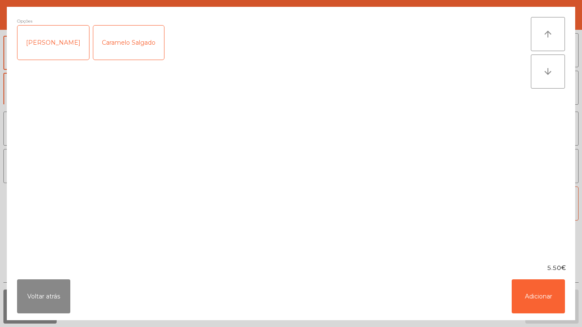
click at [61, 50] on div "[PERSON_NAME]" at bounding box center [53, 43] width 72 height 34
click at [548, 283] on button "Adicionar" at bounding box center [538, 297] width 53 height 34
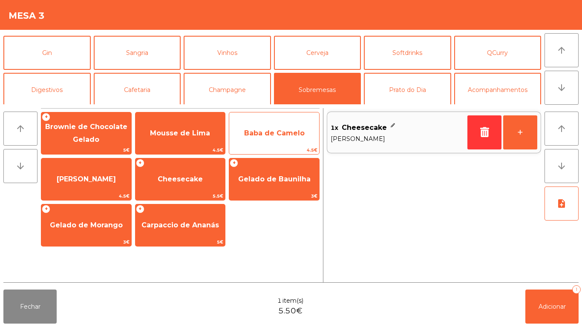
click at [291, 127] on span "Baba de Camelo" at bounding box center [274, 133] width 90 height 23
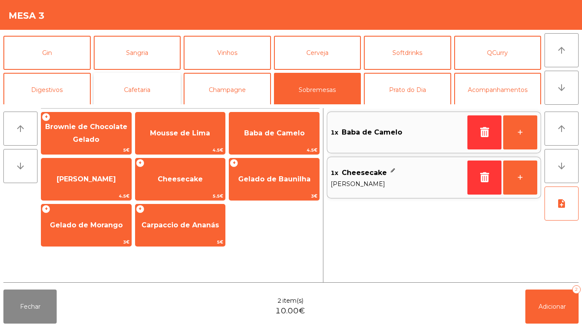
click at [146, 95] on button "Cafetaria" at bounding box center [137, 90] width 87 height 34
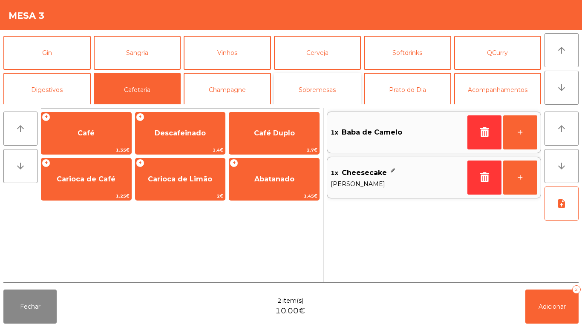
click at [334, 85] on button "Sobremesas" at bounding box center [317, 90] width 87 height 34
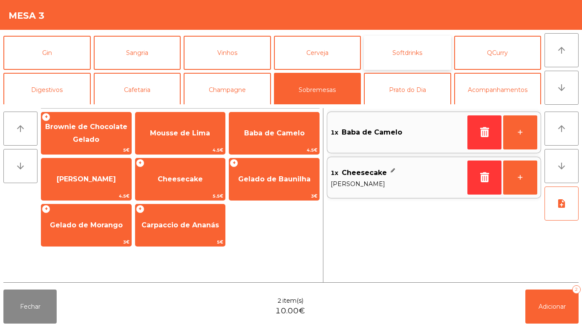
click at [414, 55] on button "Softdrinks" at bounding box center [407, 53] width 87 height 34
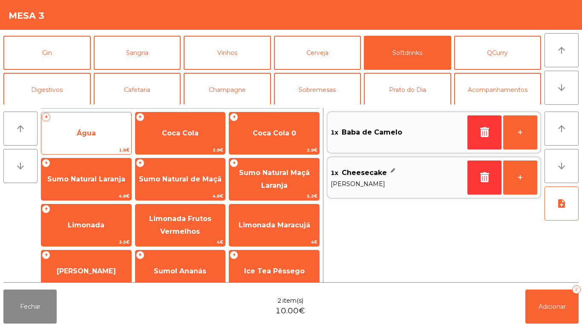
click at [103, 130] on span "Água" at bounding box center [86, 133] width 90 height 23
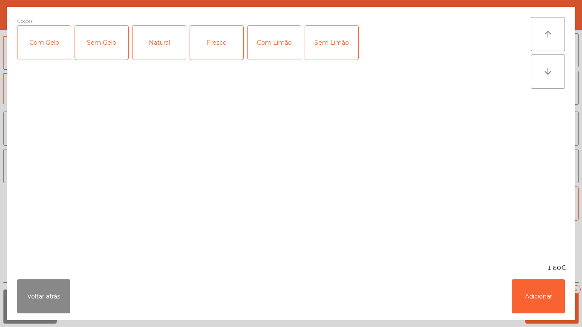
click at [224, 44] on div "Fresco" at bounding box center [216, 43] width 53 height 34
click at [538, 297] on button "Adicionar" at bounding box center [538, 297] width 53 height 34
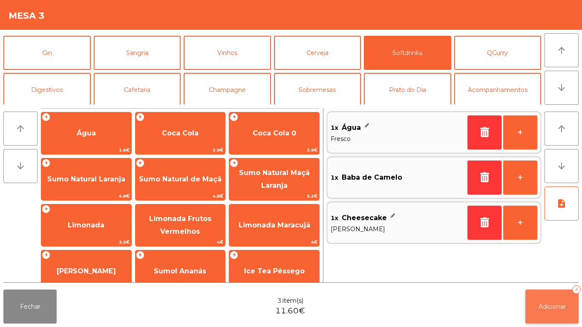
click at [561, 311] on button "Adicionar 3" at bounding box center [552, 307] width 53 height 34
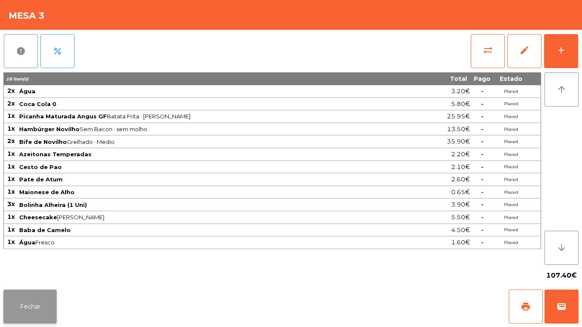
click at [50, 304] on button "Fechar" at bounding box center [29, 307] width 53 height 34
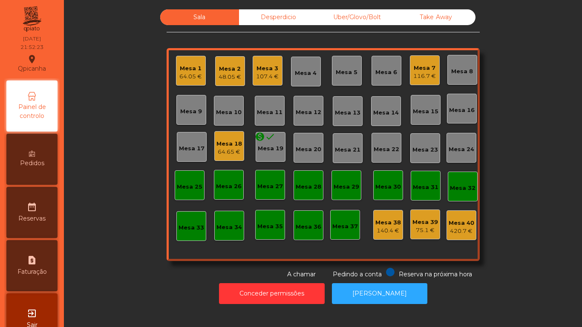
click at [194, 61] on div "Mesa 1 64.05 €" at bounding box center [190, 71] width 23 height 20
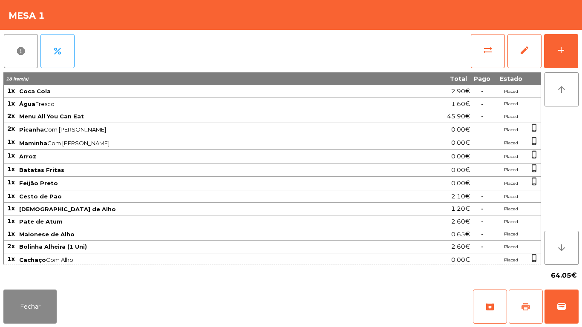
click at [525, 302] on span "print" at bounding box center [526, 307] width 10 height 10
click at [42, 301] on button "Fechar" at bounding box center [29, 307] width 53 height 34
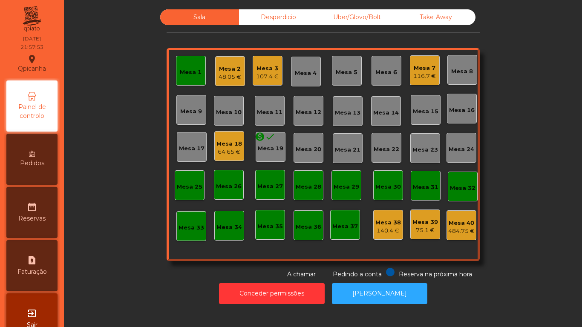
click at [232, 140] on div "Mesa 18" at bounding box center [230, 144] width 26 height 9
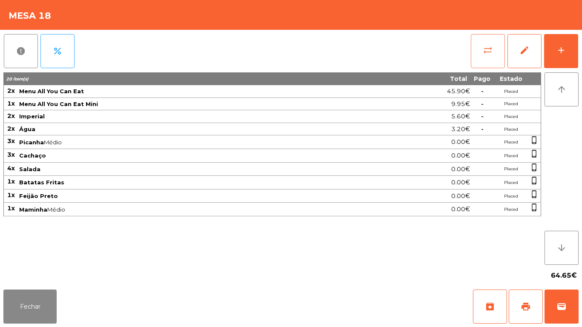
click at [488, 55] on span "sync_alt" at bounding box center [488, 50] width 10 height 10
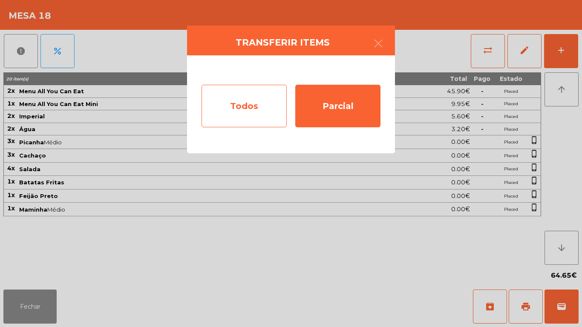
click at [237, 108] on div "Todos" at bounding box center [244, 106] width 85 height 43
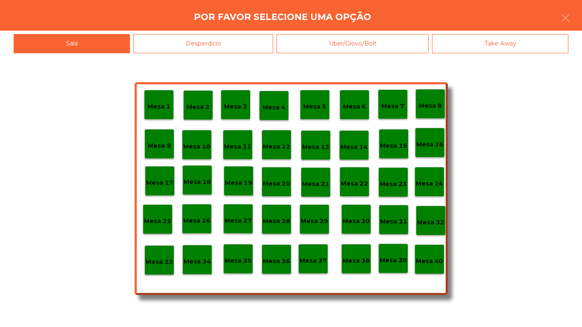
click at [428, 255] on div "Mesa 40" at bounding box center [429, 259] width 27 height 13
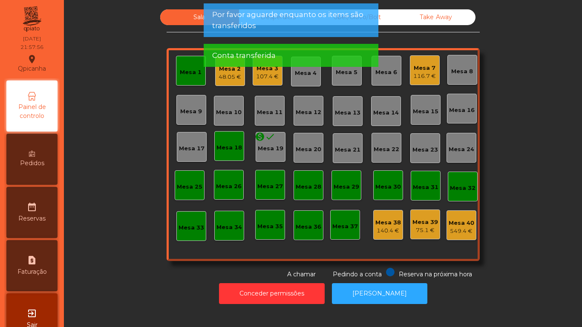
click at [226, 152] on div "Mesa 18" at bounding box center [229, 146] width 30 height 30
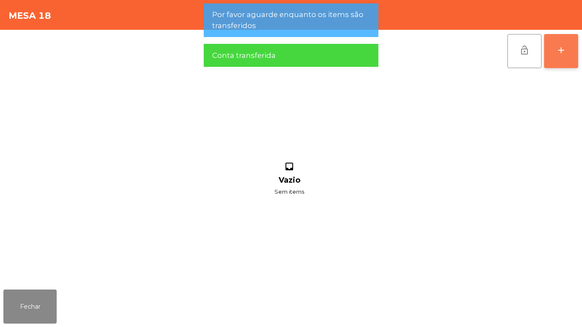
click at [561, 56] on button "add" at bounding box center [561, 51] width 34 height 34
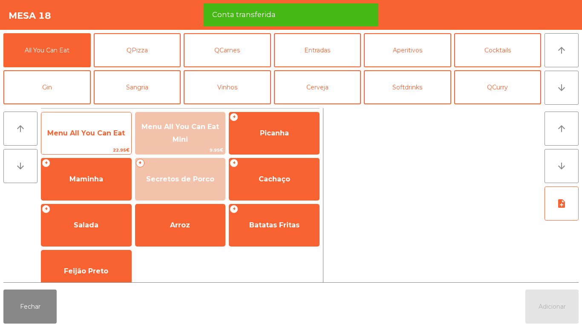
click at [85, 131] on span "Menu All You Can Eat" at bounding box center [86, 133] width 78 height 8
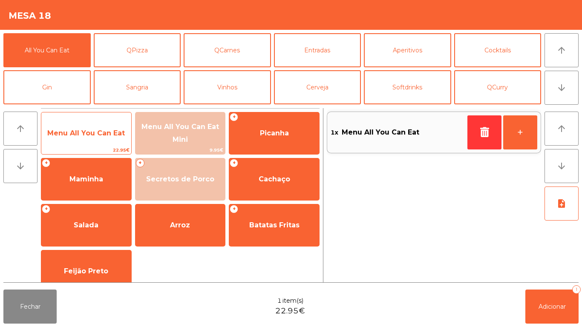
click at [84, 133] on span "Menu All You Can Eat" at bounding box center [86, 133] width 78 height 8
click at [85, 131] on span "Menu All You Can Eat" at bounding box center [86, 133] width 78 height 8
click at [86, 129] on span "Menu All You Can Eat" at bounding box center [86, 133] width 78 height 8
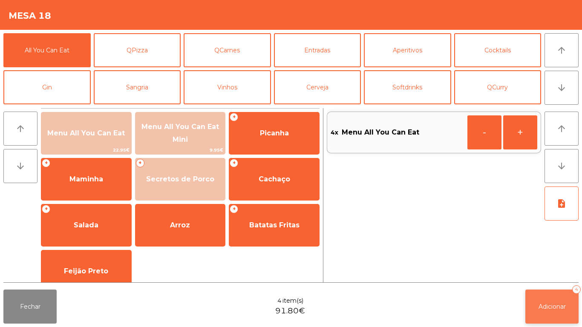
click at [541, 292] on button "Adicionar 4" at bounding box center [552, 307] width 53 height 34
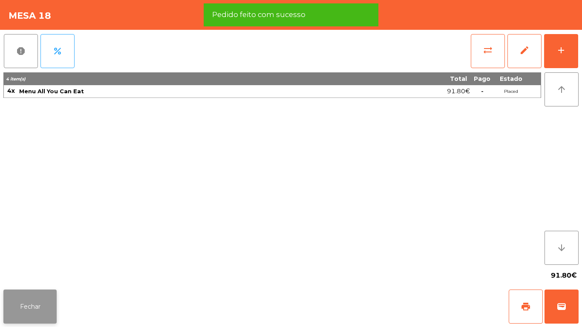
click at [27, 305] on button "Fechar" at bounding box center [29, 307] width 53 height 34
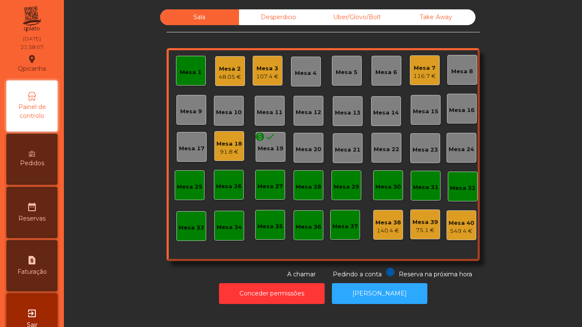
click at [414, 73] on div "116.7 €" at bounding box center [425, 76] width 23 height 9
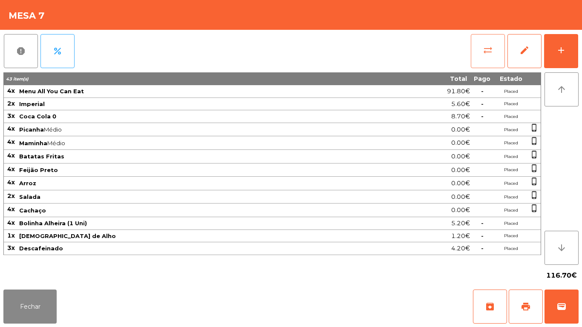
click at [482, 48] on button "sync_alt" at bounding box center [488, 51] width 34 height 34
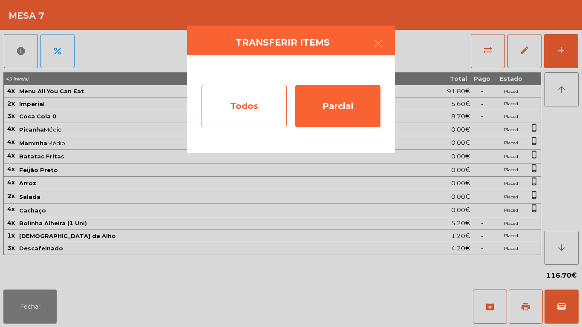
click at [243, 112] on div "Todos" at bounding box center [244, 106] width 85 height 43
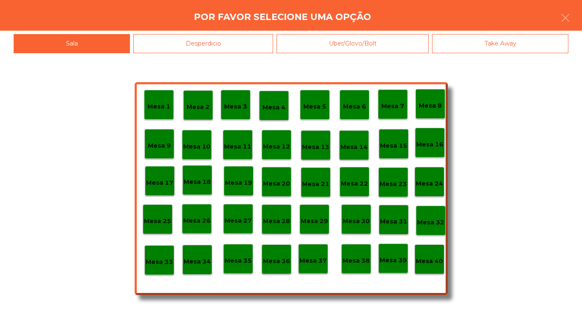
click at [428, 266] on p "Mesa 40" at bounding box center [429, 262] width 27 height 10
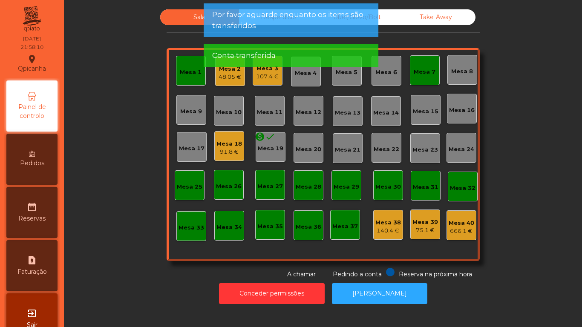
click at [413, 82] on div "Mesa 7" at bounding box center [425, 70] width 30 height 30
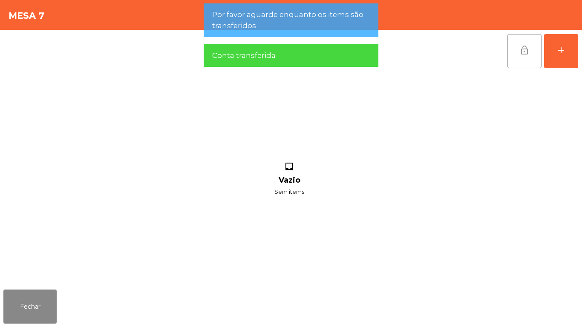
click at [527, 58] on button "lock_open" at bounding box center [525, 51] width 34 height 34
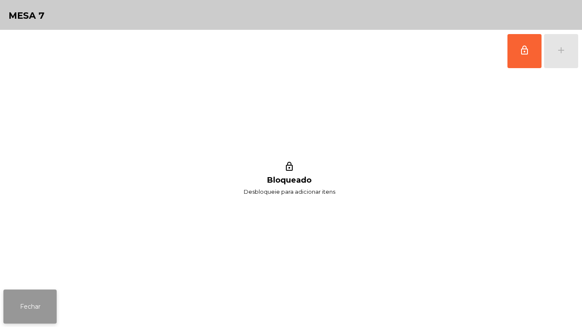
click at [22, 309] on button "Fechar" at bounding box center [29, 307] width 53 height 34
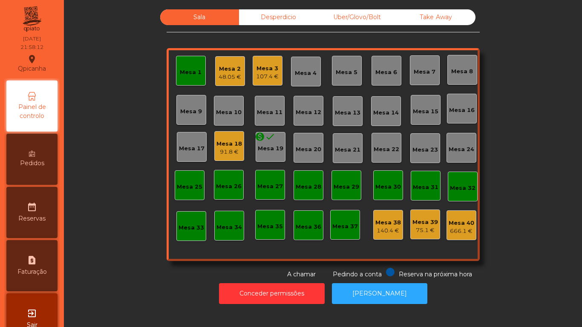
click at [191, 71] on div "Mesa 1" at bounding box center [191, 72] width 22 height 9
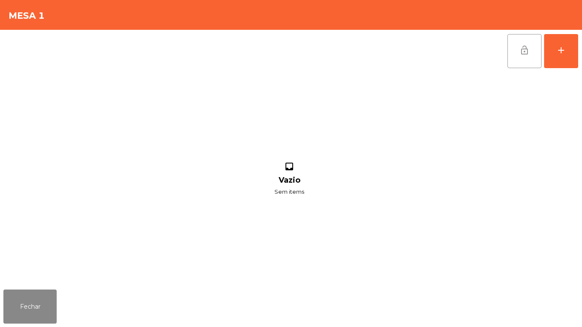
click at [509, 45] on button "lock_open" at bounding box center [525, 51] width 34 height 34
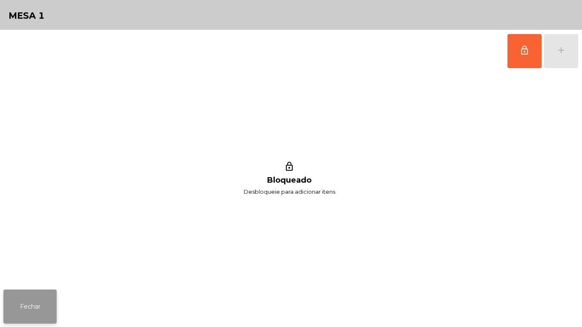
click at [40, 290] on button "Fechar" at bounding box center [29, 307] width 53 height 34
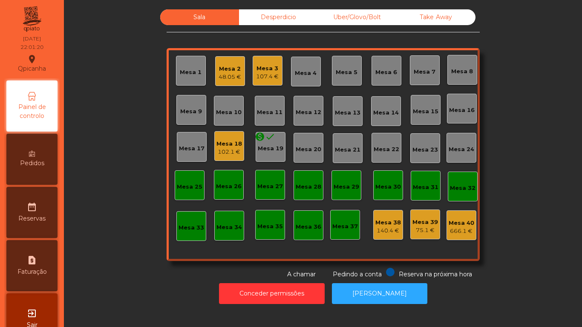
click at [260, 67] on div "Mesa 3" at bounding box center [267, 68] width 23 height 9
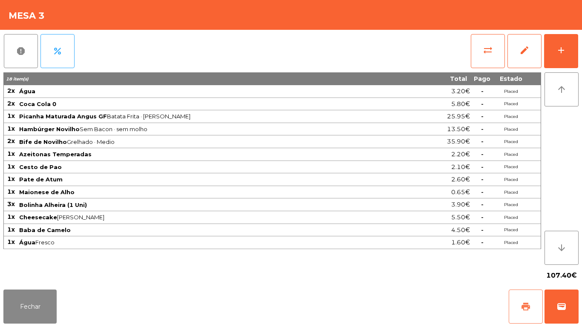
click at [524, 301] on button "print" at bounding box center [526, 307] width 34 height 34
click at [37, 304] on button "Fechar" at bounding box center [29, 307] width 53 height 34
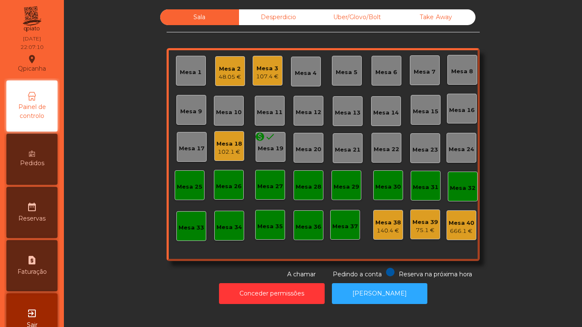
click at [262, 78] on div "107.4 €" at bounding box center [267, 76] width 23 height 9
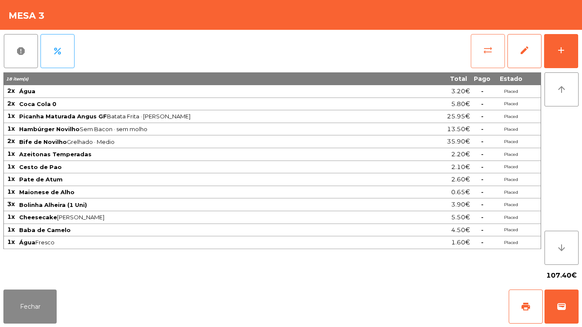
click at [483, 58] on button "sync_alt" at bounding box center [488, 51] width 34 height 34
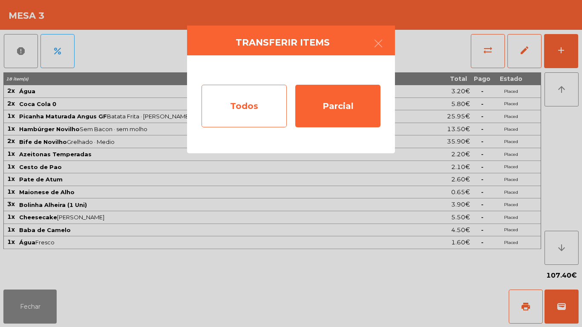
click at [251, 110] on div "Todos" at bounding box center [244, 106] width 85 height 43
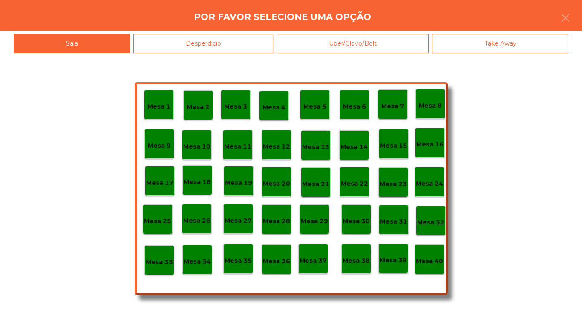
click at [432, 257] on p "Mesa 40" at bounding box center [429, 262] width 27 height 10
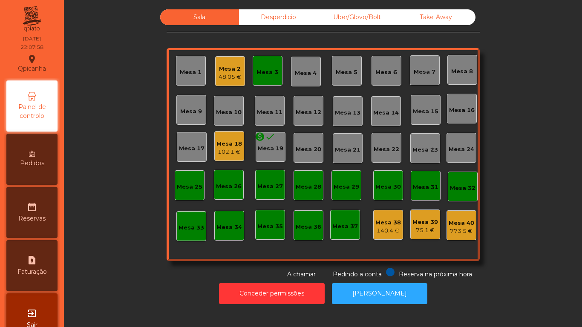
click at [229, 139] on div "Mesa 18 102.1 €" at bounding box center [230, 146] width 26 height 20
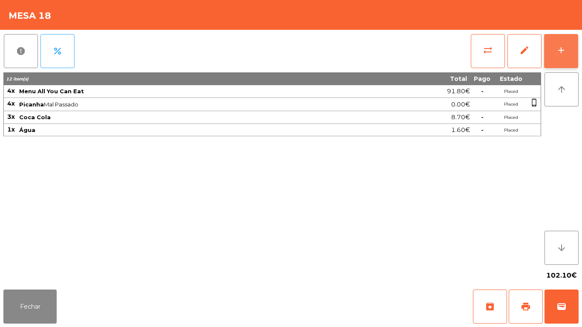
click at [553, 48] on button "add" at bounding box center [561, 51] width 34 height 34
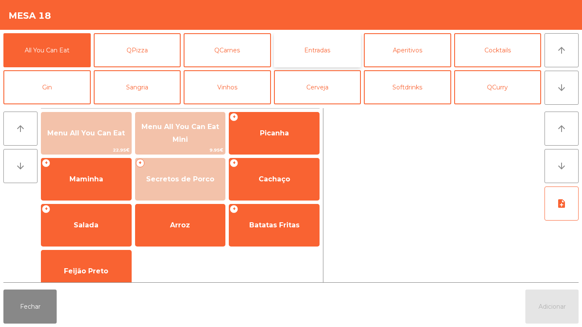
click at [330, 55] on button "Entradas" at bounding box center [317, 50] width 87 height 34
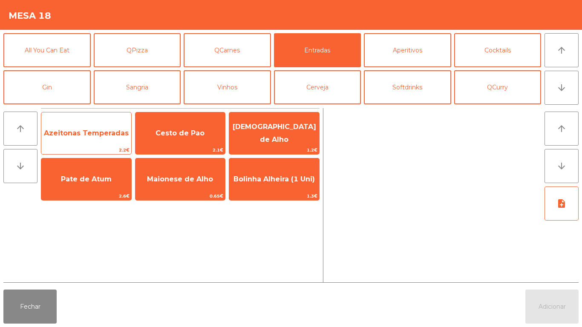
click at [90, 125] on span "Azeitonas Temperadas" at bounding box center [86, 133] width 90 height 23
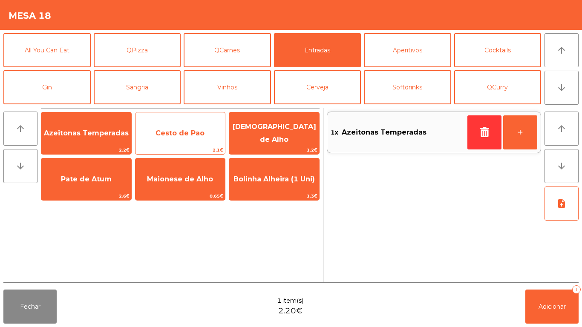
click at [183, 134] on span "Cesto de Pao" at bounding box center [180, 133] width 49 height 8
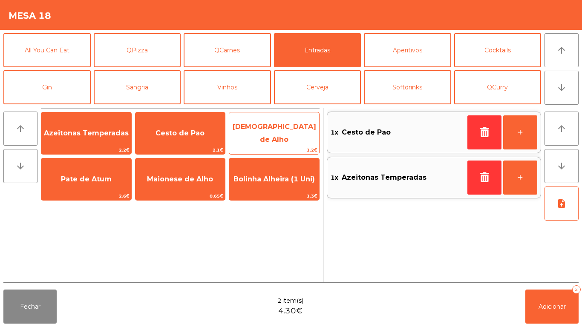
click at [297, 131] on span "[DEMOGRAPHIC_DATA] de Alho" at bounding box center [275, 133] width 84 height 21
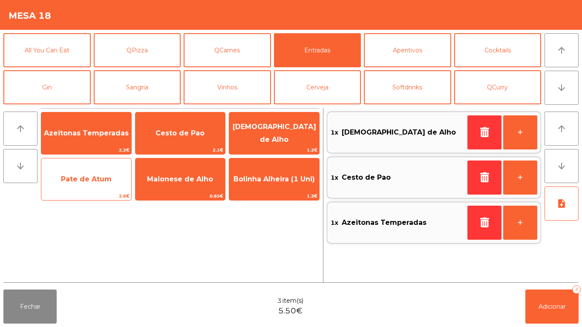
click at [87, 177] on span "Pate de Atum" at bounding box center [86, 179] width 51 height 8
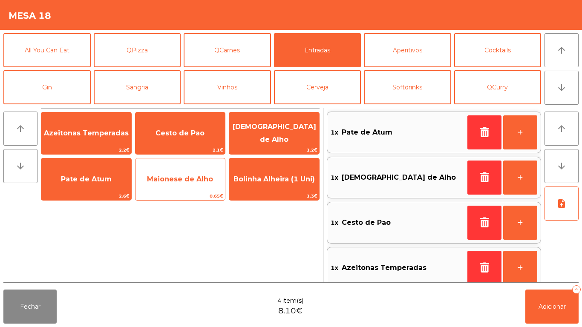
click at [193, 179] on span "Maionese de Alho" at bounding box center [180, 179] width 66 height 8
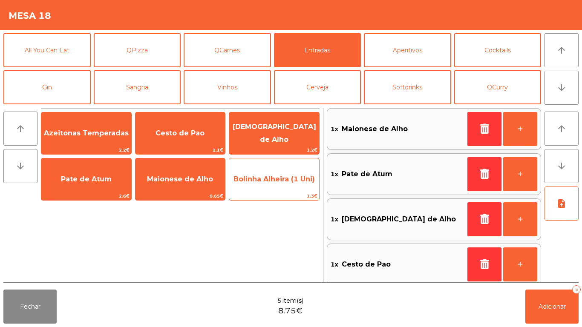
click at [294, 180] on span "Bolinha Alheira (1 Uni)" at bounding box center [274, 179] width 81 height 8
click at [297, 179] on span "Bolinha Alheira (1 Uni)" at bounding box center [274, 179] width 81 height 8
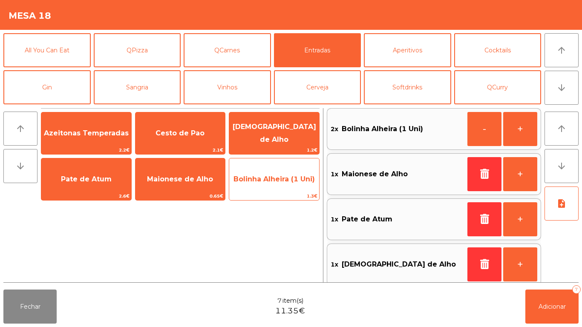
click at [289, 181] on span "Bolinha Alheira (1 Uni)" at bounding box center [274, 179] width 81 height 8
click at [284, 179] on span "Bolinha Alheira (1 Uni)" at bounding box center [274, 179] width 81 height 8
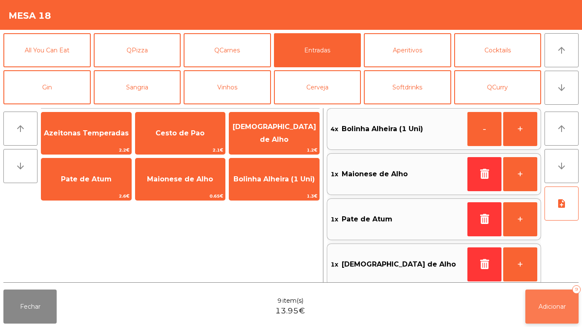
click at [558, 301] on button "Adicionar 9" at bounding box center [552, 307] width 53 height 34
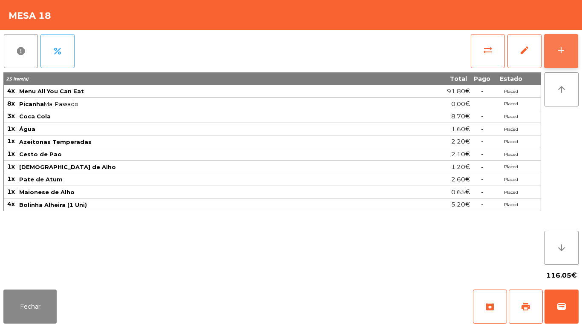
click at [561, 54] on div "add" at bounding box center [561, 50] width 10 height 10
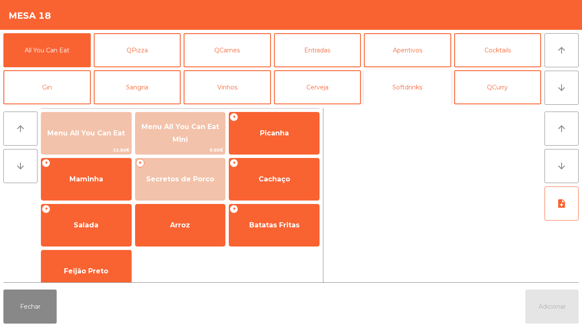
click at [417, 93] on button "Softdrinks" at bounding box center [407, 87] width 87 height 34
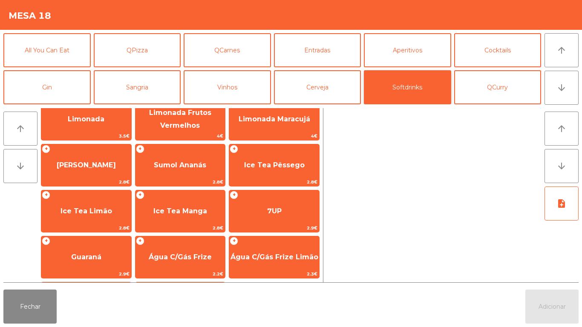
scroll to position [107, 0]
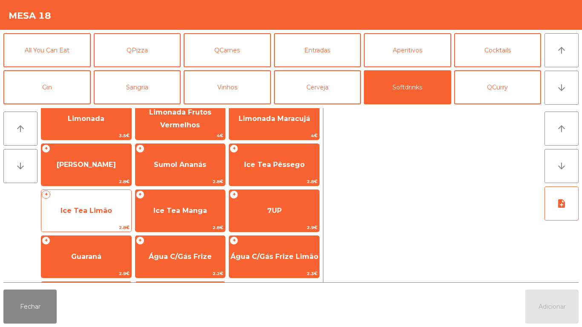
click at [101, 207] on span "Ice Tea Limão" at bounding box center [87, 211] width 52 height 8
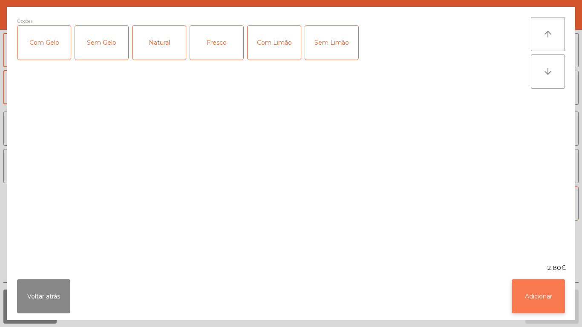
click at [554, 292] on button "Adicionar" at bounding box center [538, 297] width 53 height 34
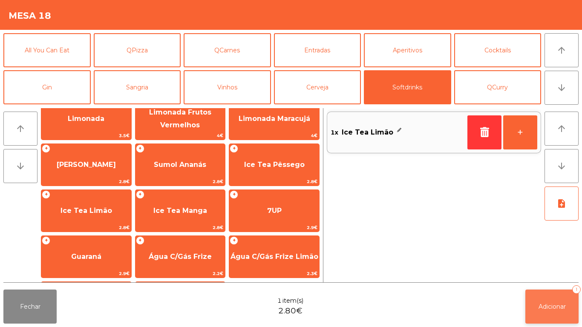
click at [555, 297] on button "Adicionar 1" at bounding box center [552, 307] width 53 height 34
